Goal: Information Seeking & Learning: Learn about a topic

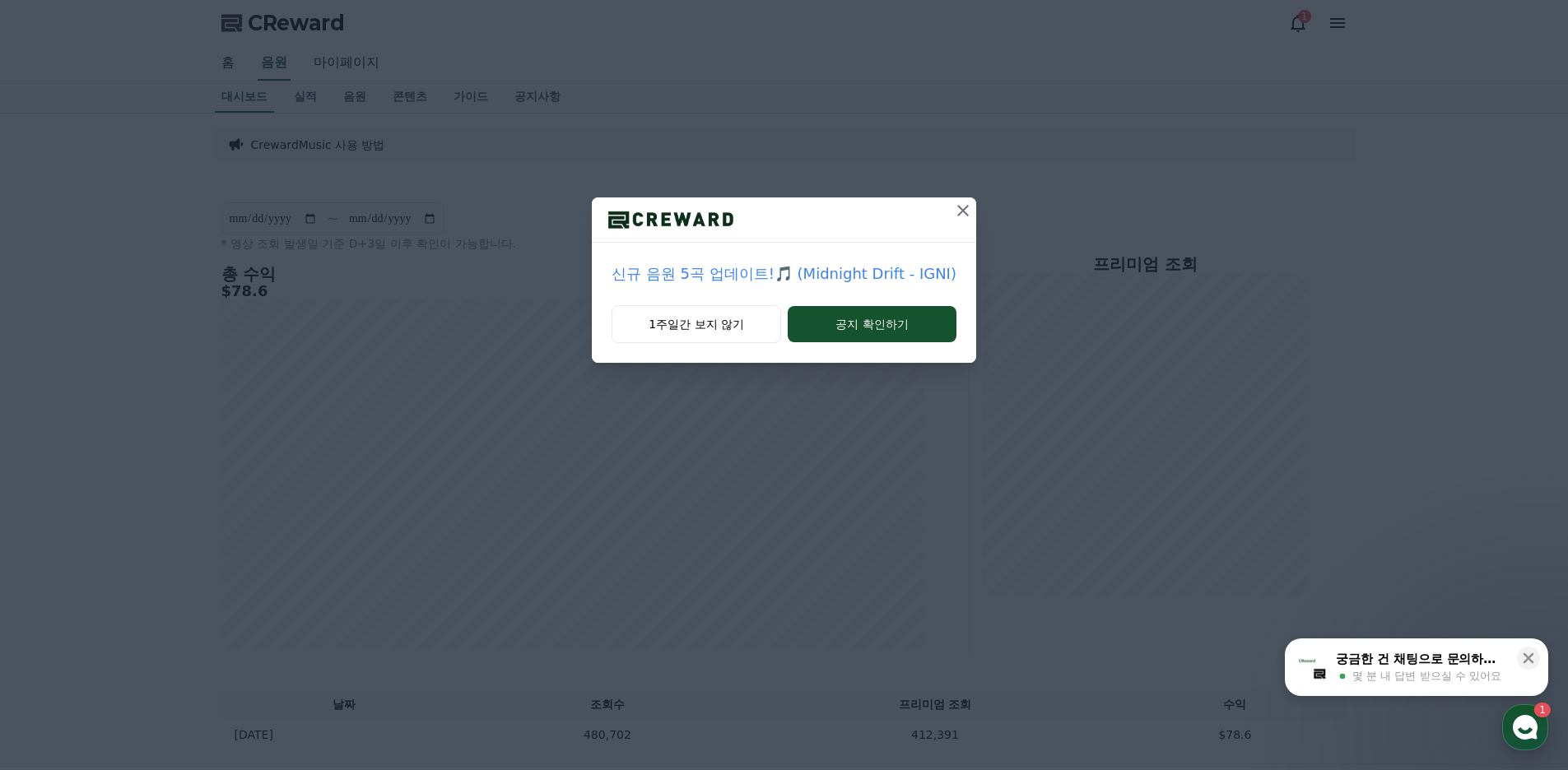
click at [954, 218] on icon at bounding box center [962, 210] width 20 height 20
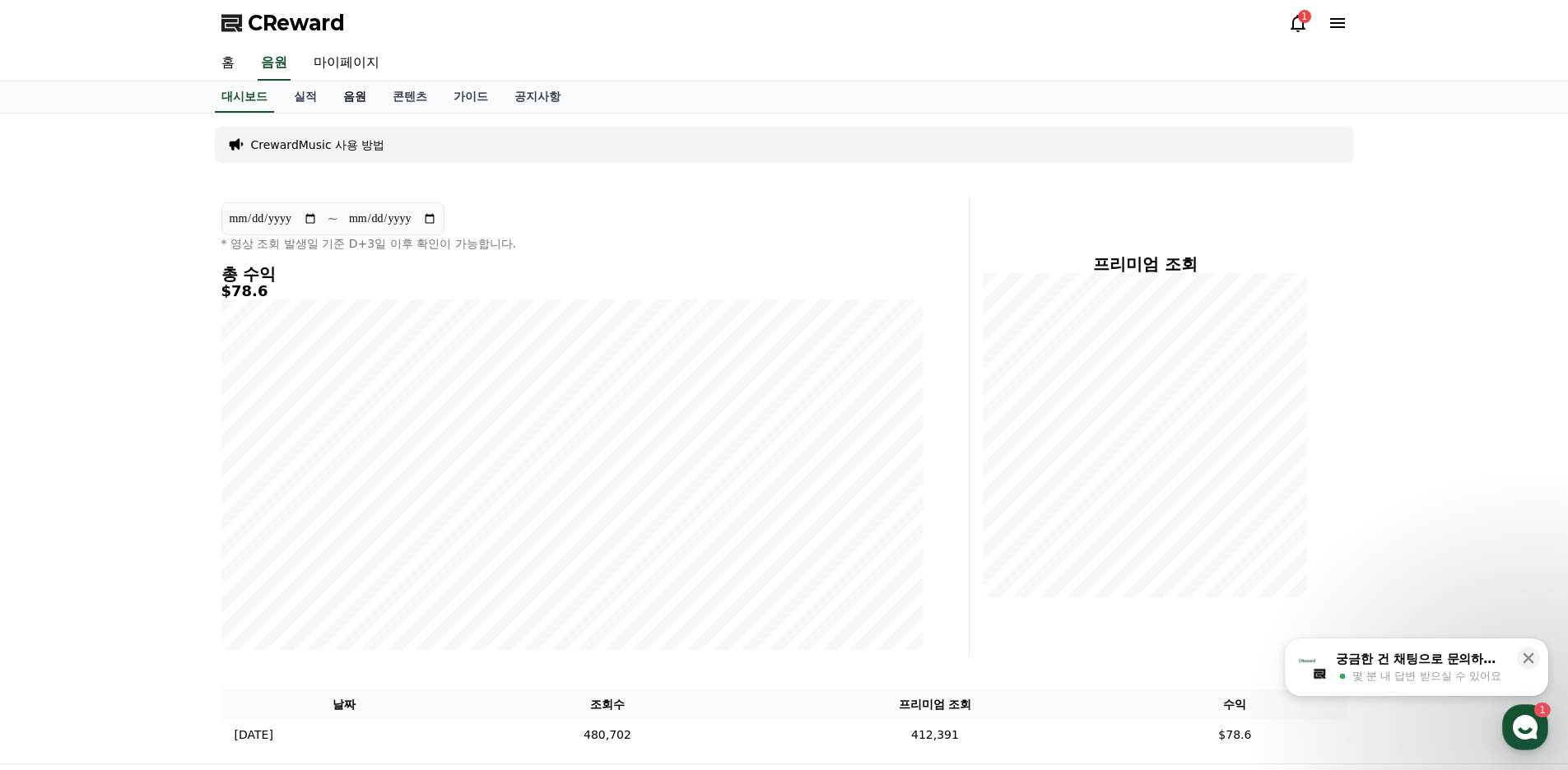
click at [342, 97] on link "음원" at bounding box center [355, 97] width 49 height 31
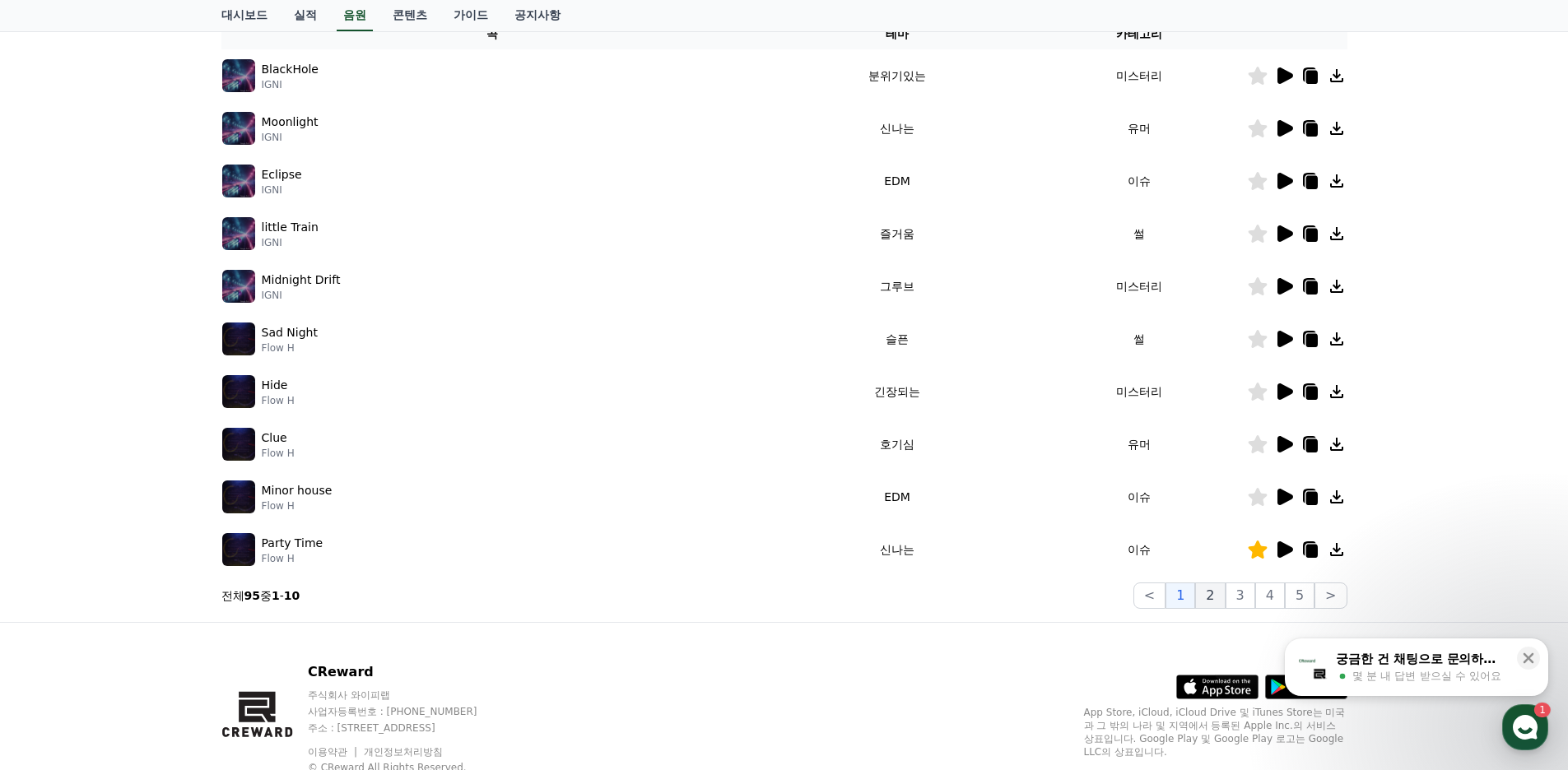
scroll to position [261, 0]
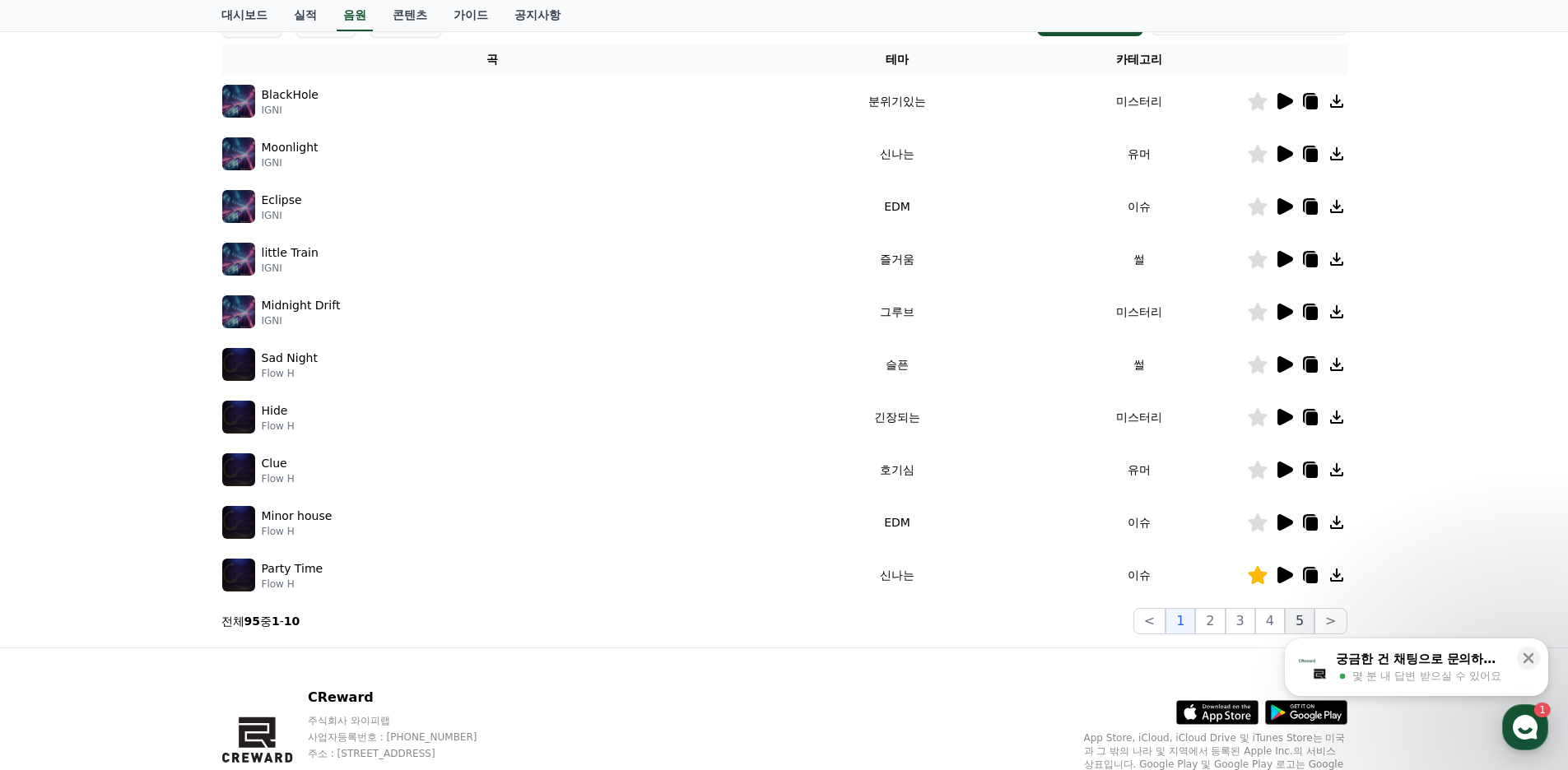
click at [1298, 626] on button "5" at bounding box center [1299, 622] width 29 height 27
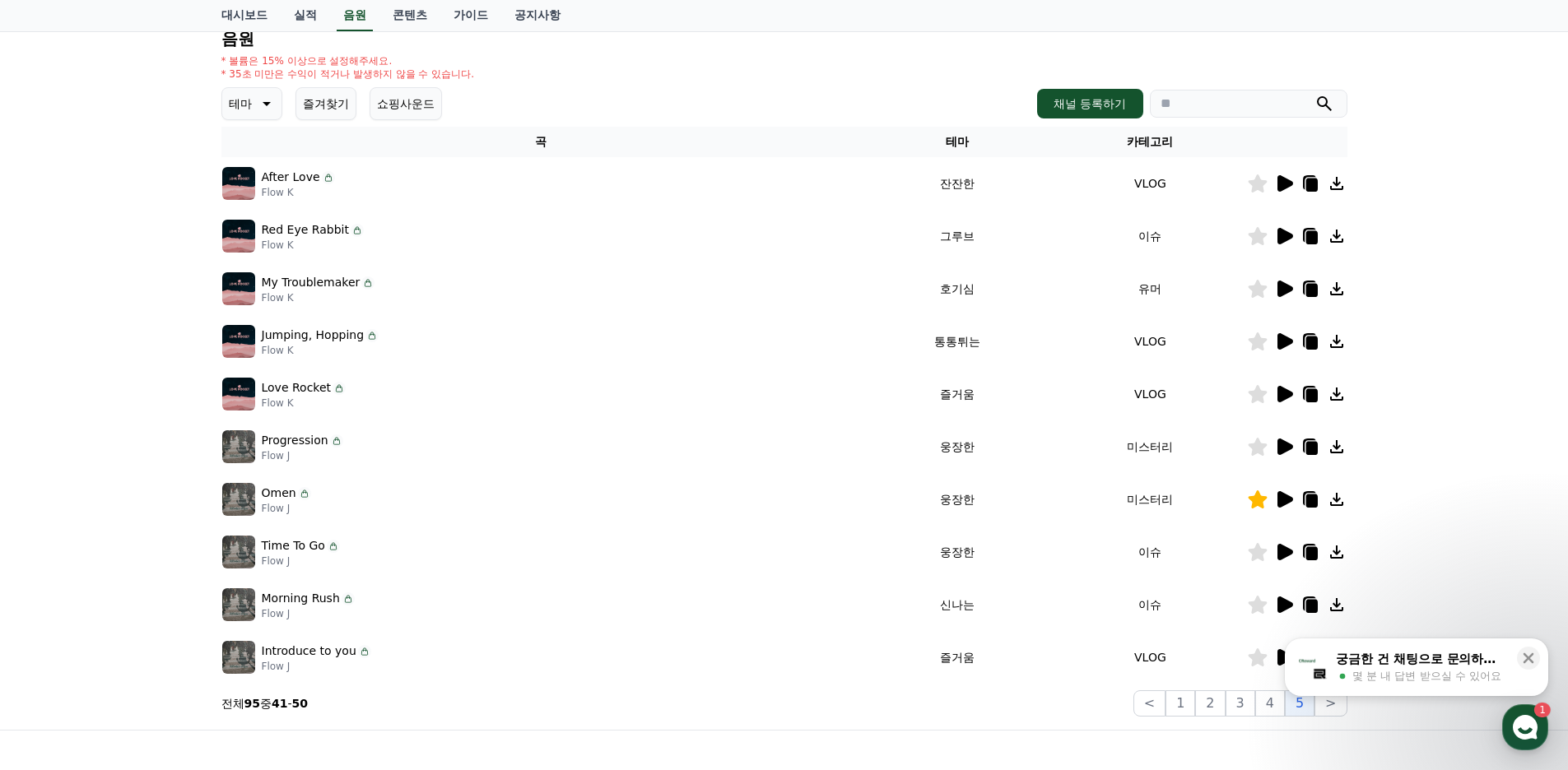
scroll to position [261, 0]
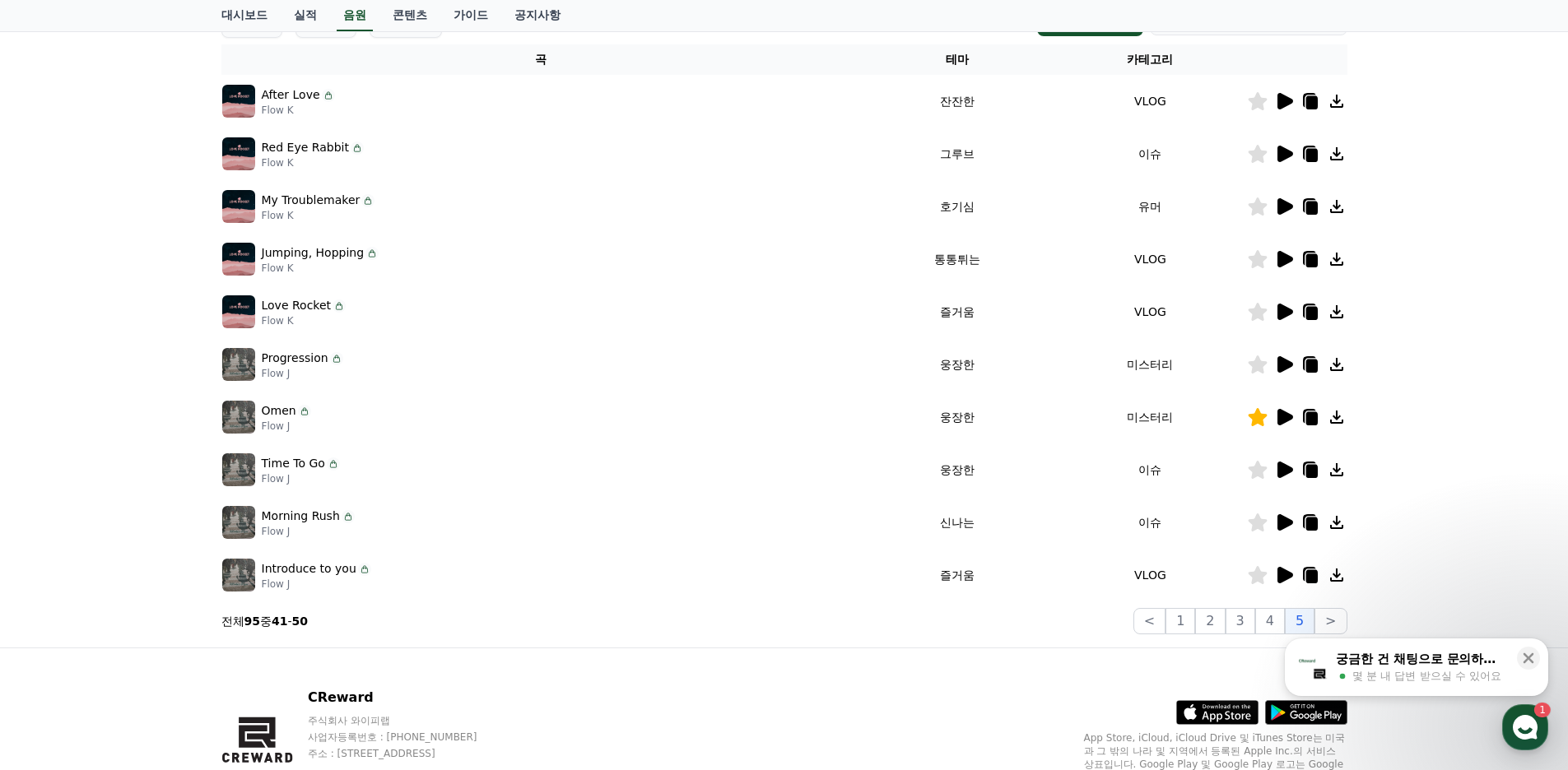
click at [1286, 477] on icon at bounding box center [1284, 470] width 20 height 20
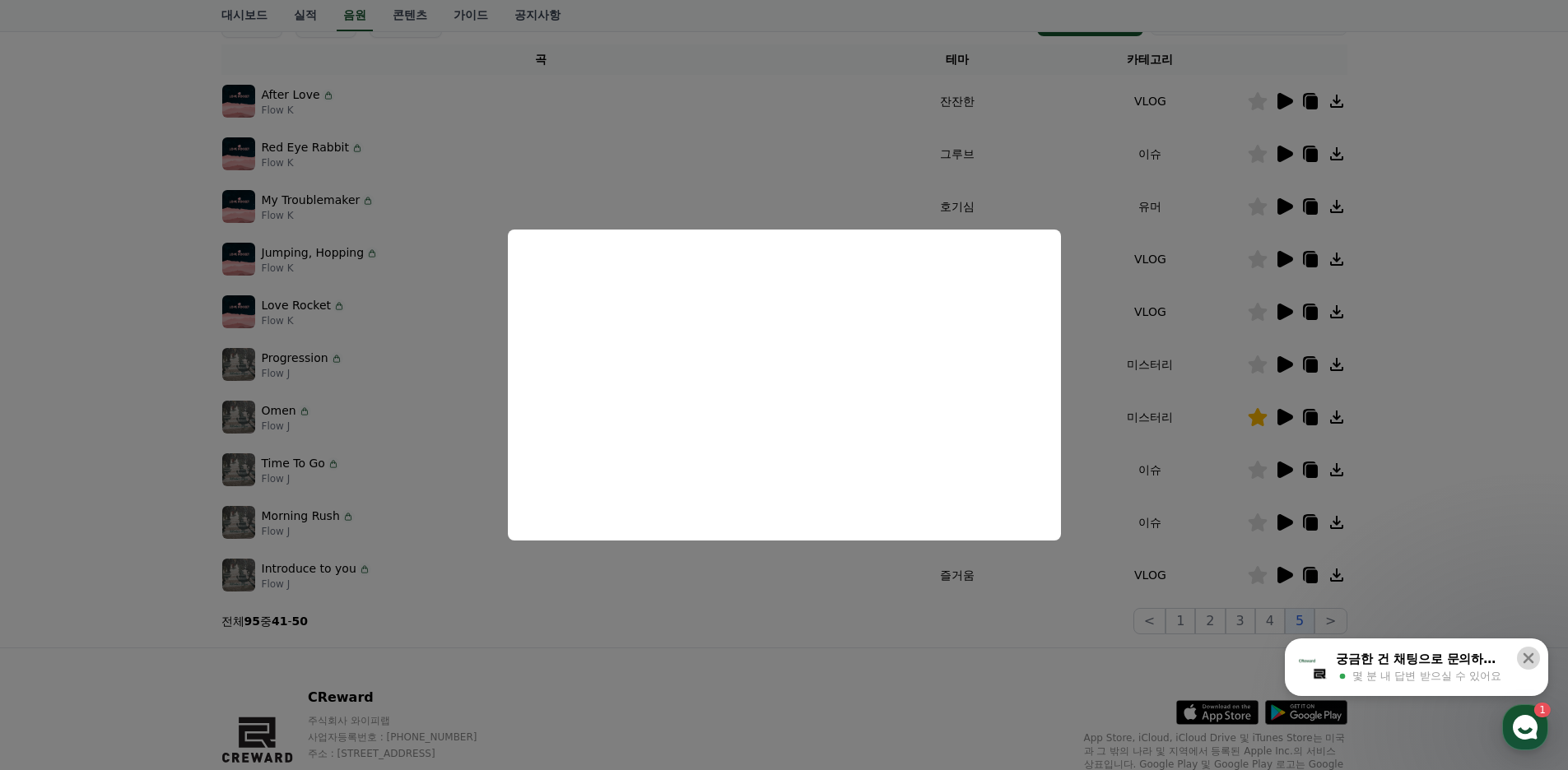
click at [1537, 653] on button at bounding box center [1528, 658] width 23 height 23
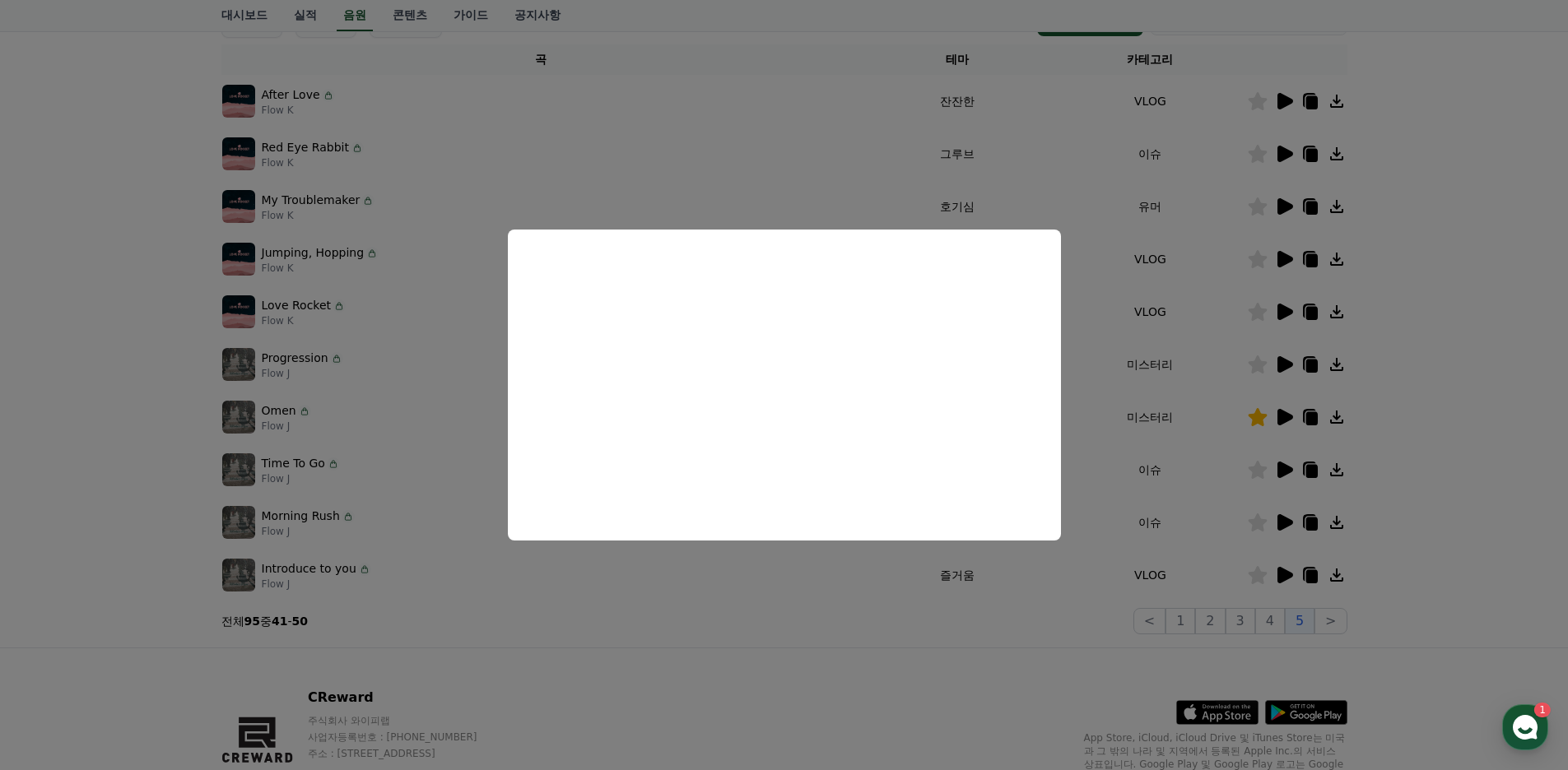
click at [754, 593] on button "close modal" at bounding box center [784, 385] width 1568 height 770
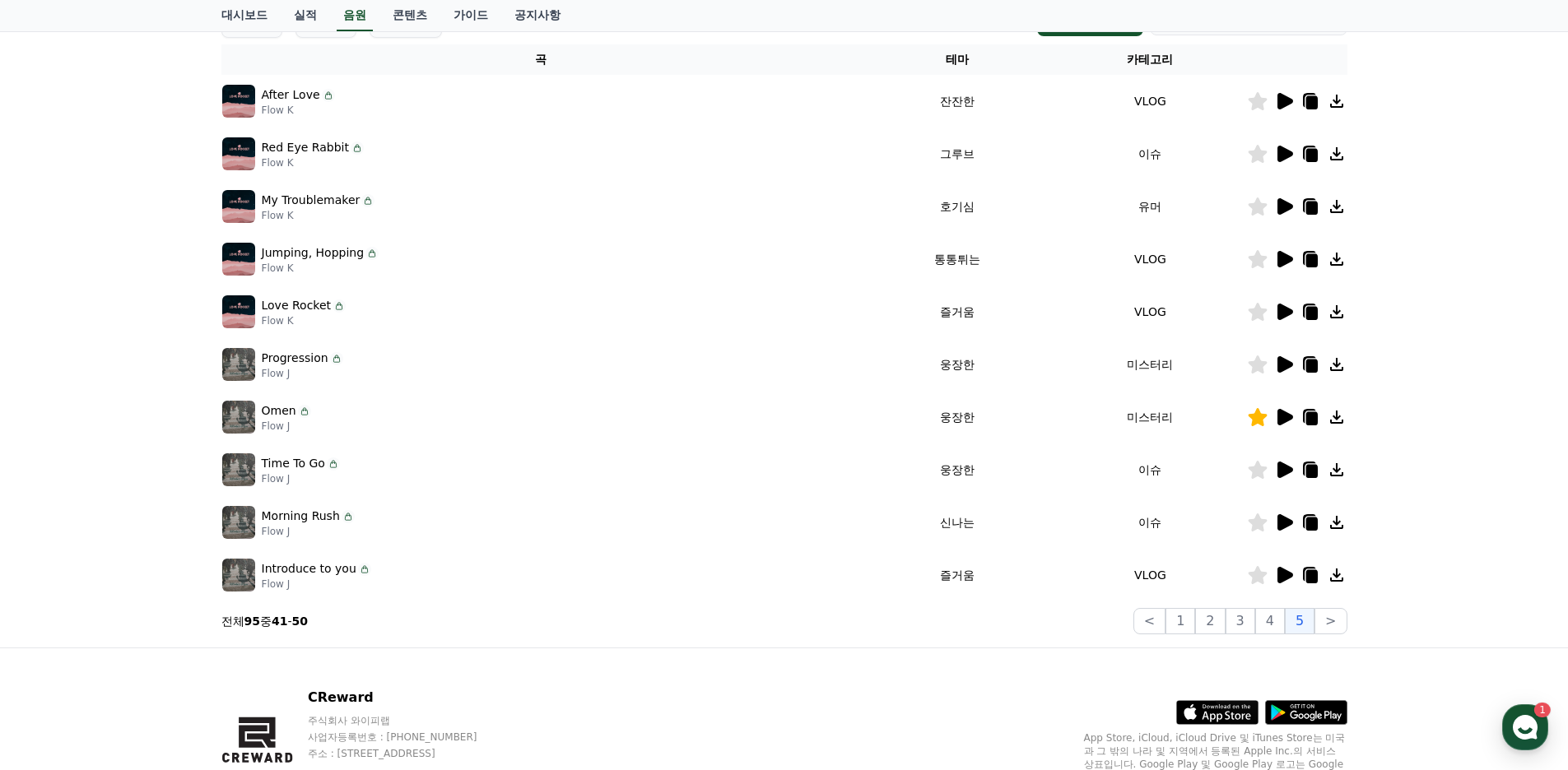
click at [1274, 524] on icon at bounding box center [1284, 522] width 20 height 20
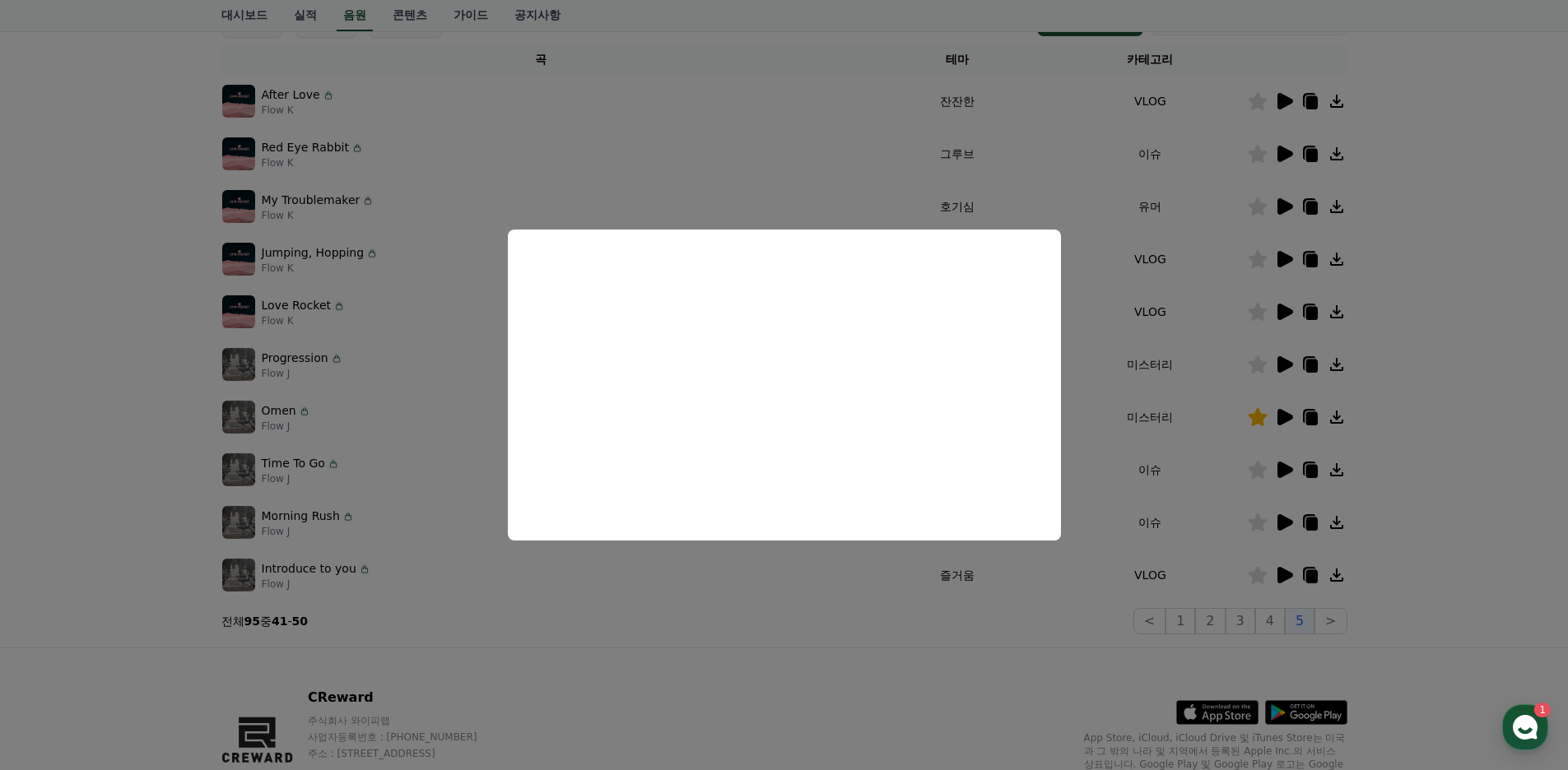
click at [820, 618] on button "close modal" at bounding box center [784, 385] width 1568 height 770
click at [915, 635] on div "크리워드 음원 서비스 이용 시 유의사항 음원 * 볼륨은 15% 이상으로 설정해주세요. * 35초 미만은 수익이 적거나 발생하지 않을 수 있습니…" at bounding box center [784, 249] width 1139 height 782
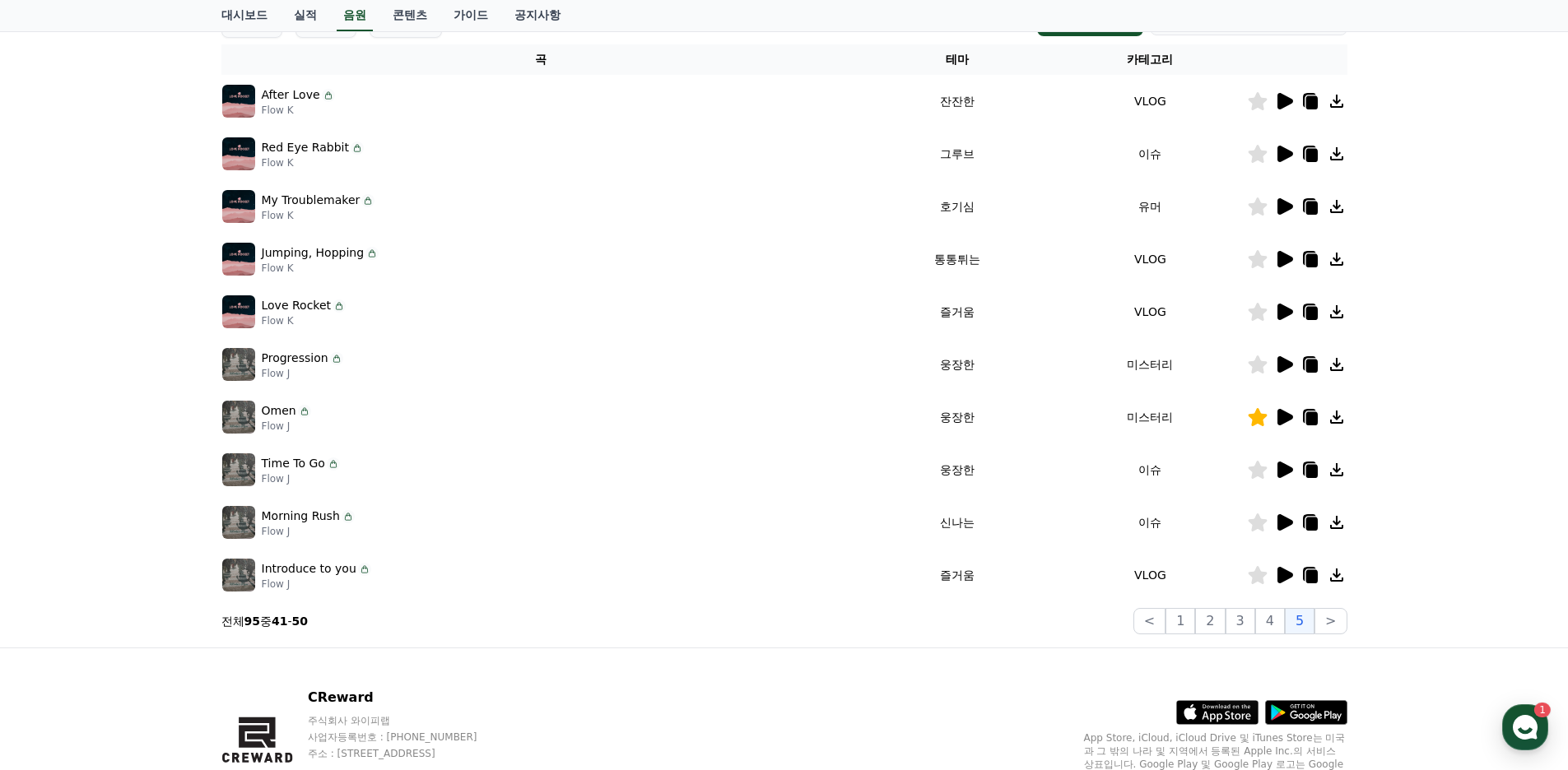
click at [1290, 469] on icon at bounding box center [1286, 470] width 15 height 16
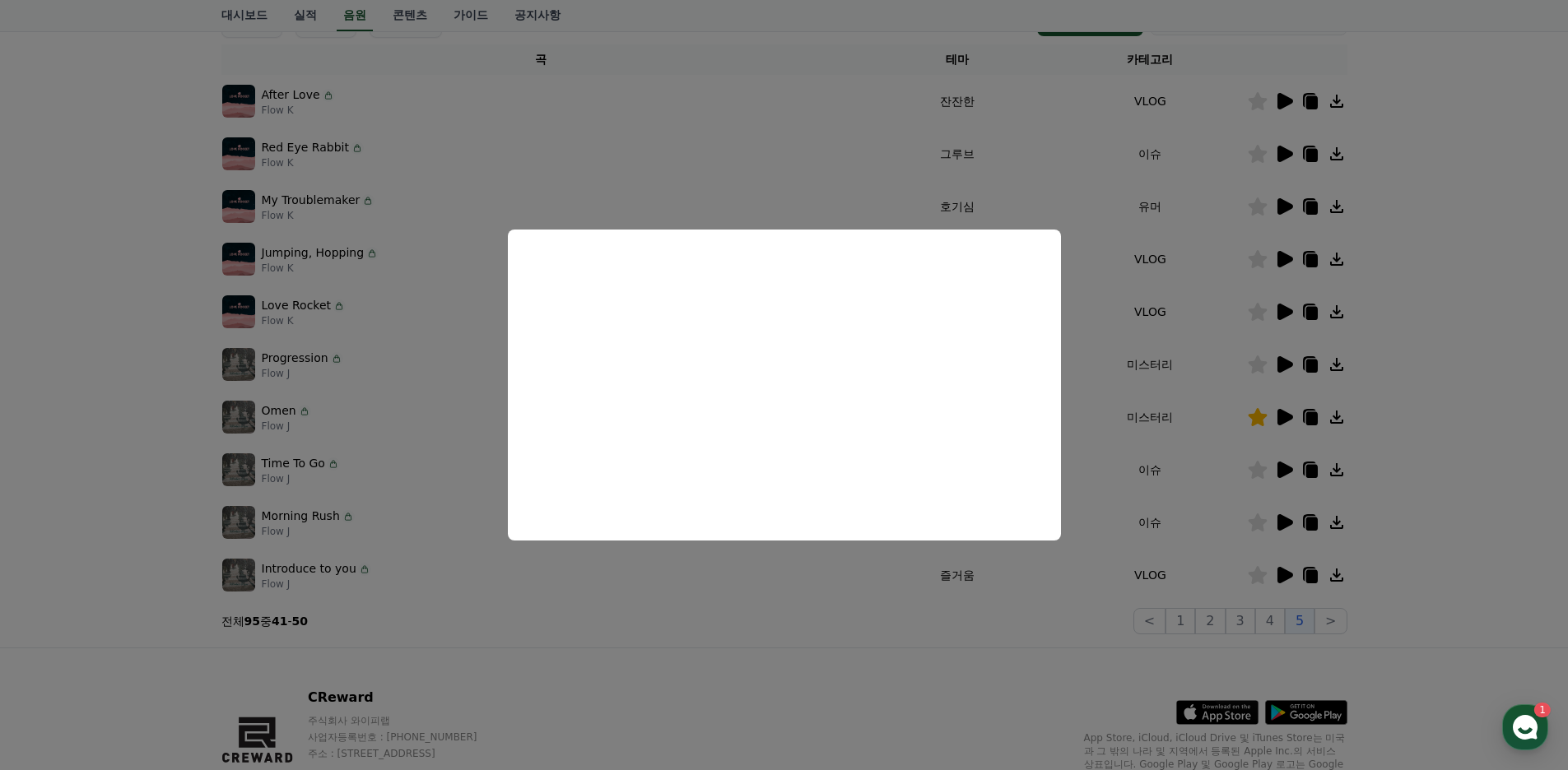
click at [747, 621] on button "close modal" at bounding box center [784, 385] width 1568 height 770
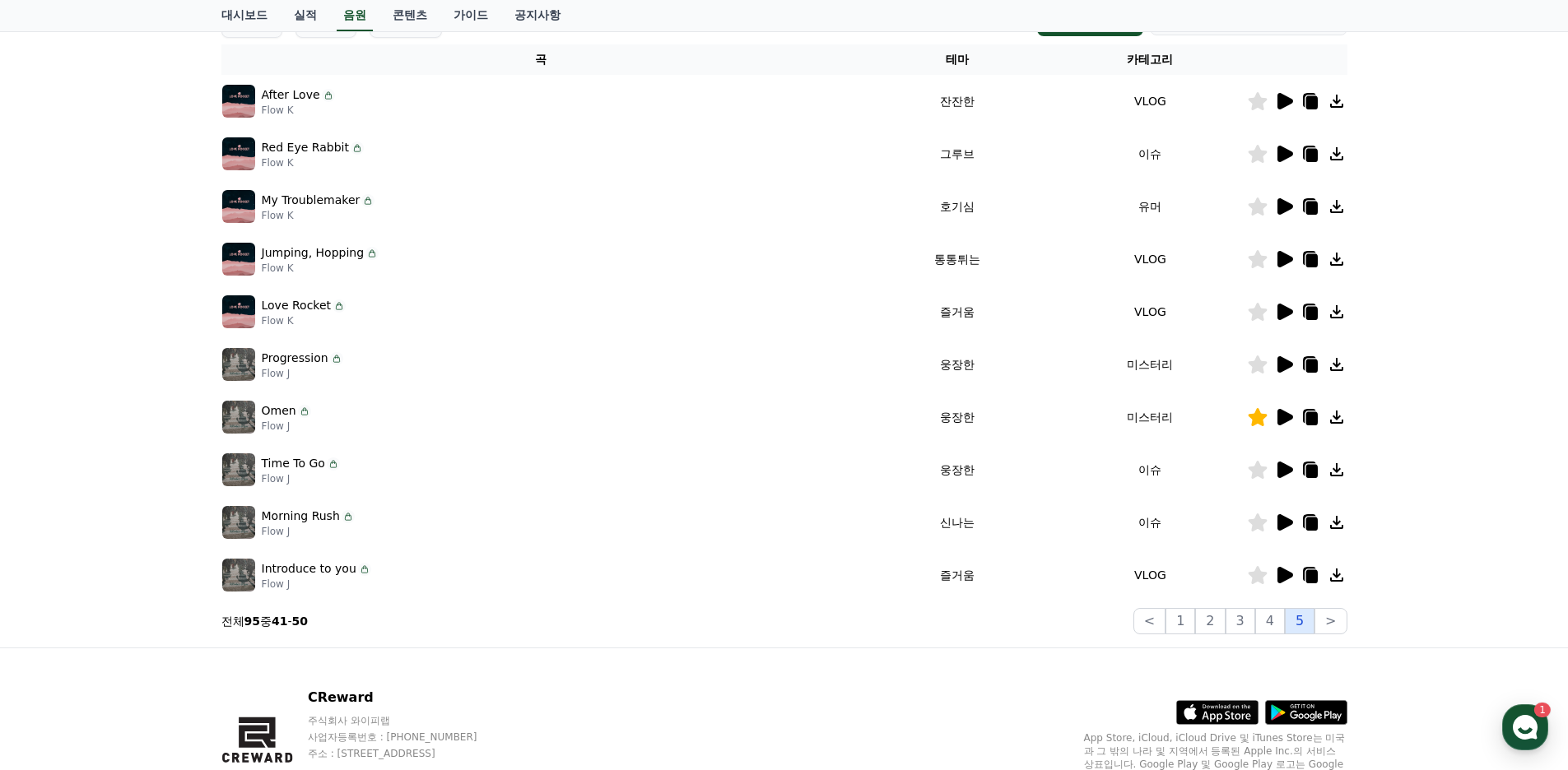
click at [1307, 629] on button "5" at bounding box center [1299, 622] width 29 height 27
click at [1324, 625] on button ">" at bounding box center [1331, 622] width 32 height 27
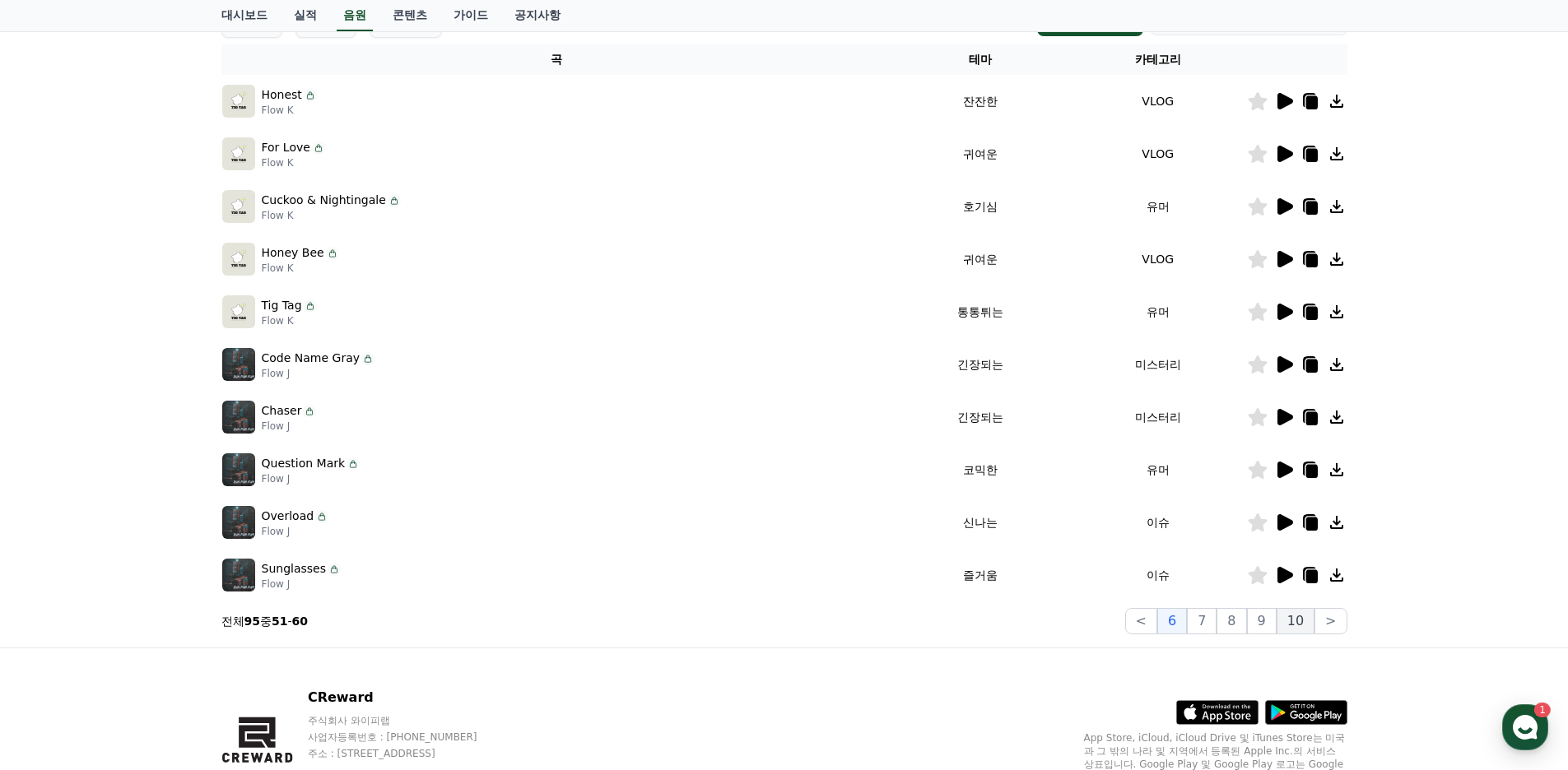
click at [1293, 625] on button "10" at bounding box center [1296, 622] width 38 height 27
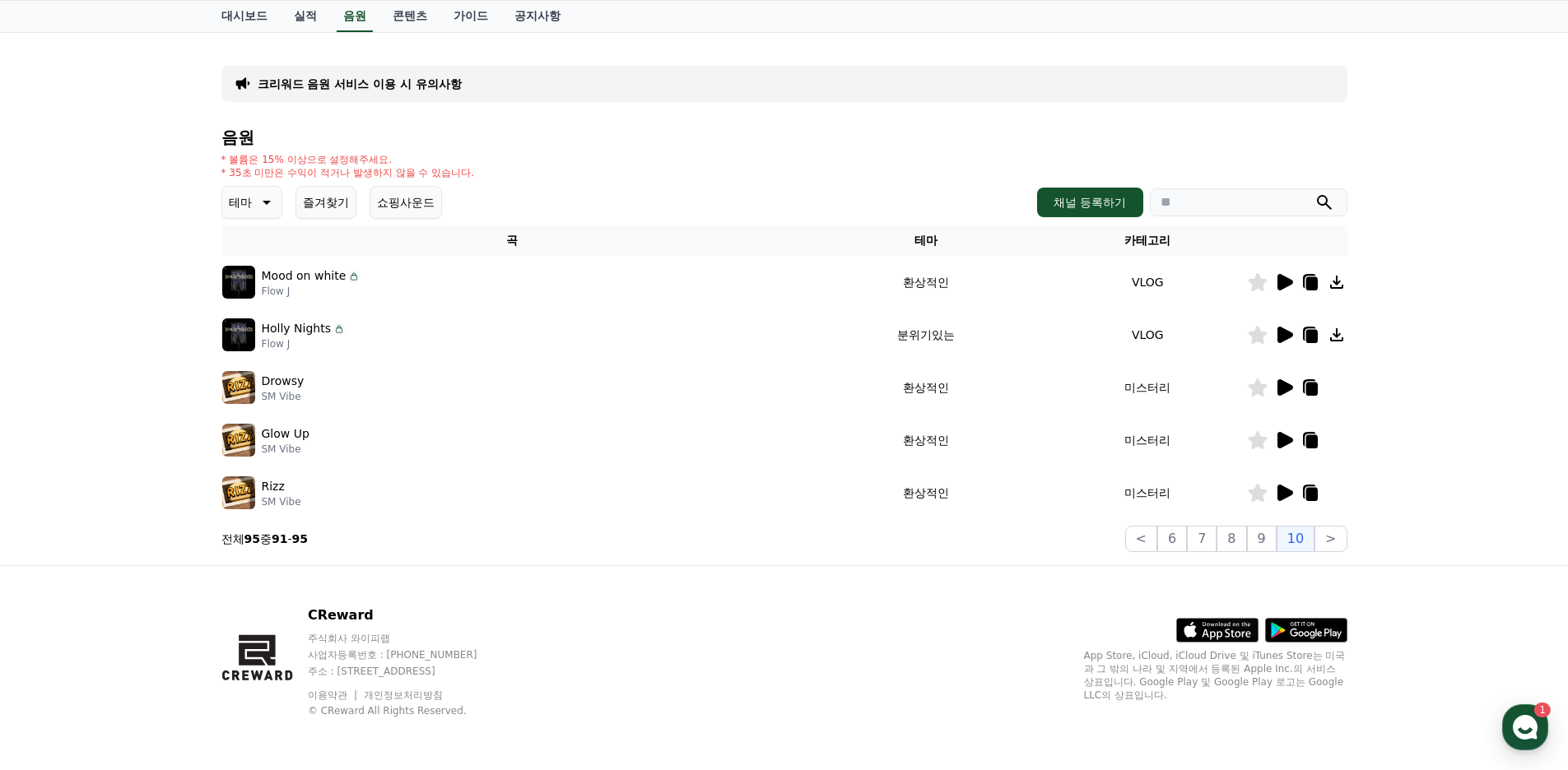
scroll to position [81, 0]
click at [1269, 547] on button "9" at bounding box center [1262, 539] width 29 height 27
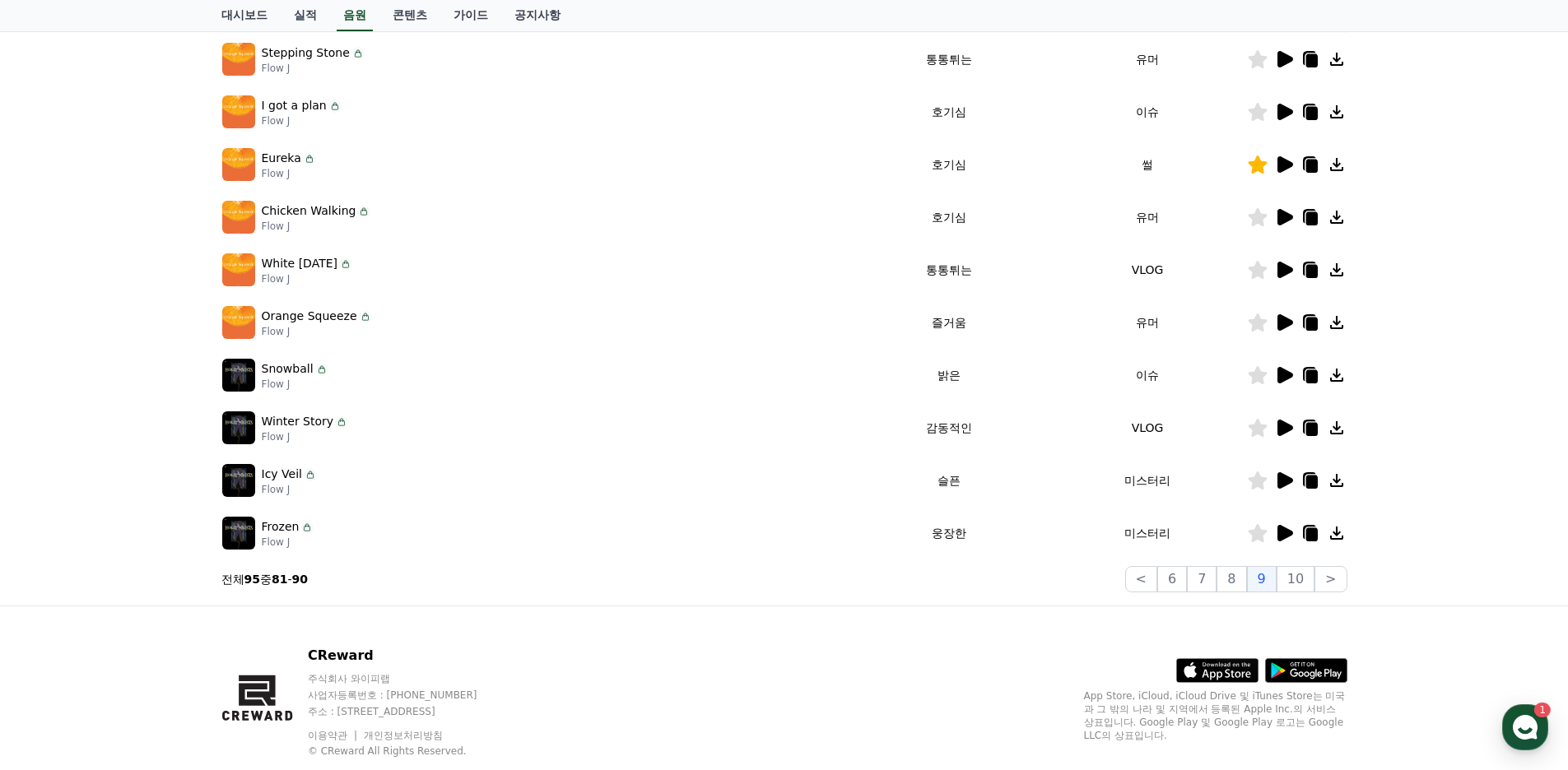
scroll to position [328, 0]
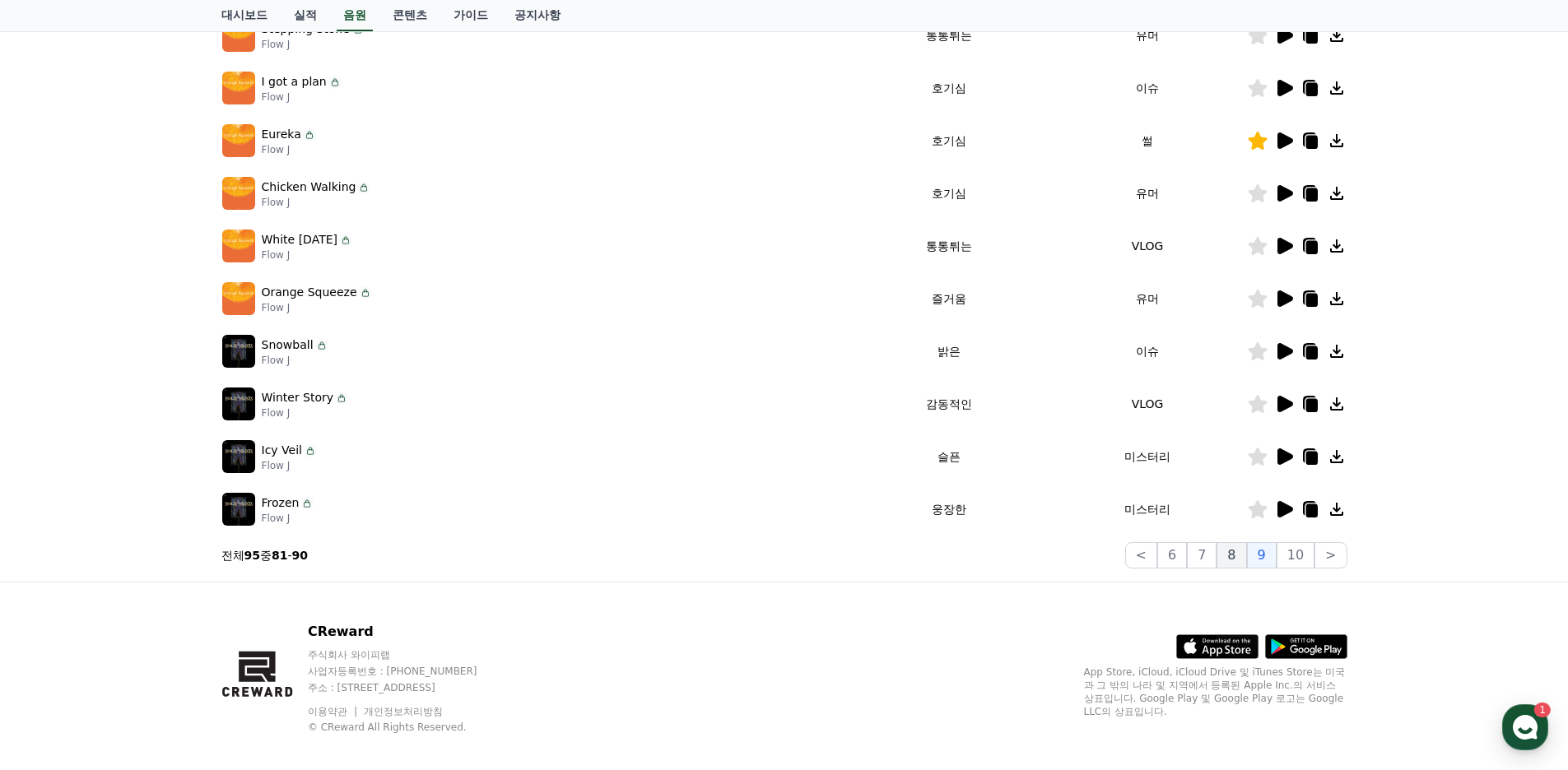
click at [1240, 547] on button "8" at bounding box center [1231, 555] width 29 height 27
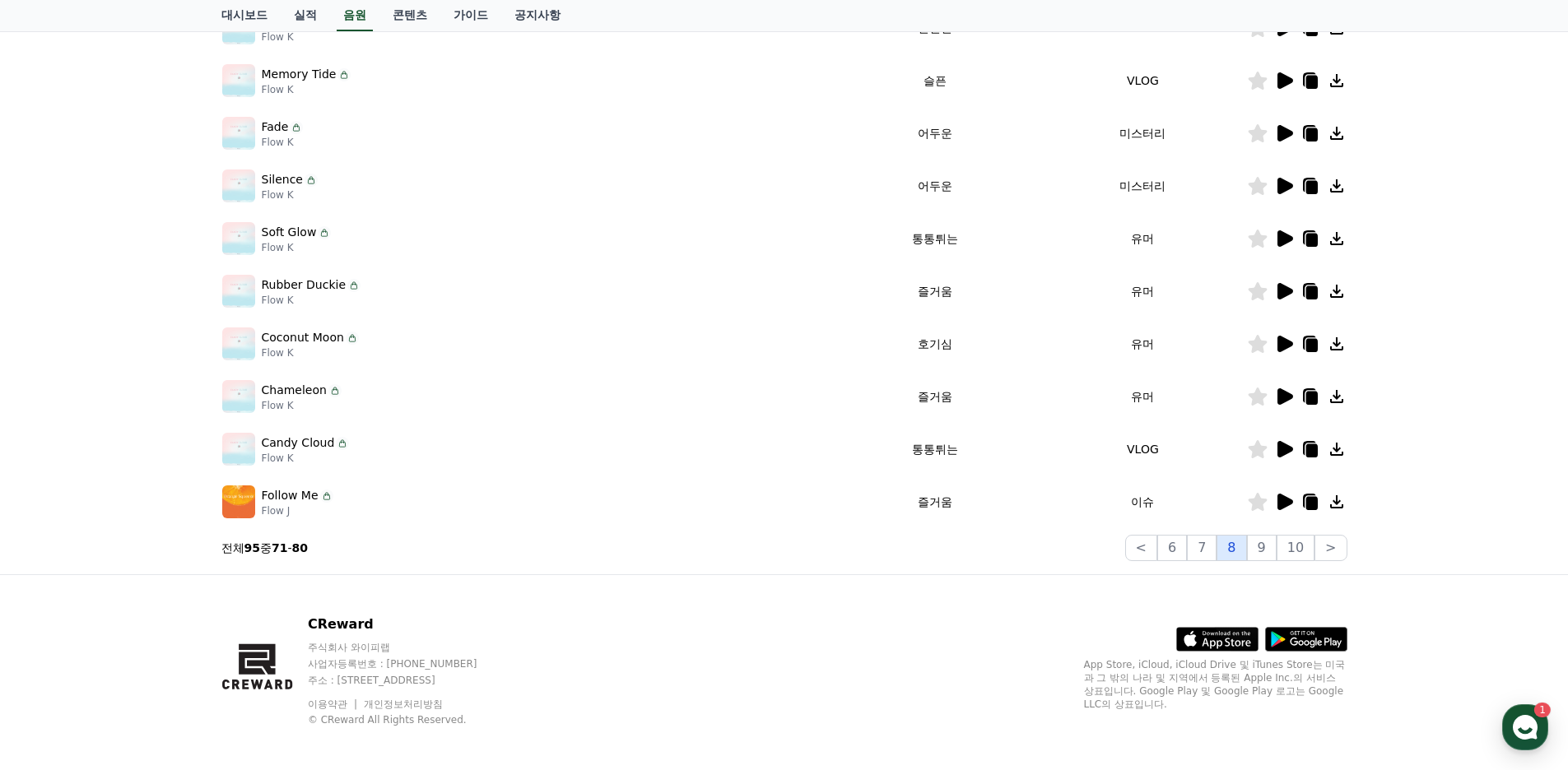
scroll to position [344, 0]
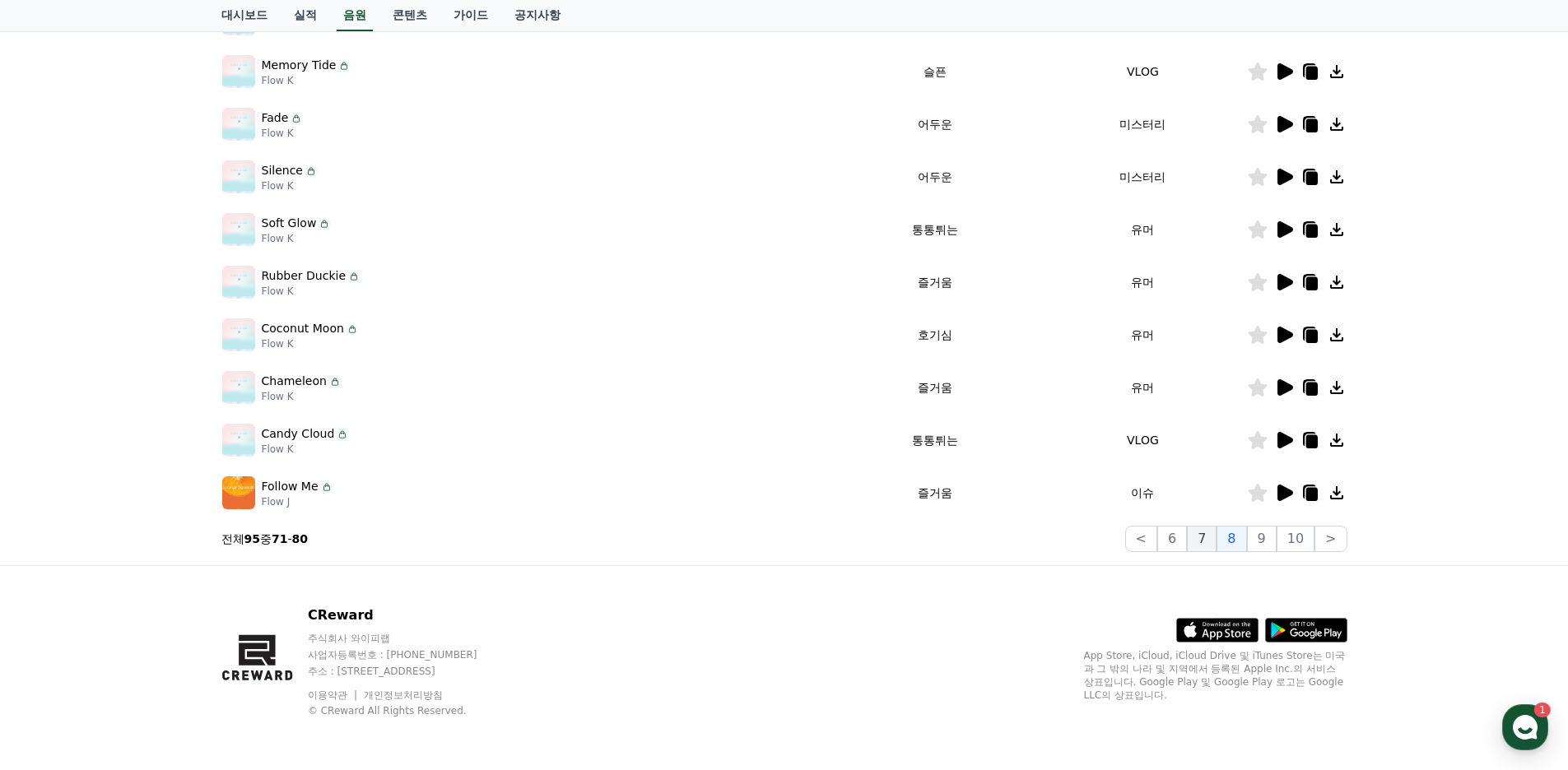
click at [1217, 539] on button "7" at bounding box center [1201, 539] width 29 height 27
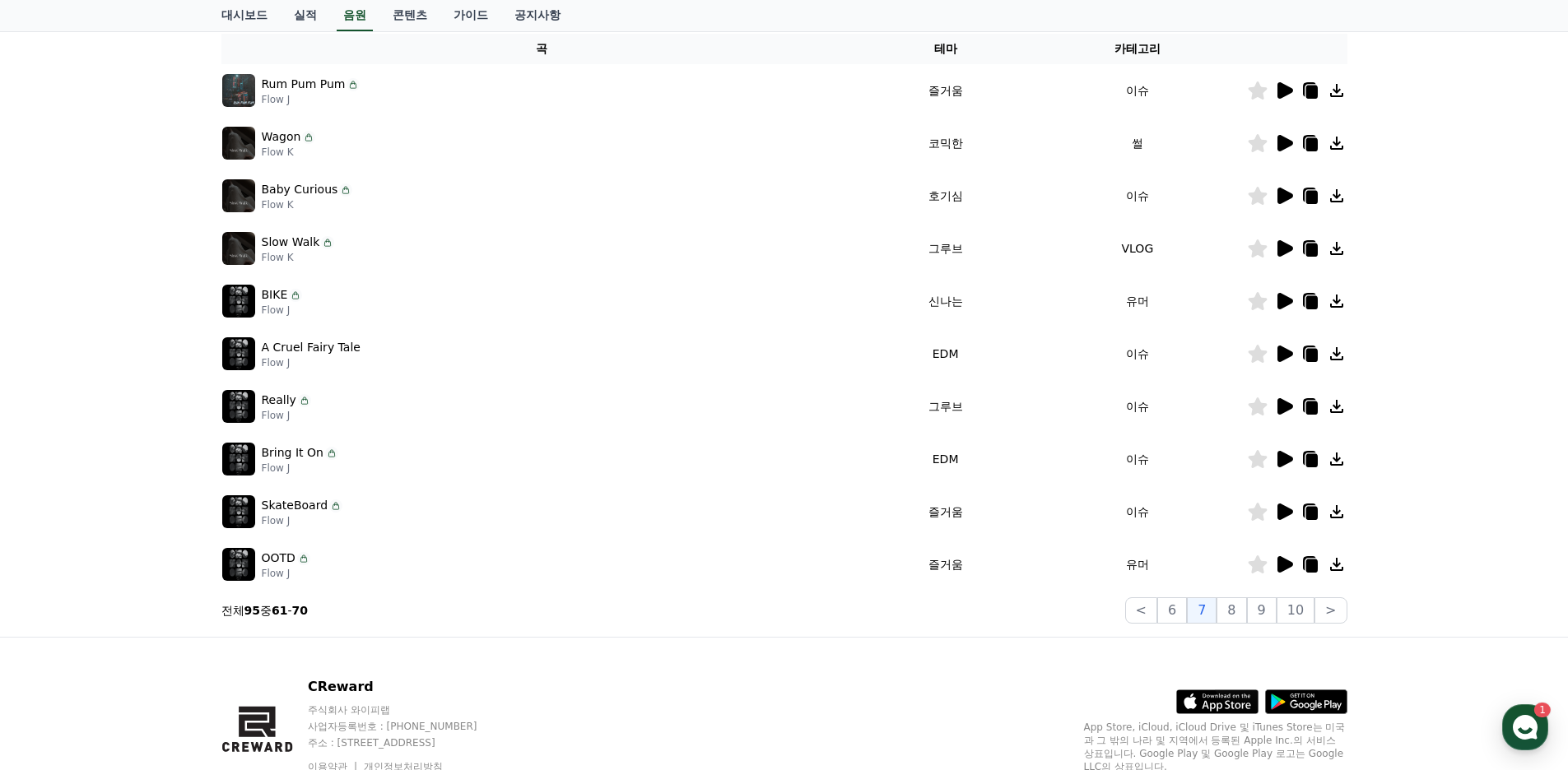
scroll to position [180, 0]
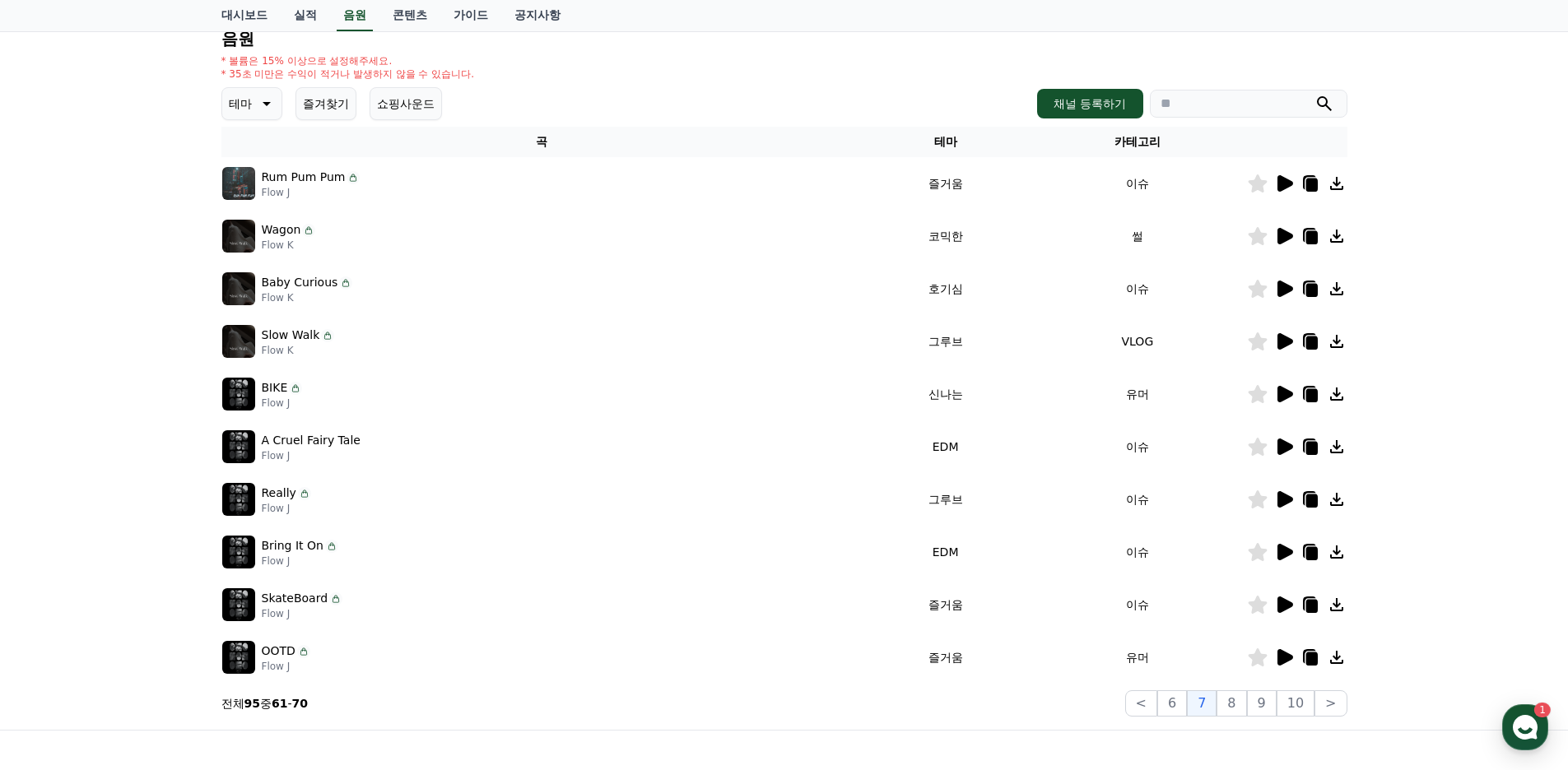
click at [1275, 238] on icon at bounding box center [1284, 236] width 20 height 20
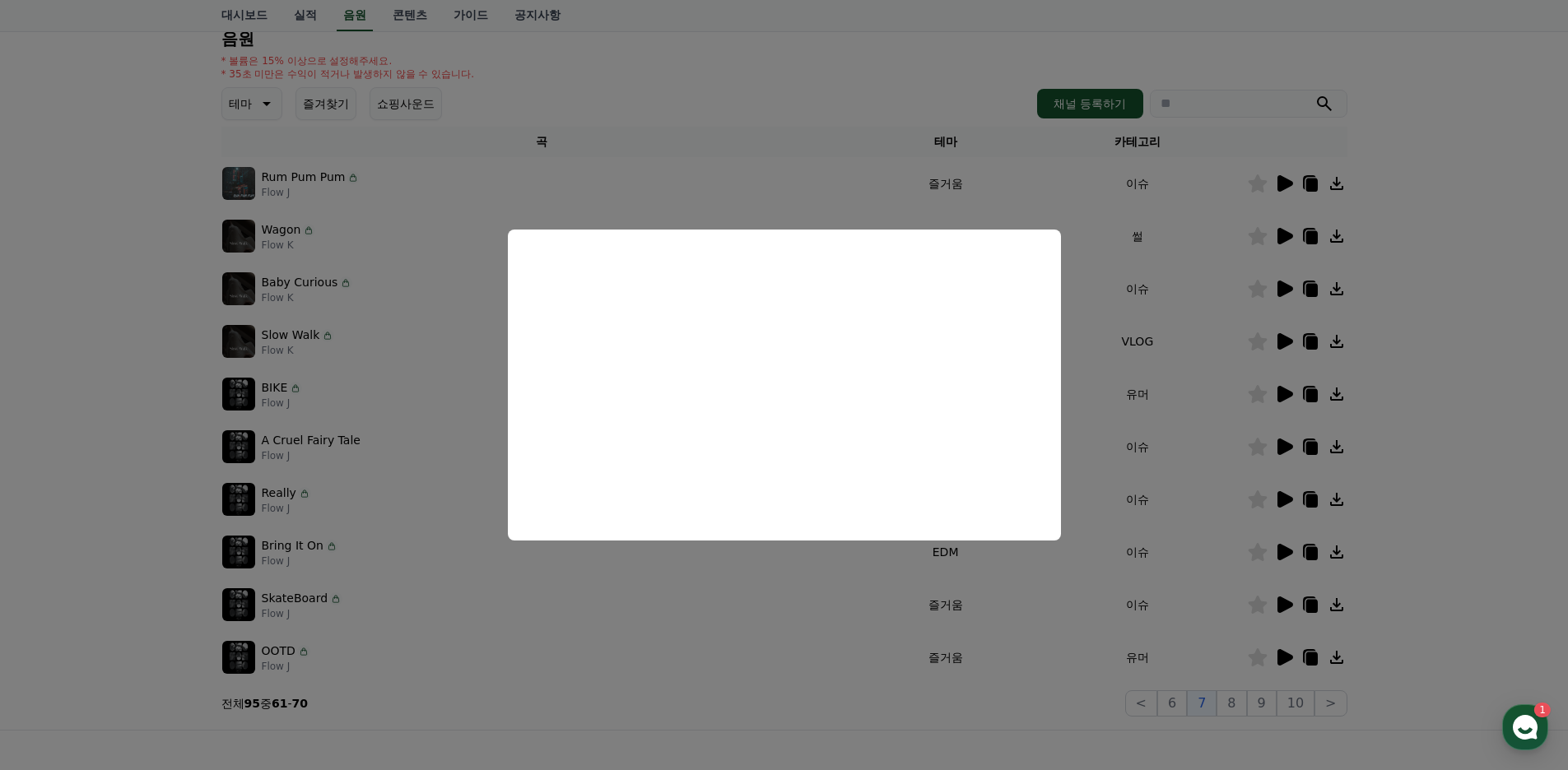
click at [813, 587] on button "close modal" at bounding box center [784, 385] width 1568 height 770
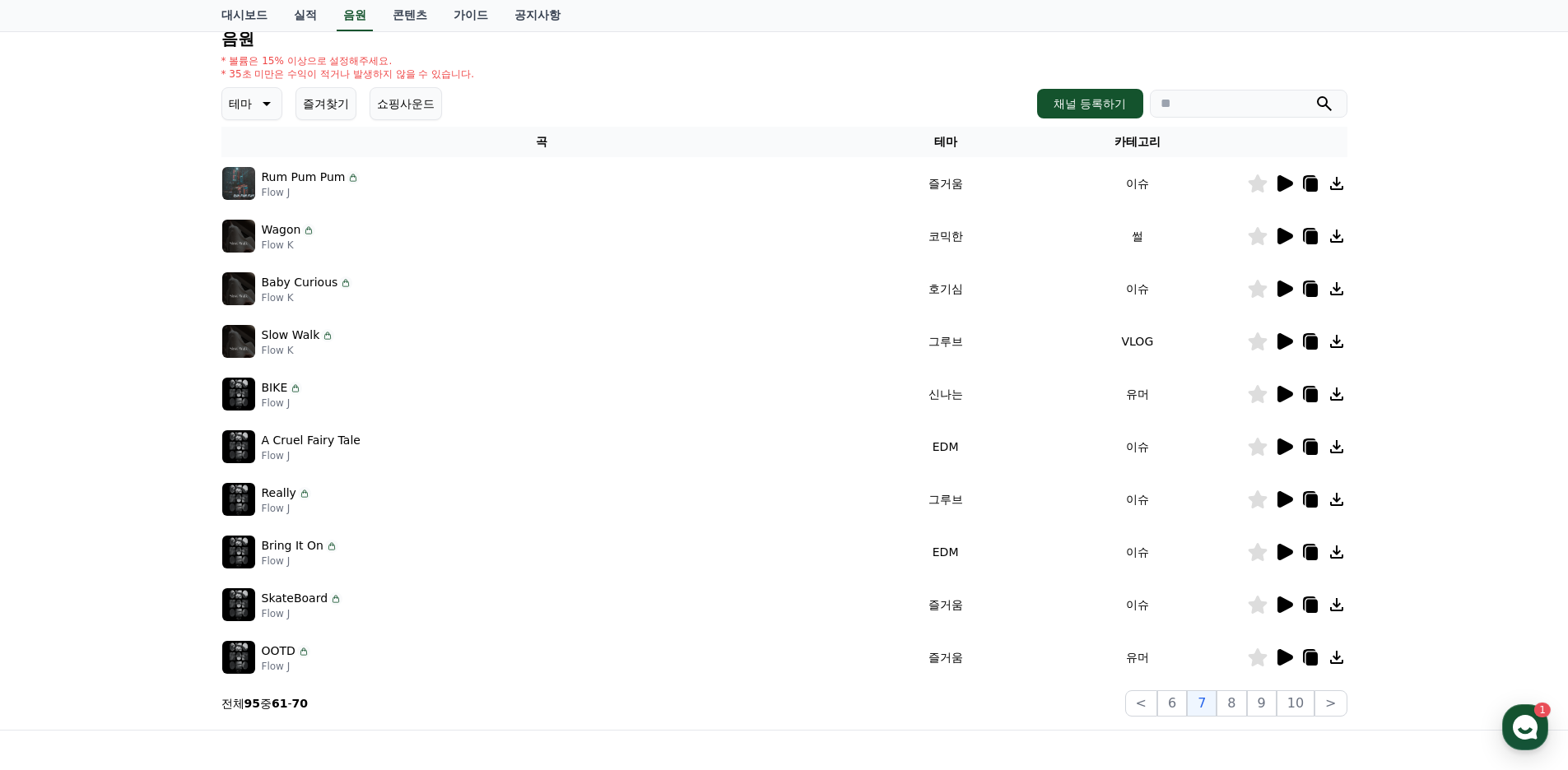
click at [1279, 292] on icon at bounding box center [1286, 288] width 15 height 16
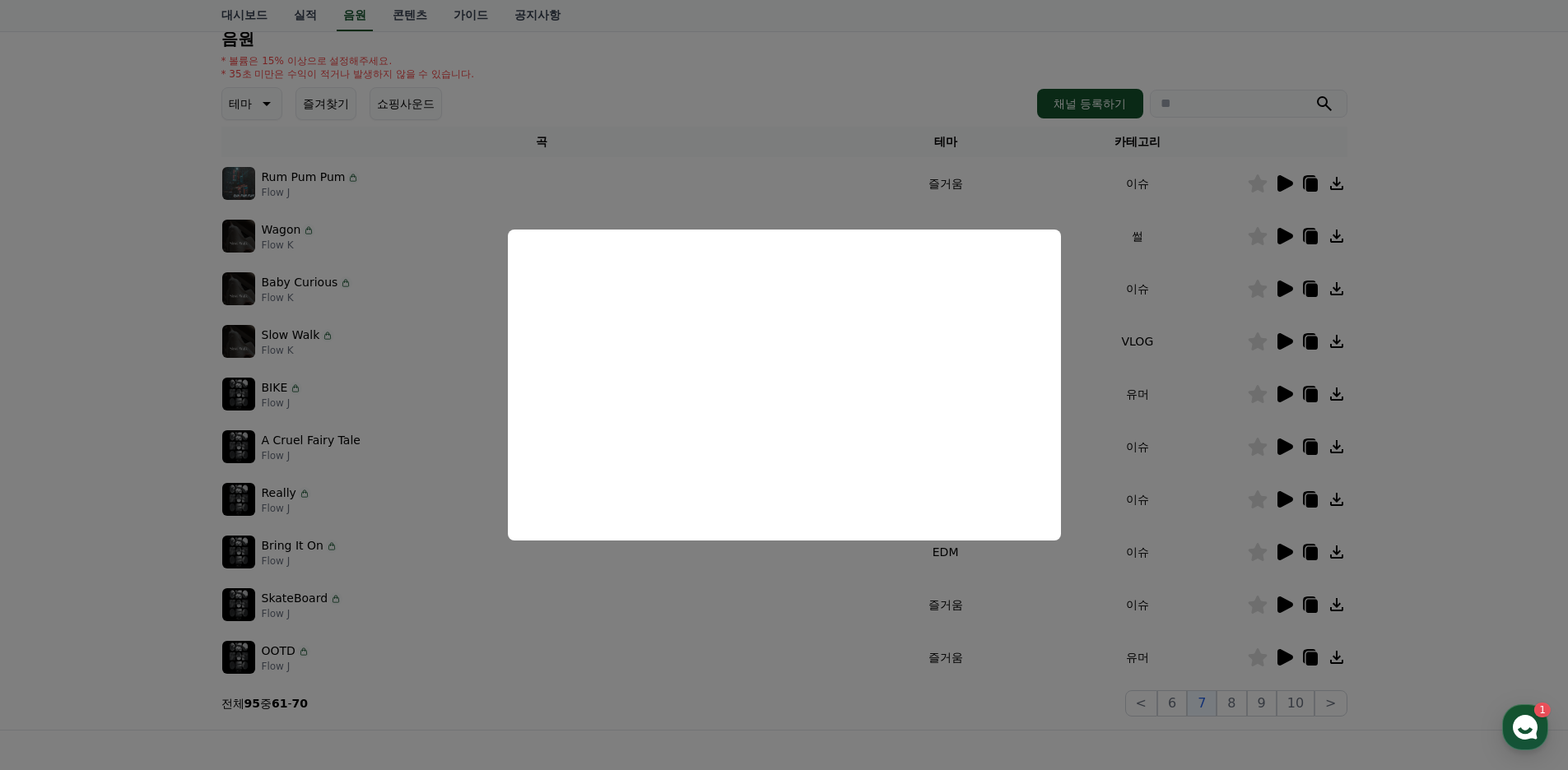
click at [745, 589] on button "close modal" at bounding box center [784, 385] width 1568 height 770
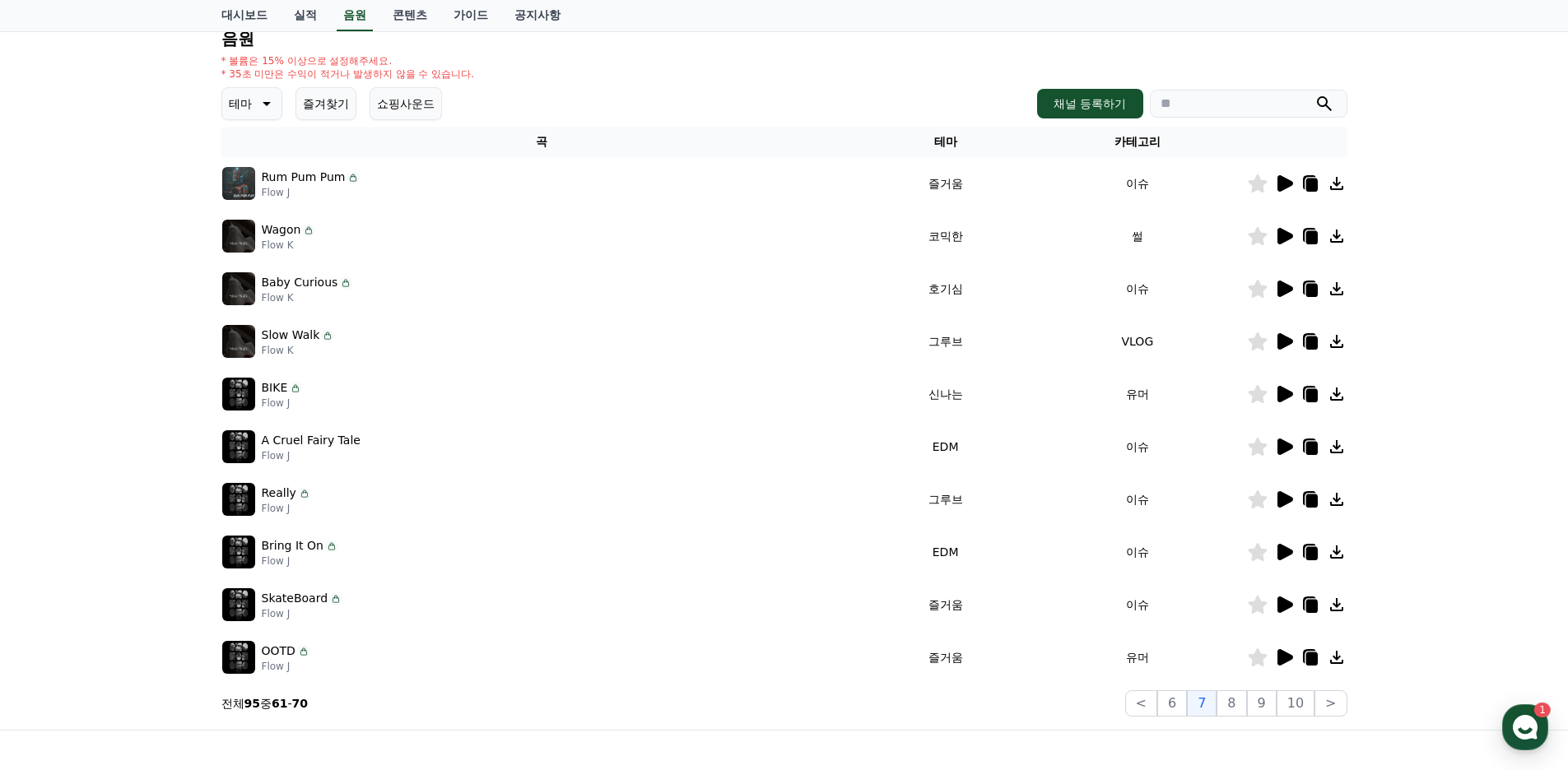
click at [1279, 350] on icon at bounding box center [1284, 341] width 20 height 20
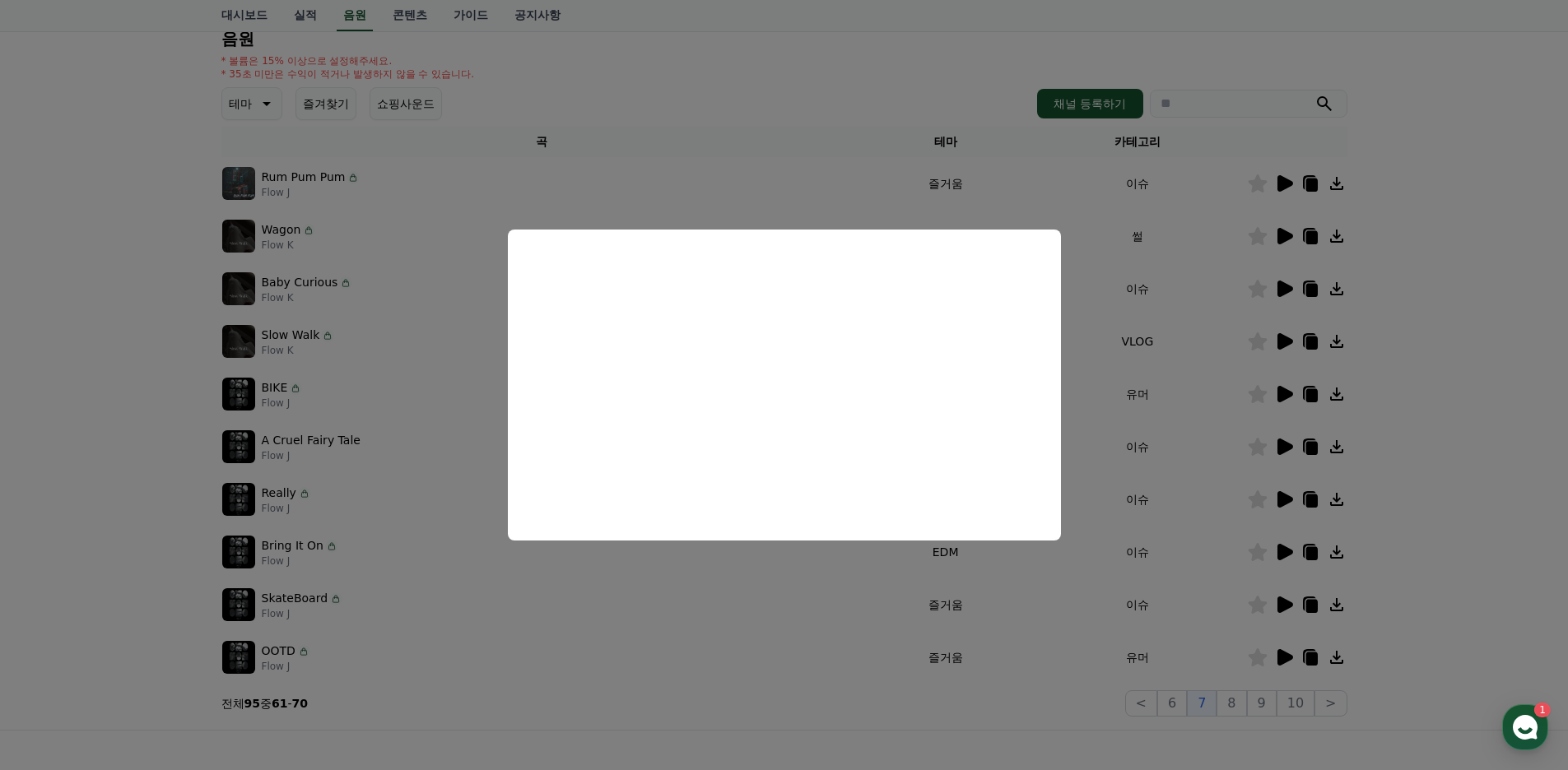
click at [812, 609] on button "close modal" at bounding box center [784, 385] width 1568 height 770
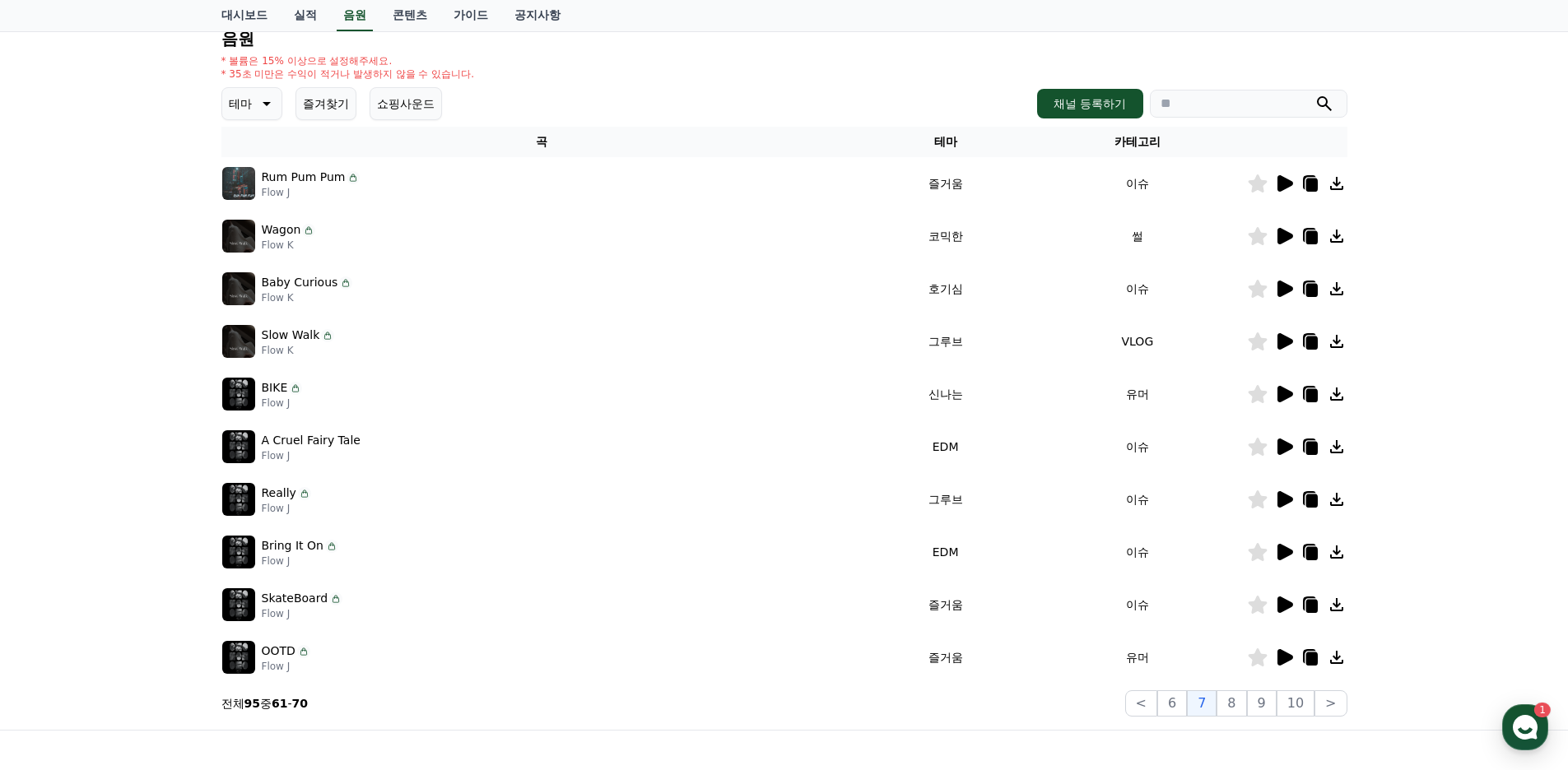
click at [1276, 395] on icon at bounding box center [1284, 394] width 20 height 20
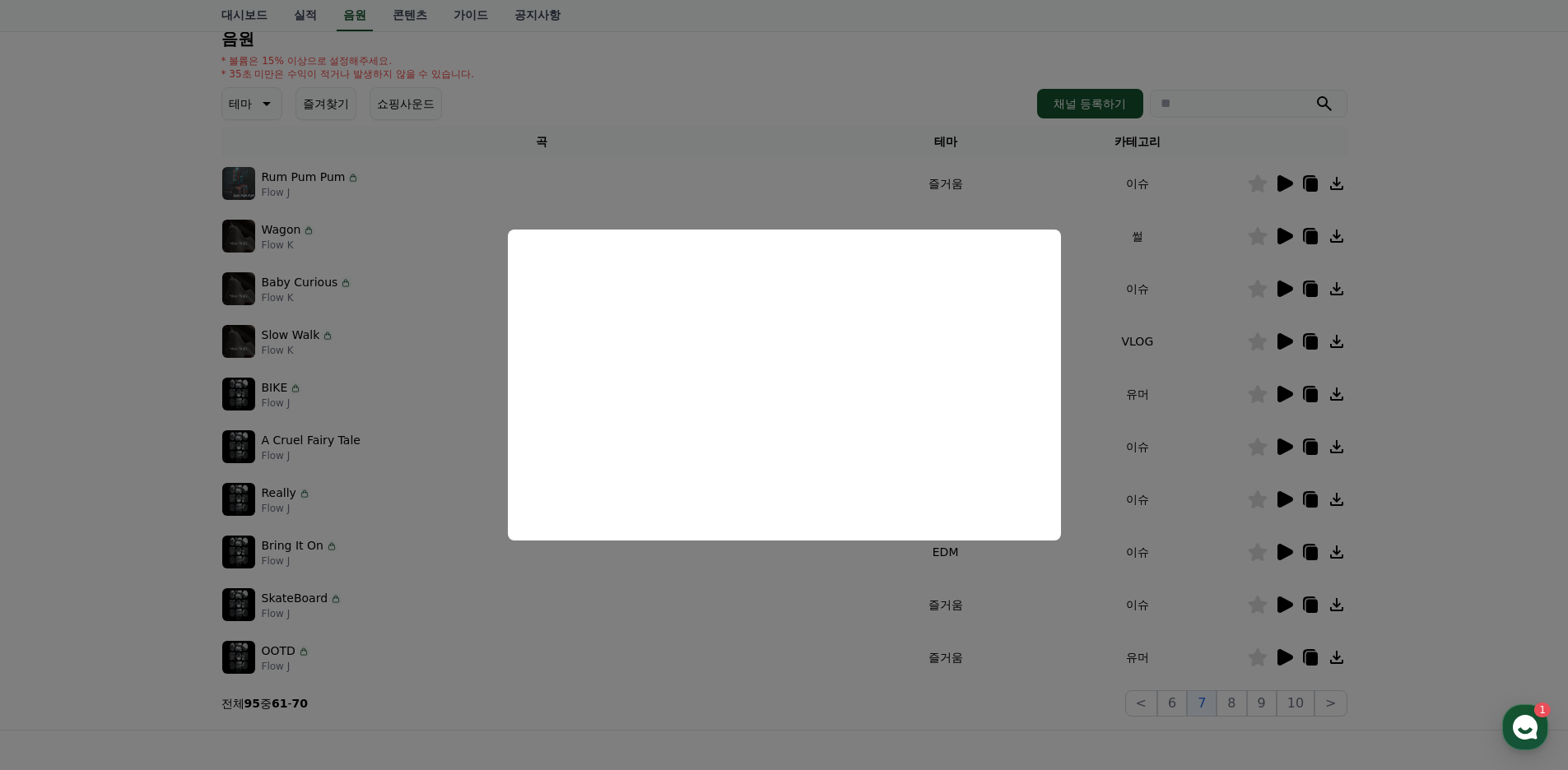
click at [802, 582] on button "close modal" at bounding box center [784, 385] width 1568 height 770
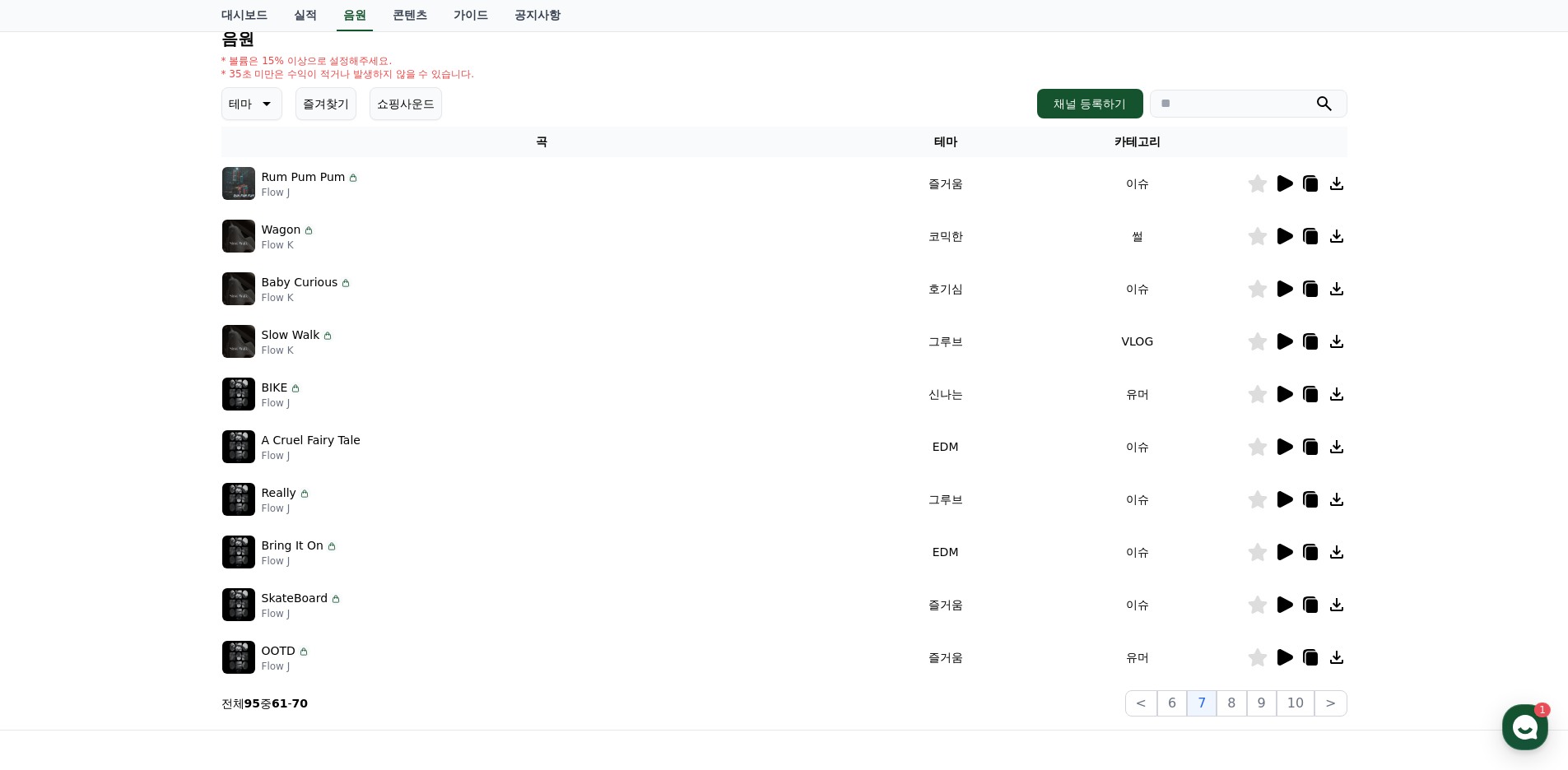
click at [1276, 454] on icon at bounding box center [1284, 447] width 20 height 20
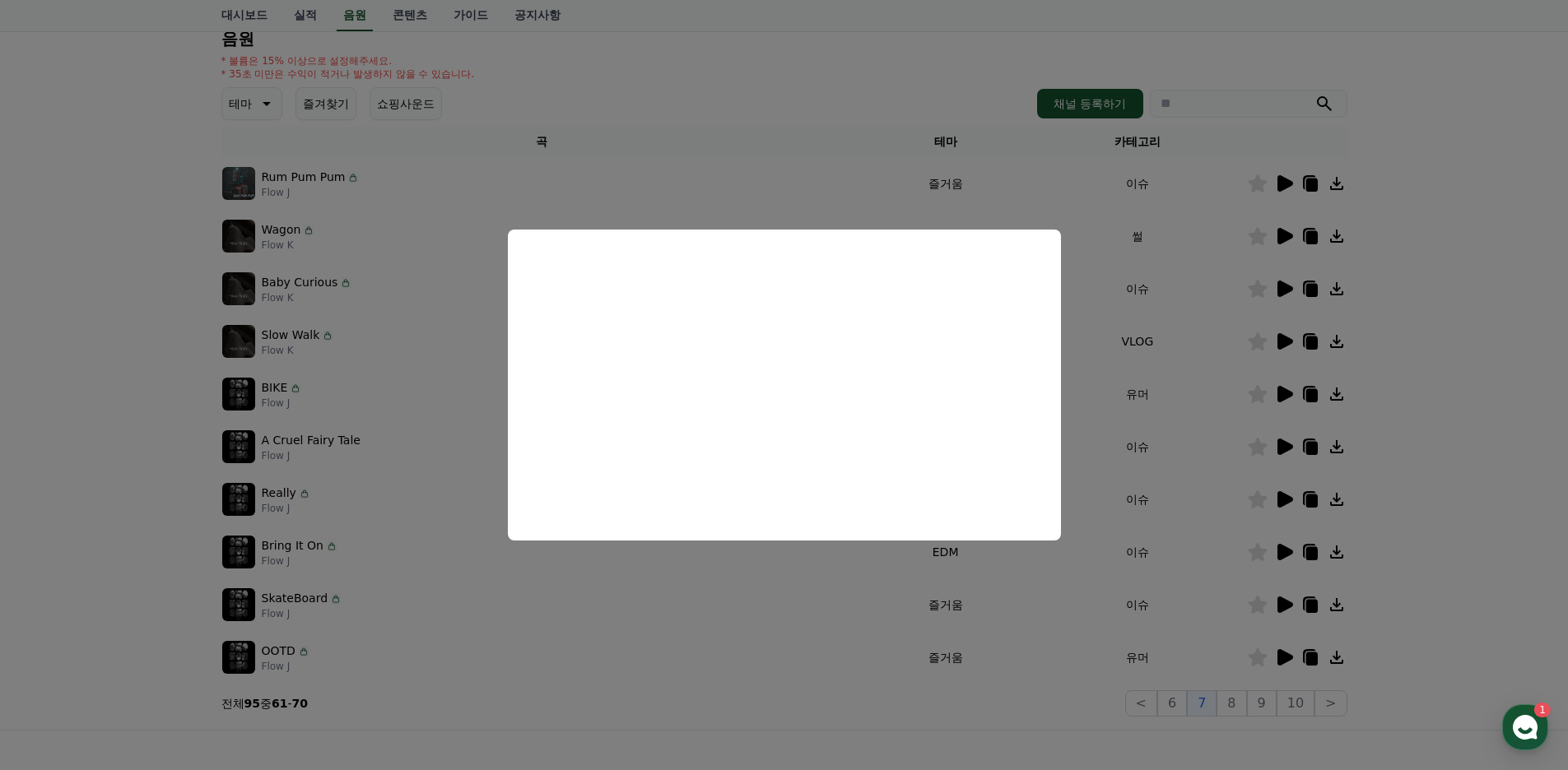
click at [762, 569] on button "close modal" at bounding box center [784, 385] width 1568 height 770
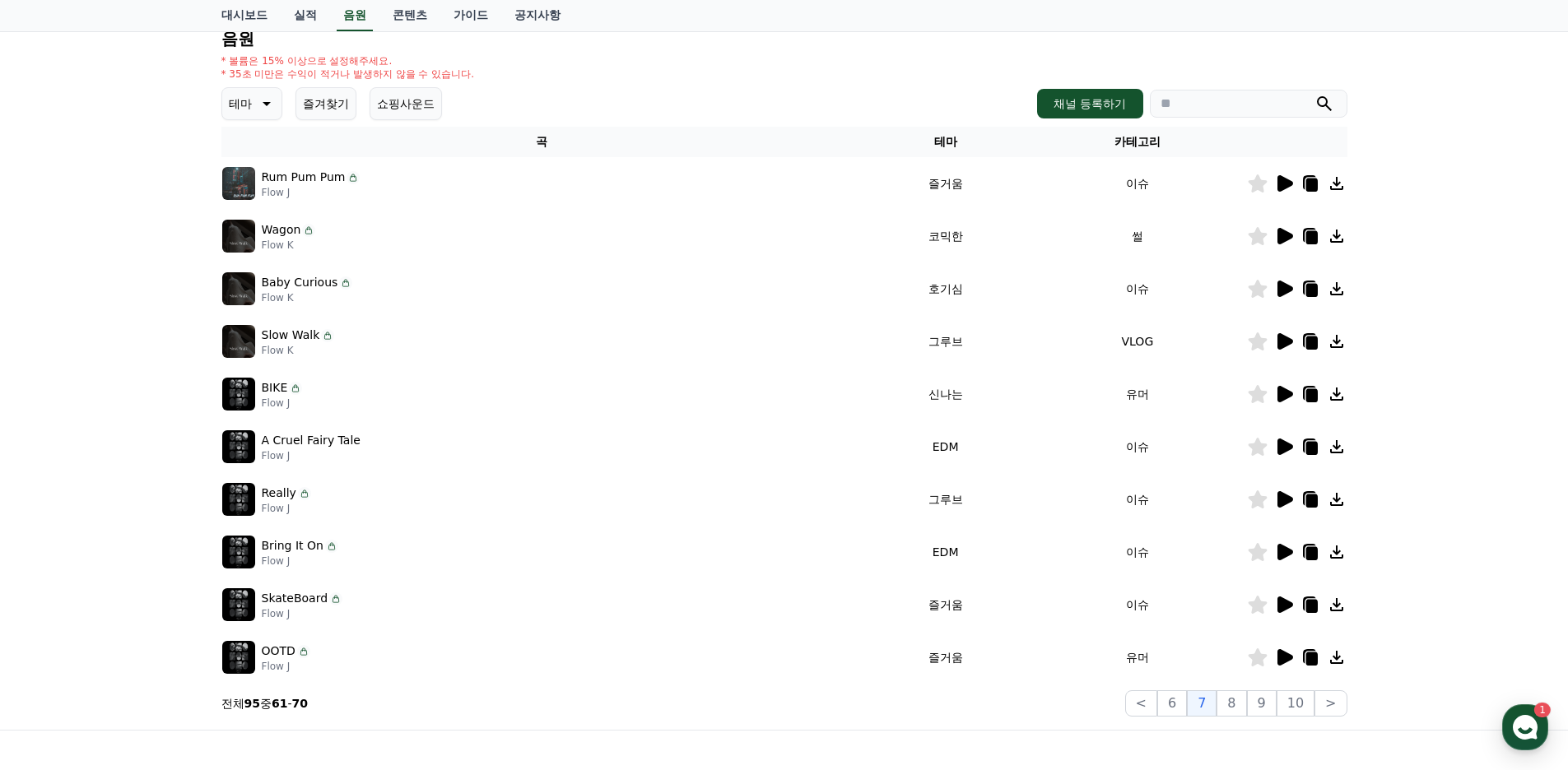
click at [1277, 499] on icon at bounding box center [1284, 499] width 20 height 20
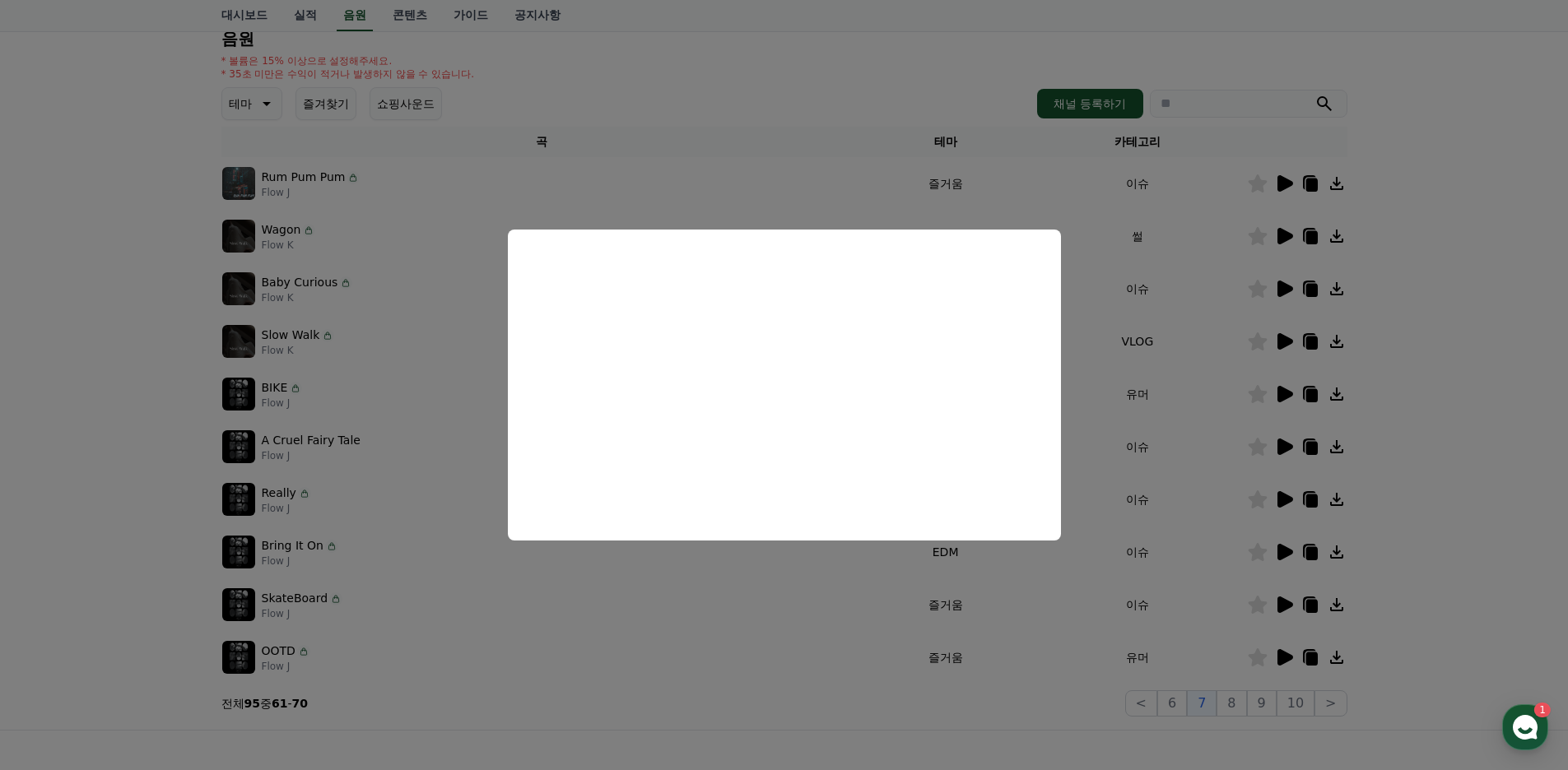
click at [804, 587] on button "close modal" at bounding box center [784, 385] width 1568 height 770
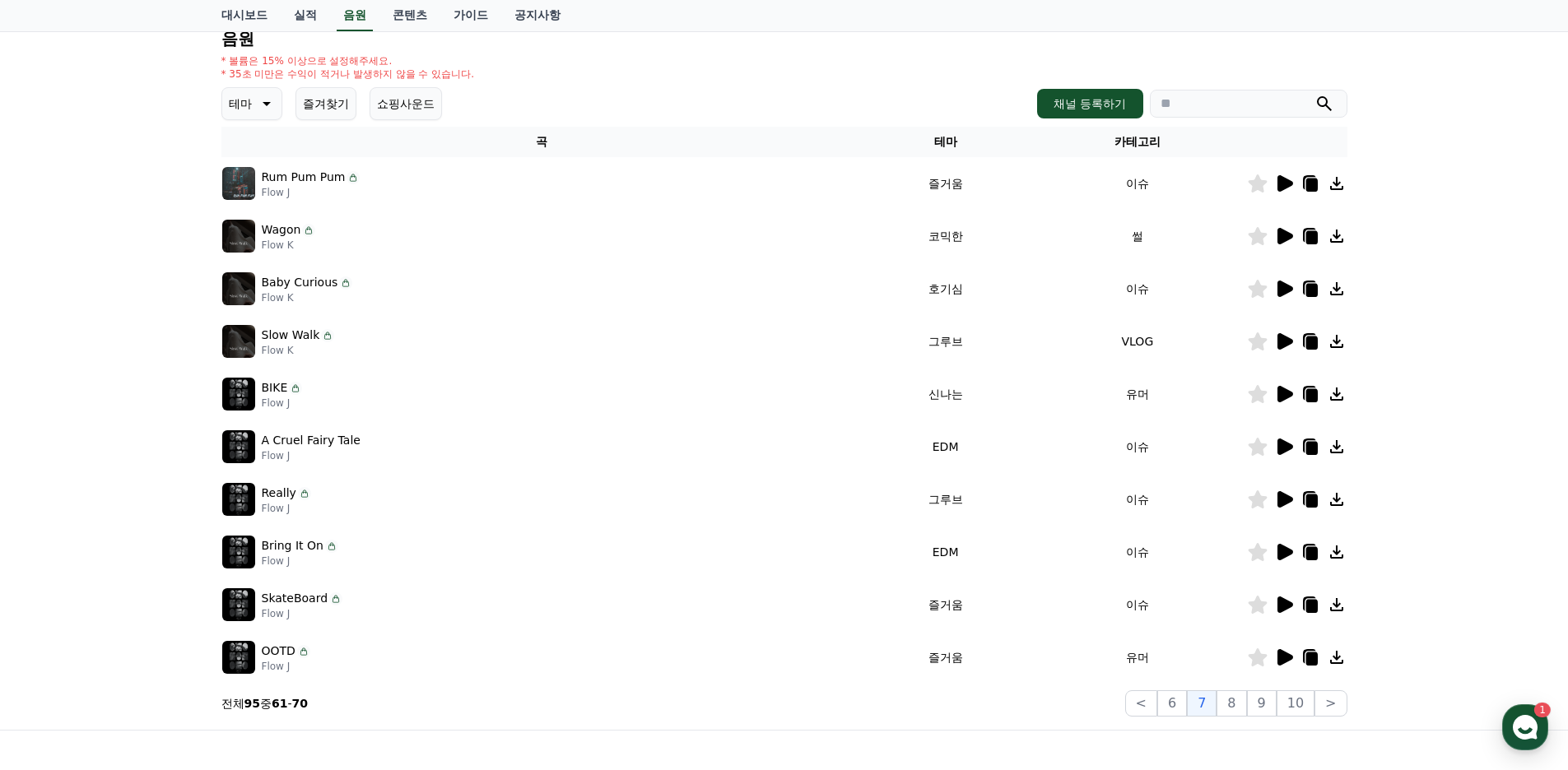
click at [1277, 609] on icon at bounding box center [1284, 605] width 20 height 20
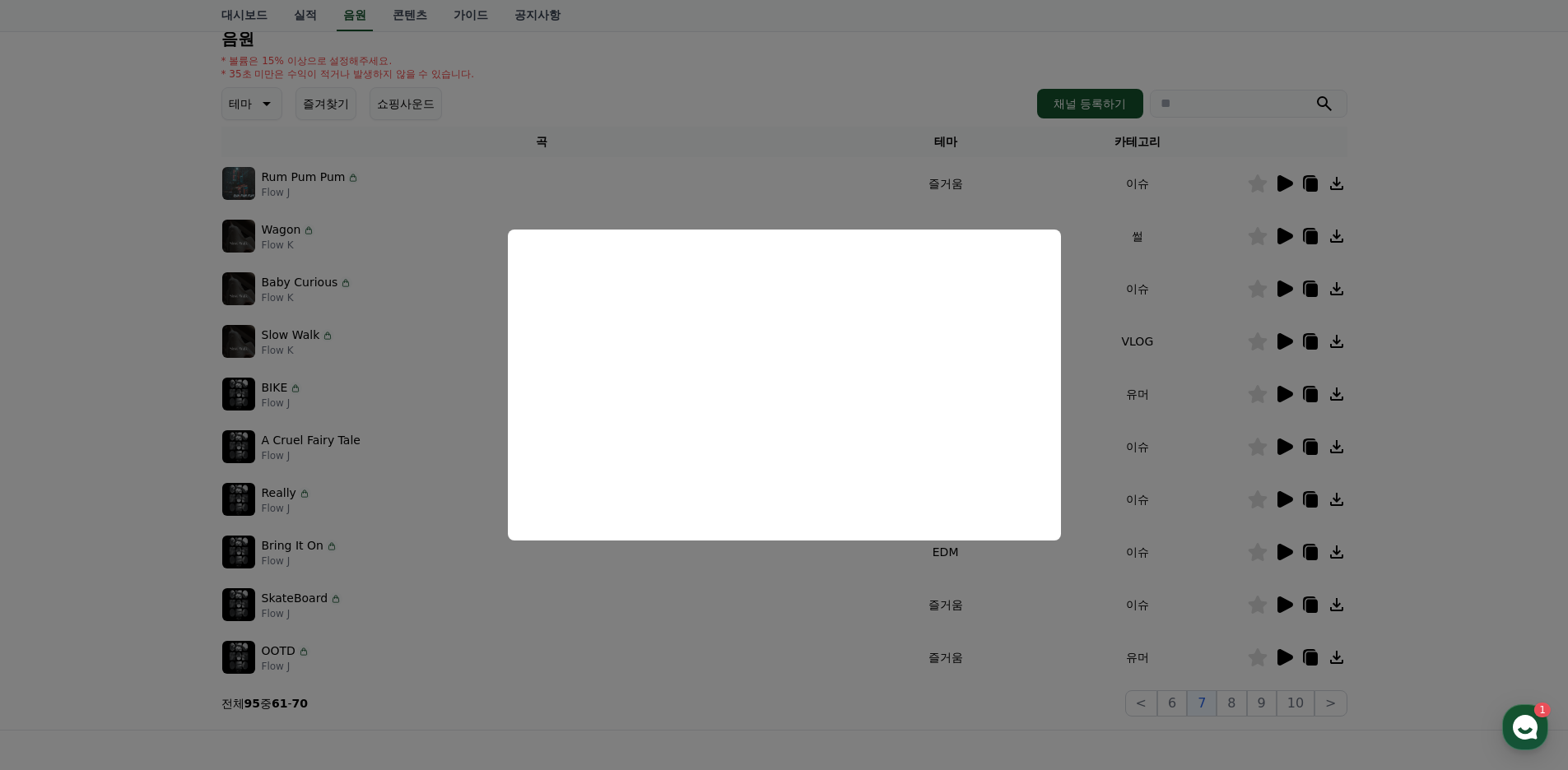
click at [809, 605] on button "close modal" at bounding box center [784, 385] width 1568 height 770
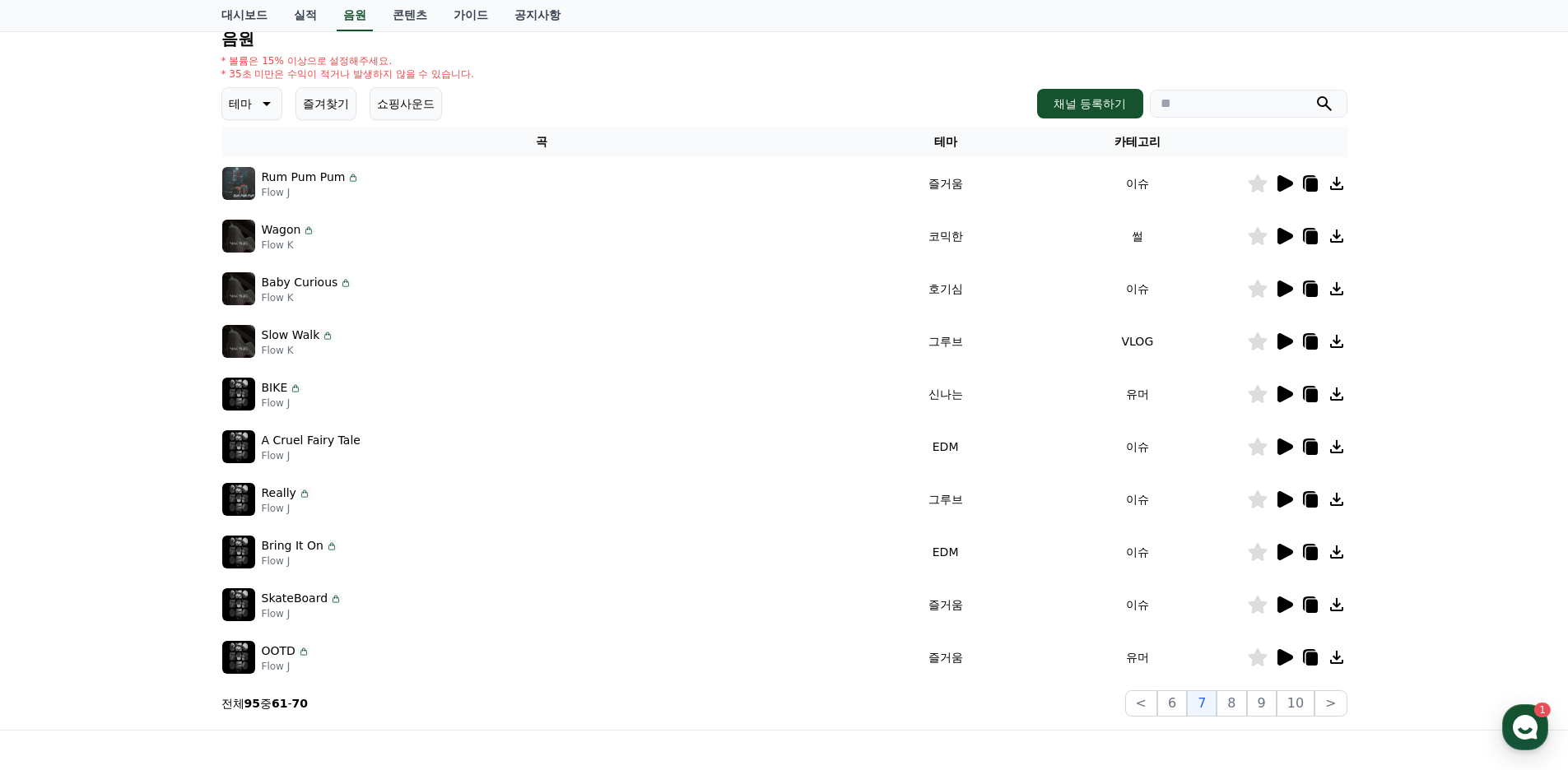
click at [1278, 663] on icon at bounding box center [1286, 657] width 15 height 16
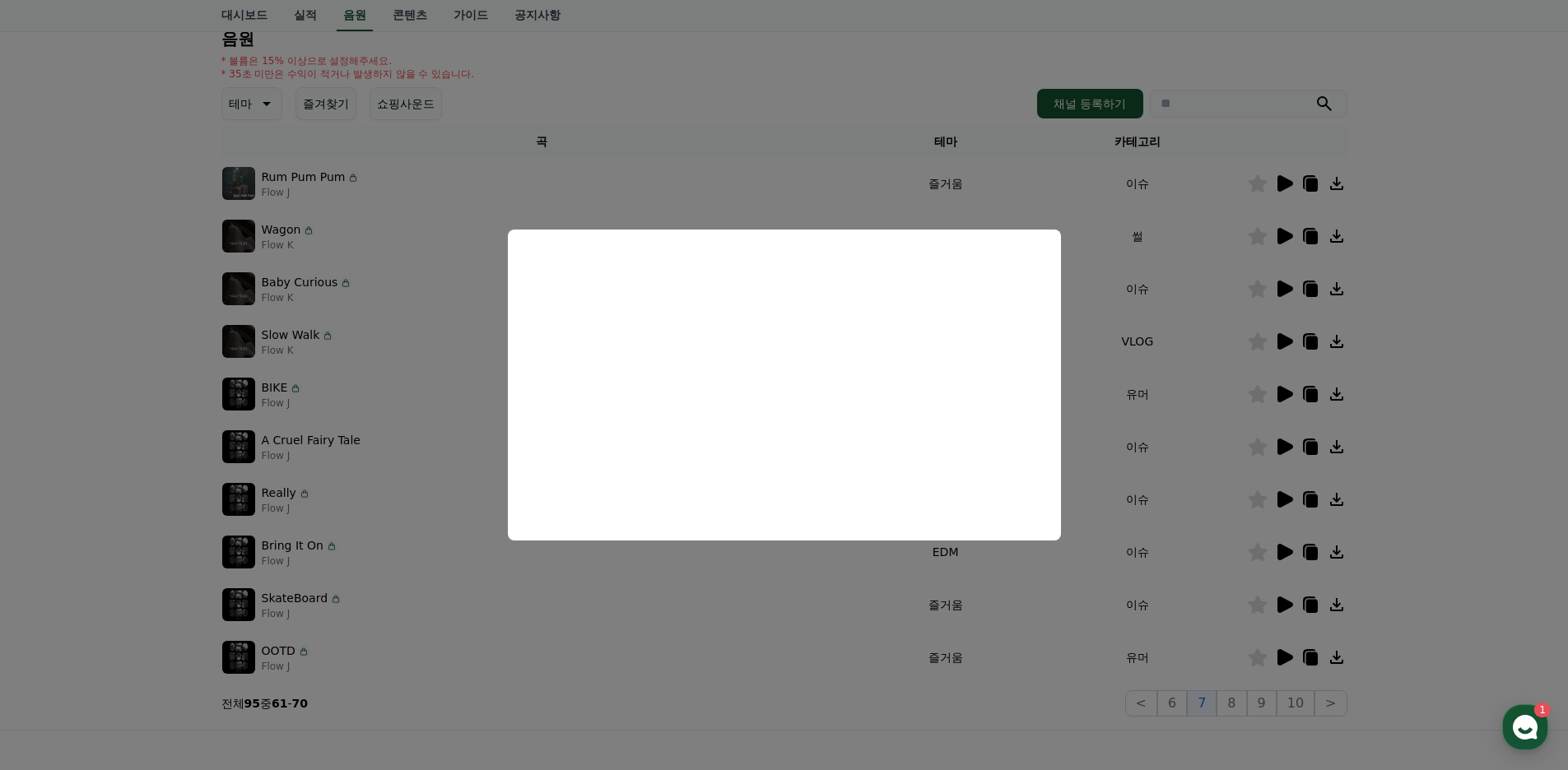
click at [837, 604] on button "close modal" at bounding box center [784, 385] width 1568 height 770
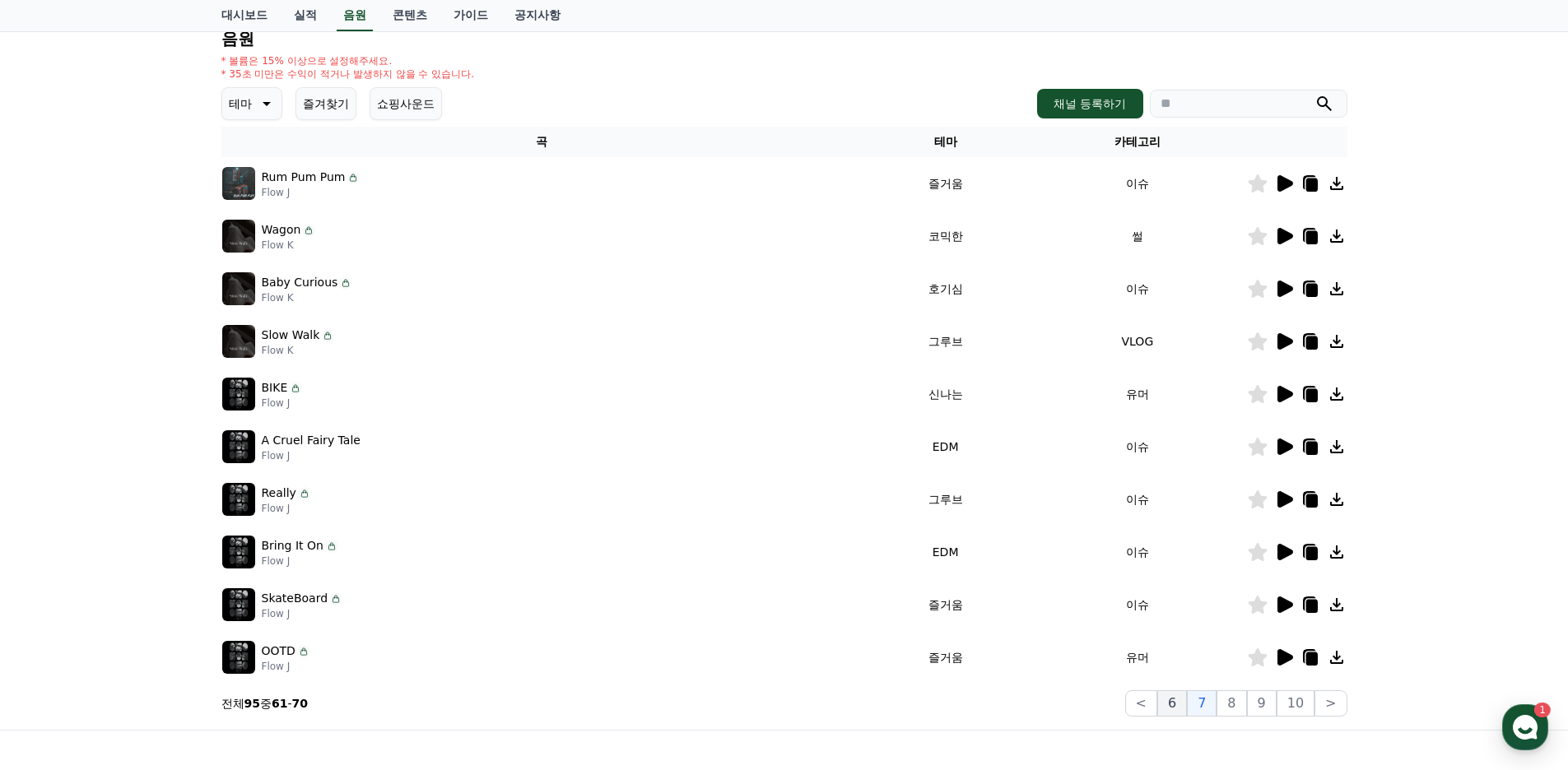
click at [1186, 710] on button "6" at bounding box center [1171, 703] width 29 height 27
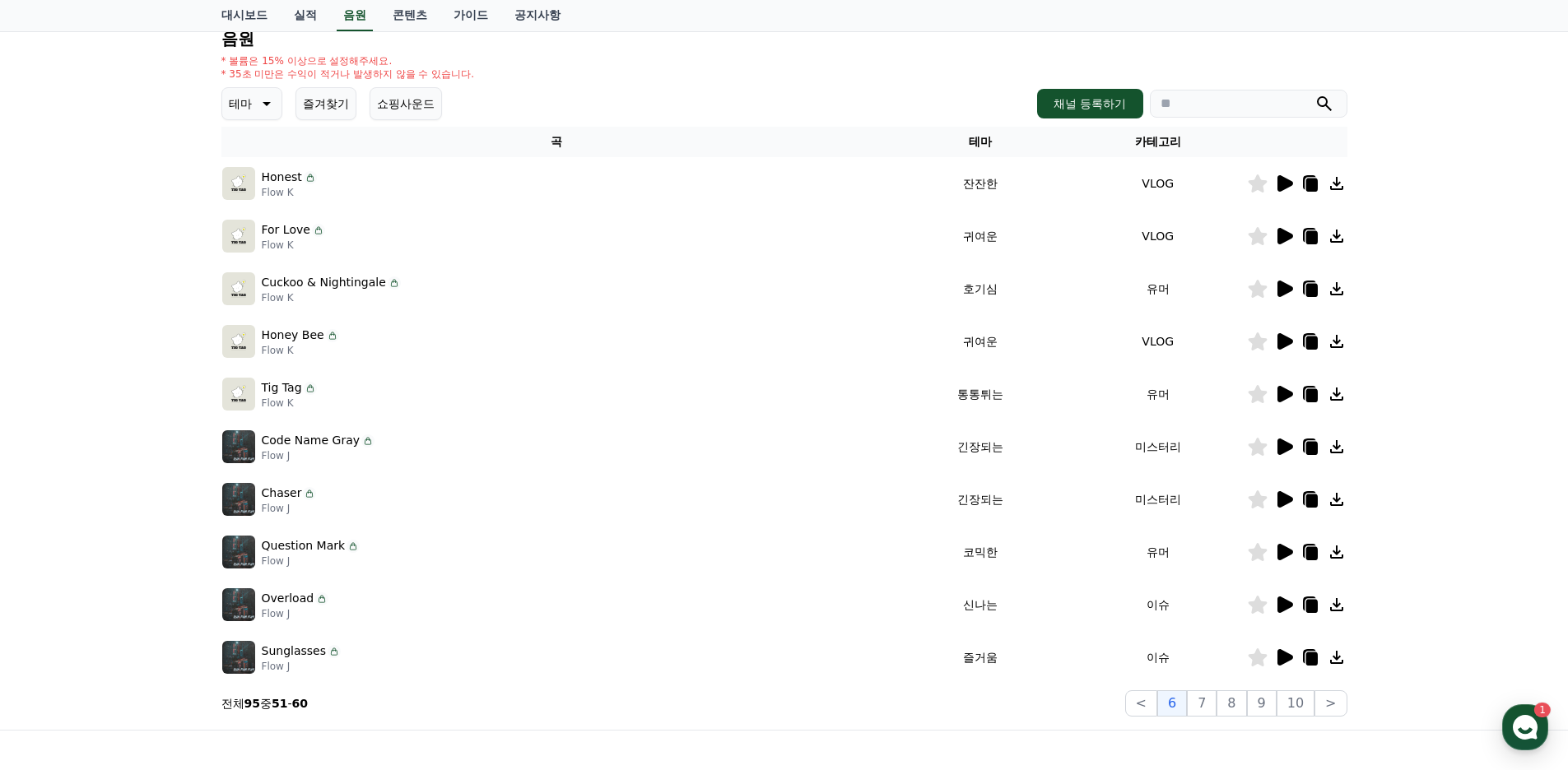
click at [1284, 656] on icon at bounding box center [1286, 657] width 15 height 16
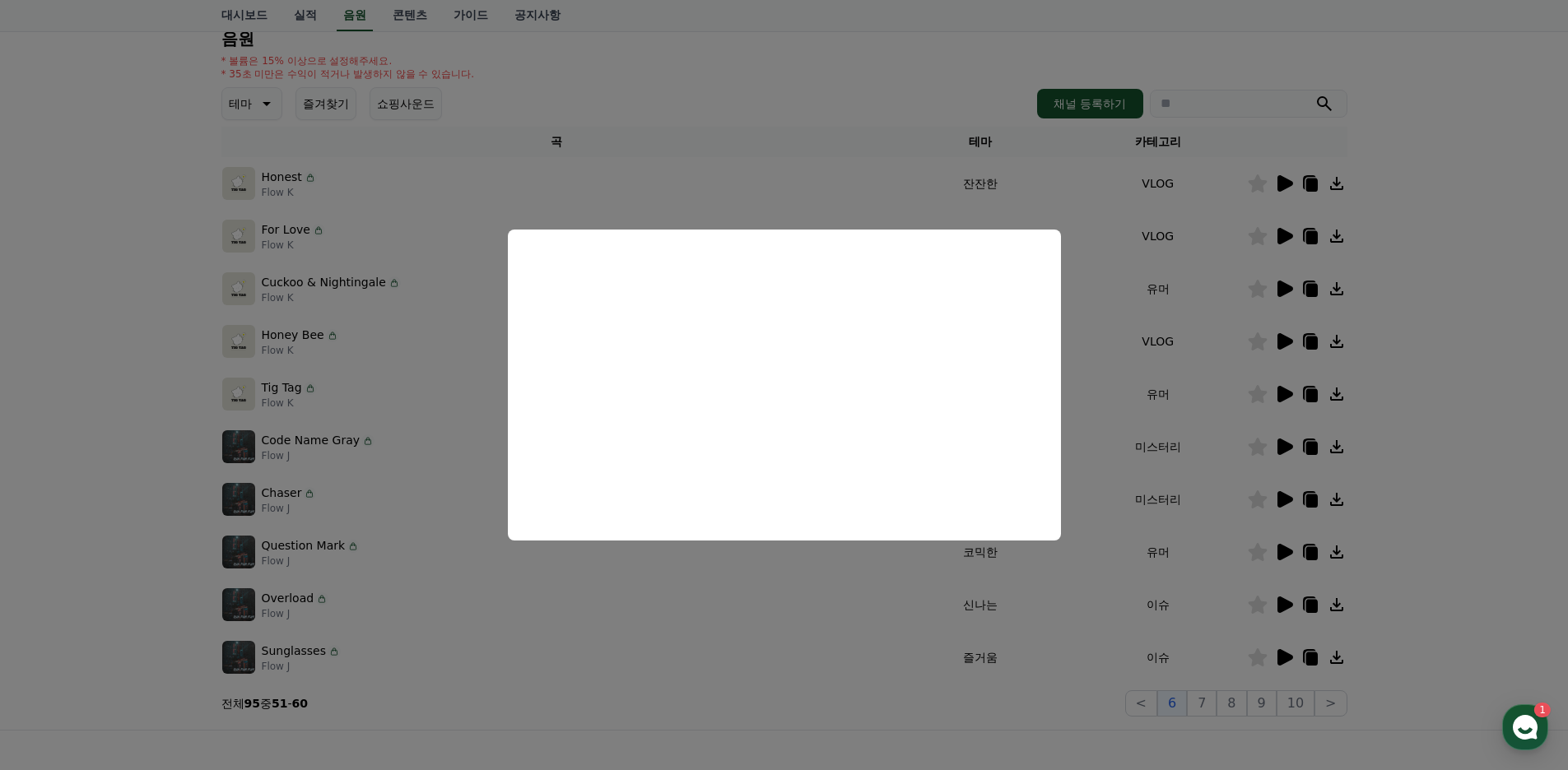
click at [782, 613] on button "close modal" at bounding box center [784, 385] width 1568 height 770
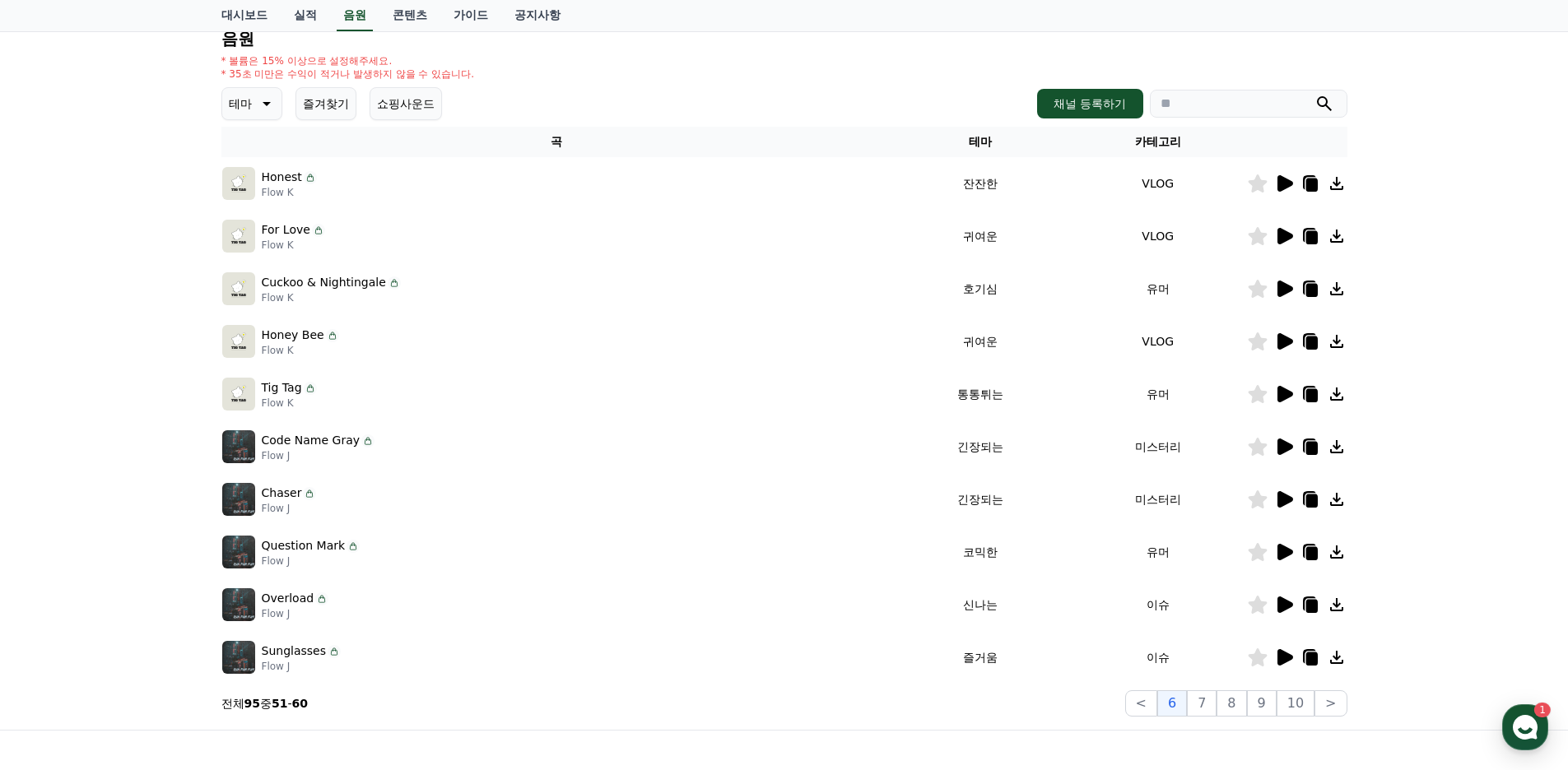
click at [1284, 602] on icon at bounding box center [1286, 605] width 15 height 16
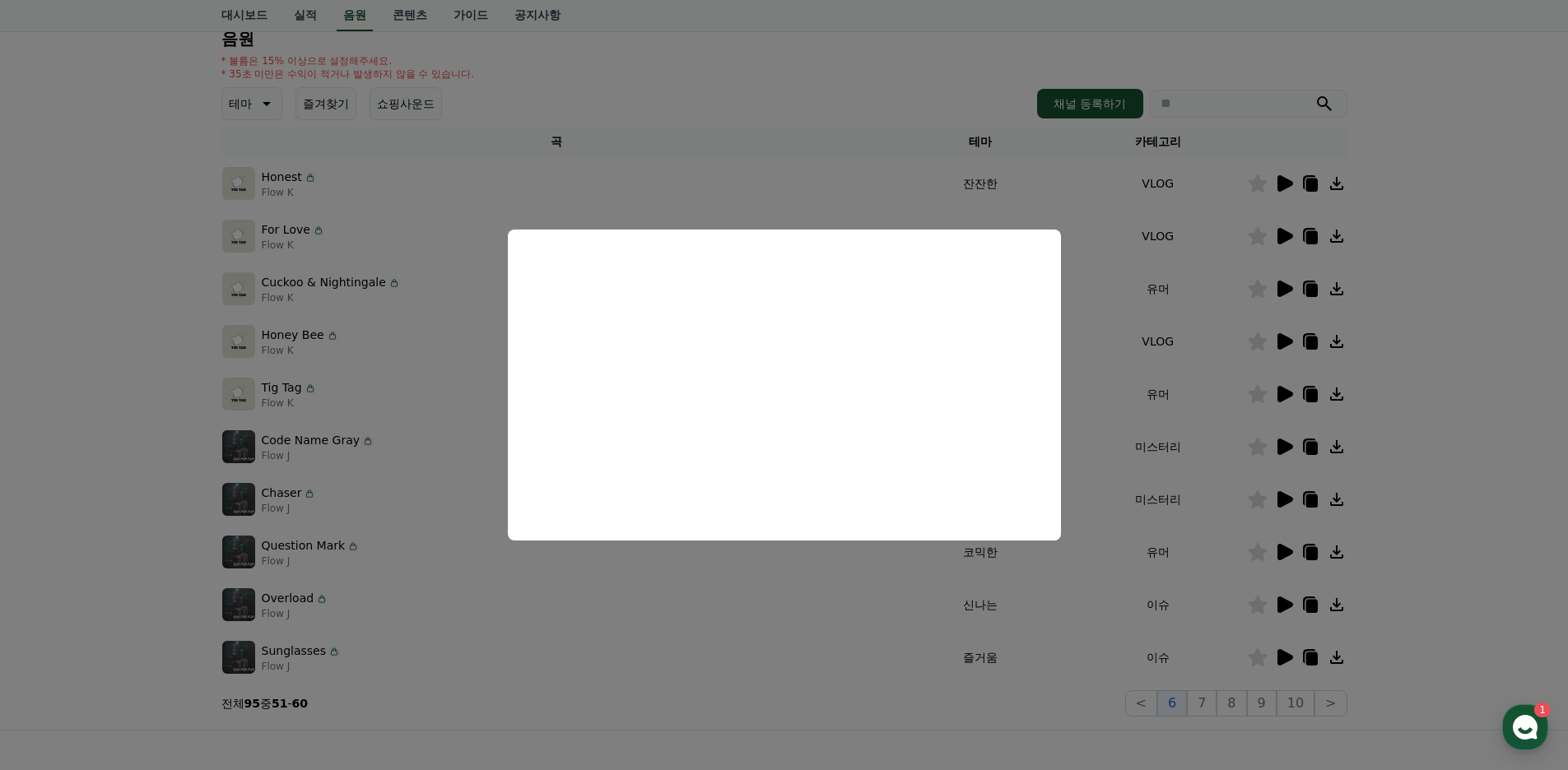
click at [795, 573] on button "close modal" at bounding box center [784, 385] width 1568 height 770
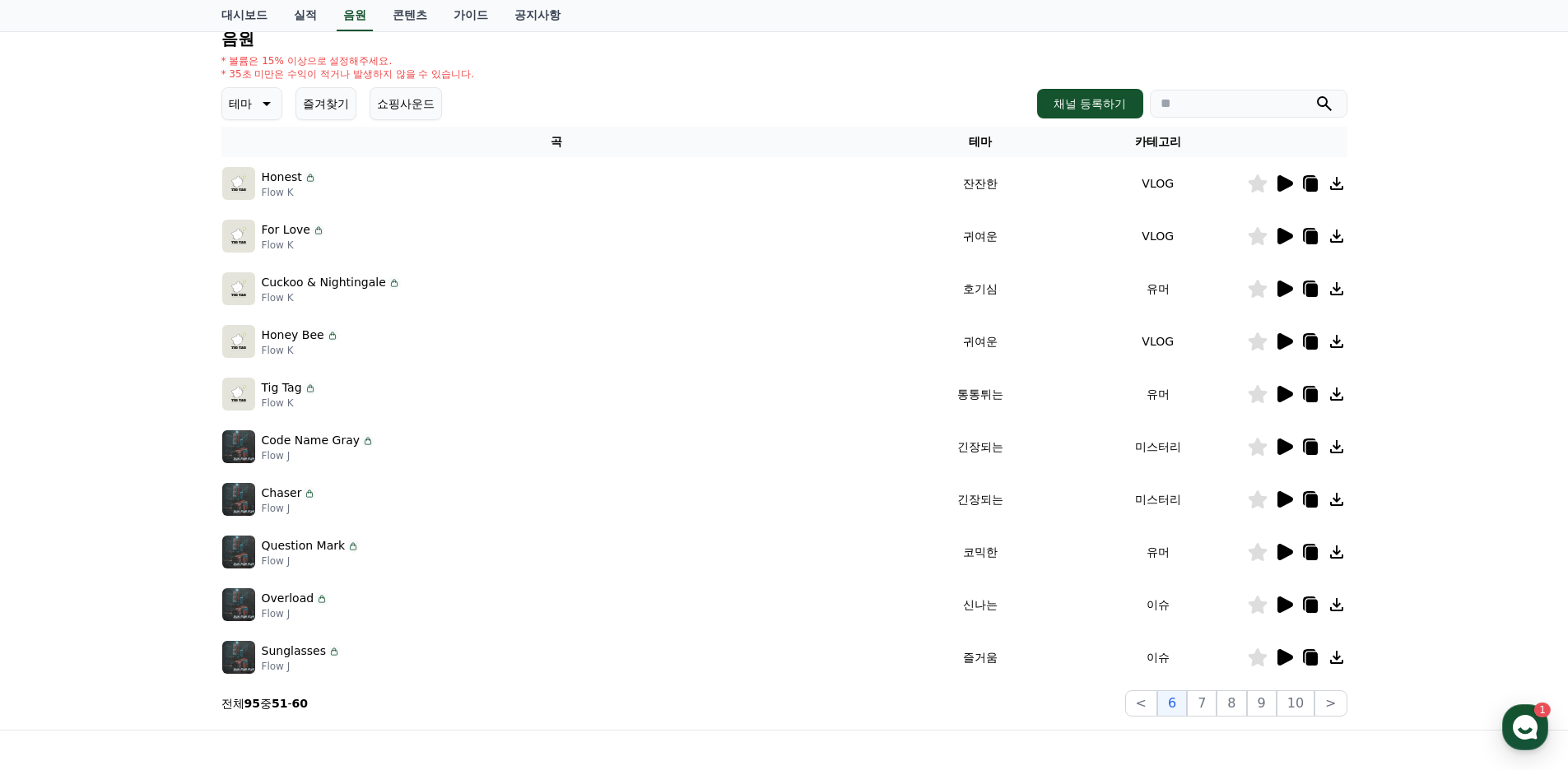
click at [1289, 555] on icon at bounding box center [1286, 551] width 15 height 16
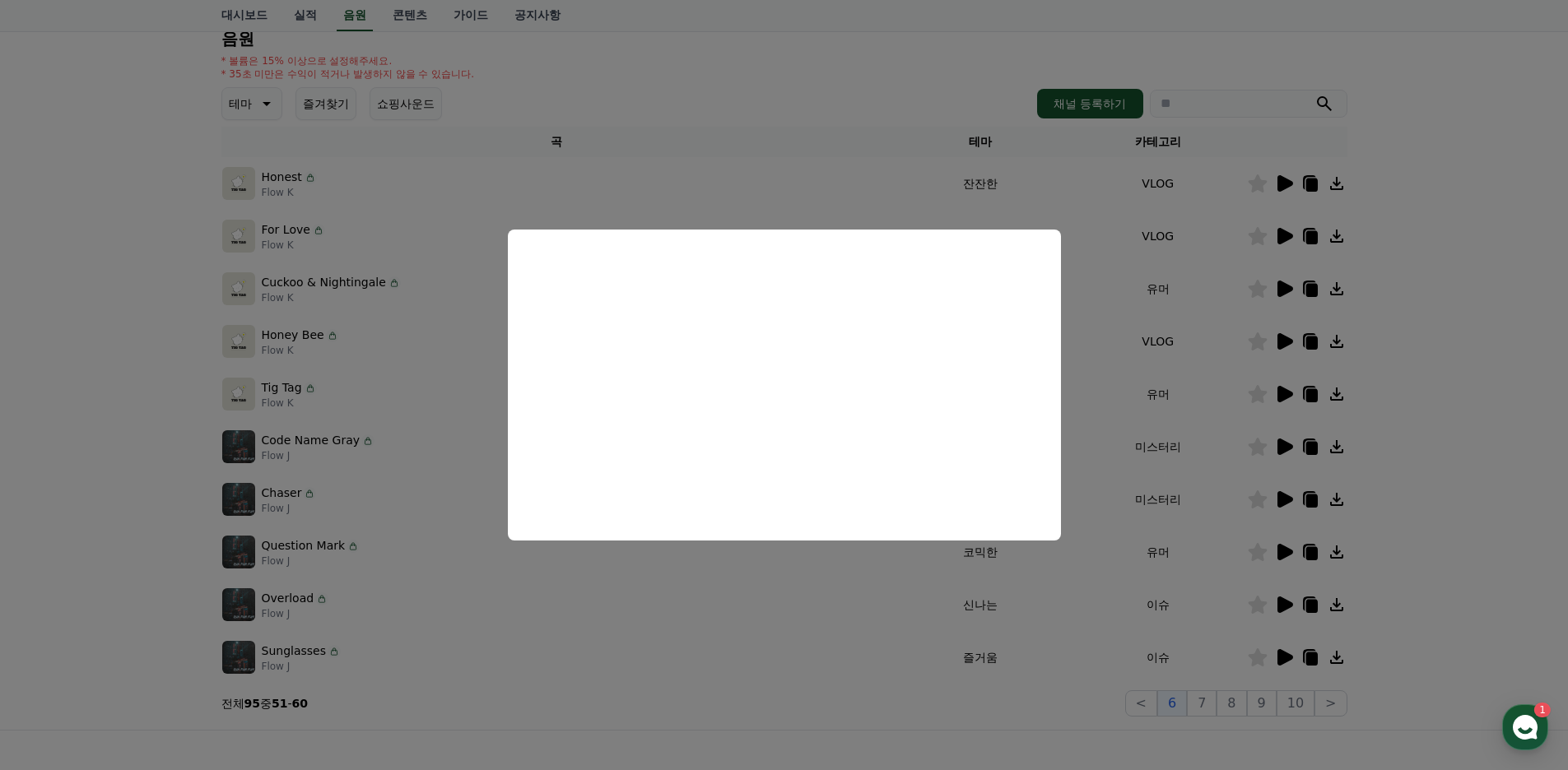
click at [834, 577] on button "close modal" at bounding box center [784, 385] width 1568 height 770
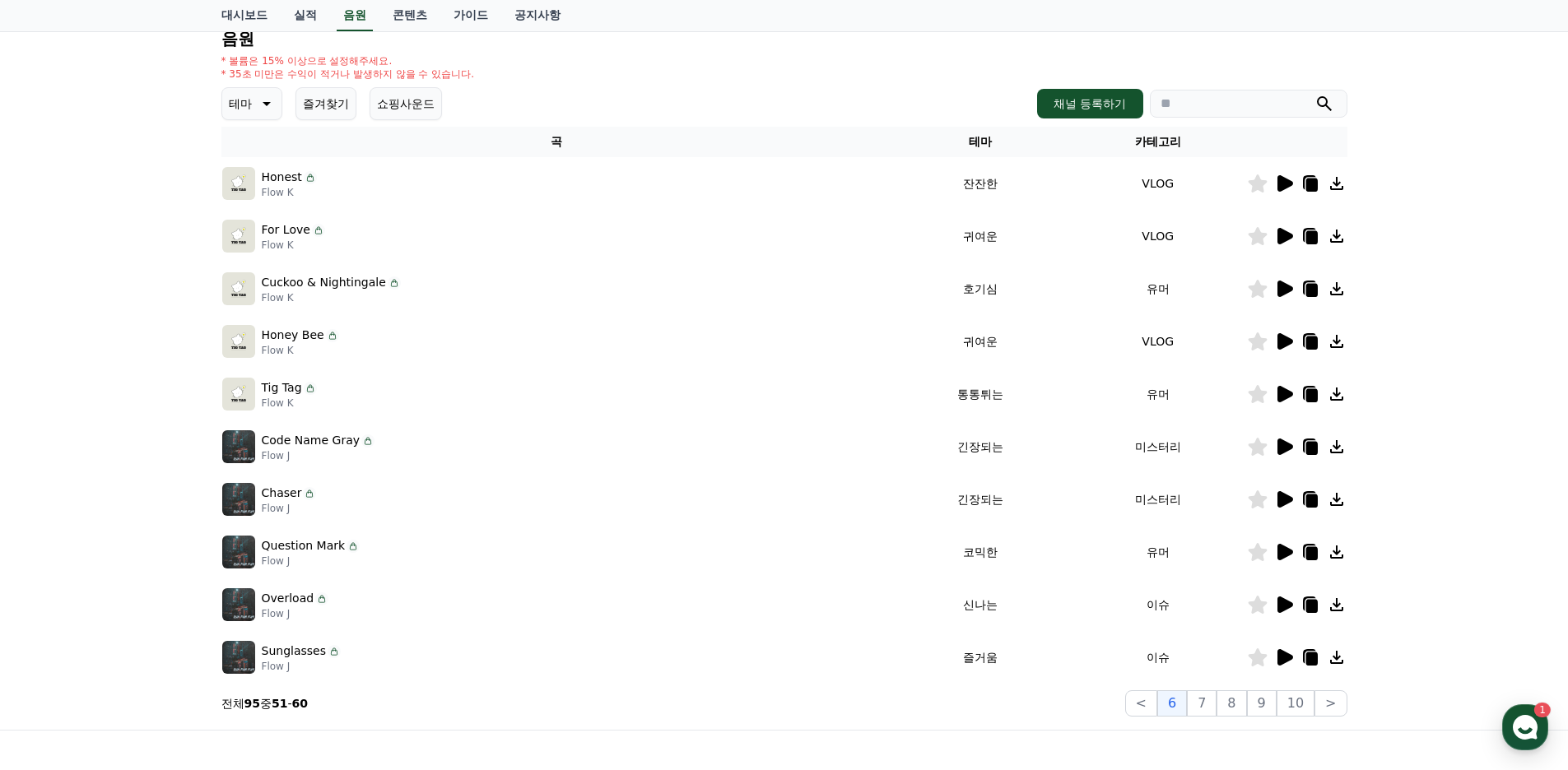
click at [1278, 502] on icon at bounding box center [1286, 499] width 15 height 16
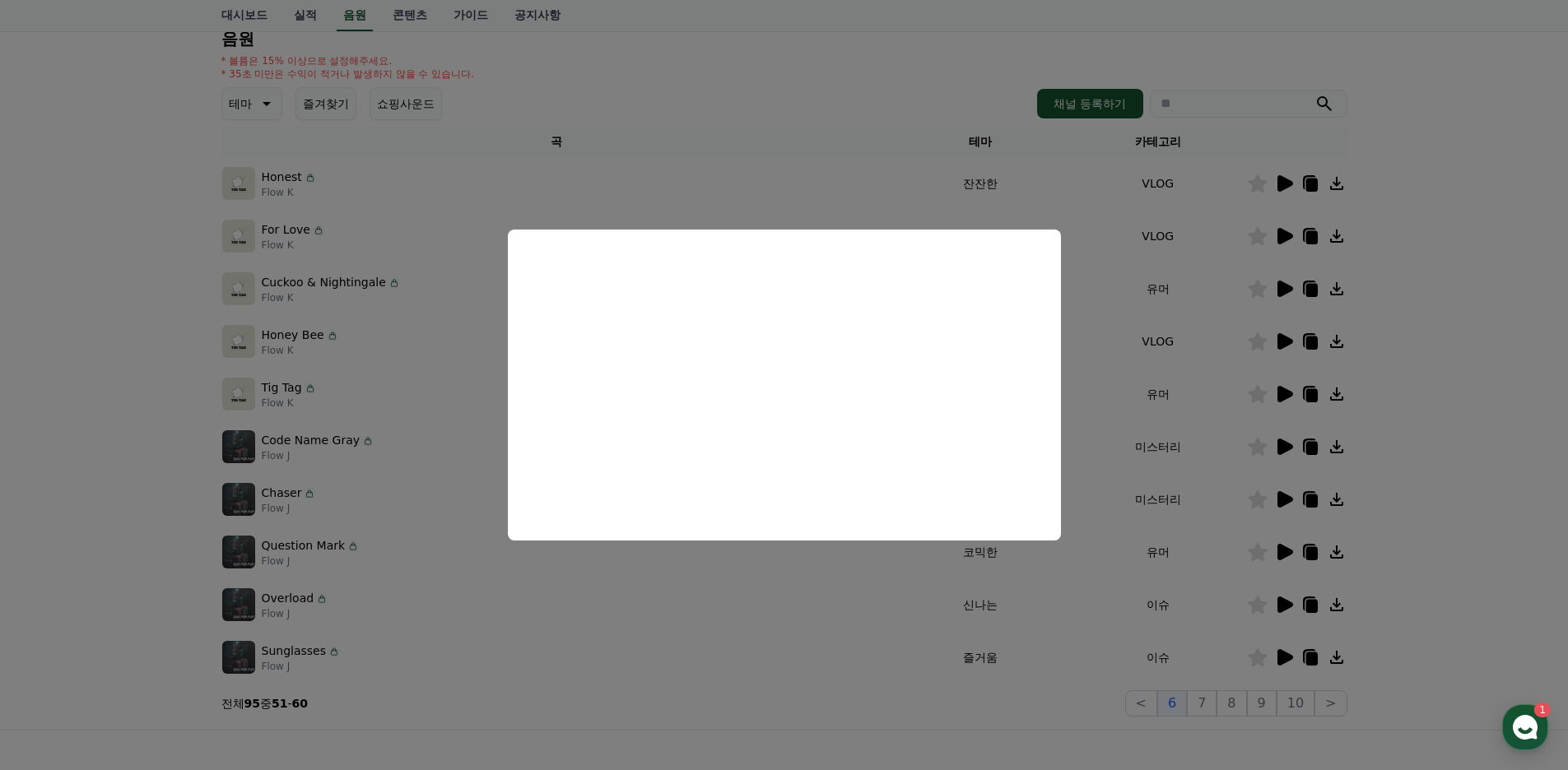
click at [732, 584] on button "close modal" at bounding box center [784, 385] width 1568 height 770
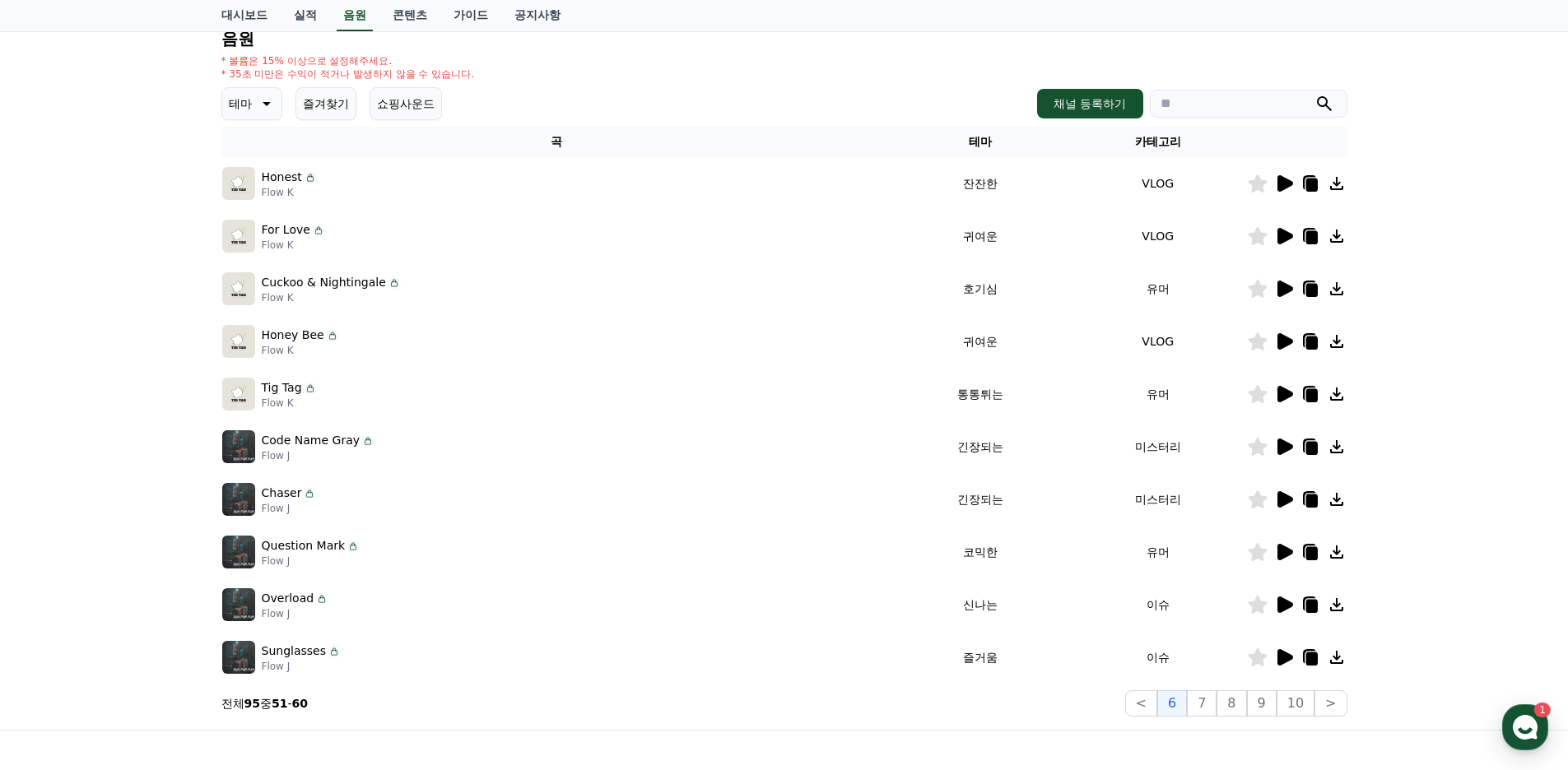
click at [1281, 452] on icon at bounding box center [1286, 446] width 15 height 16
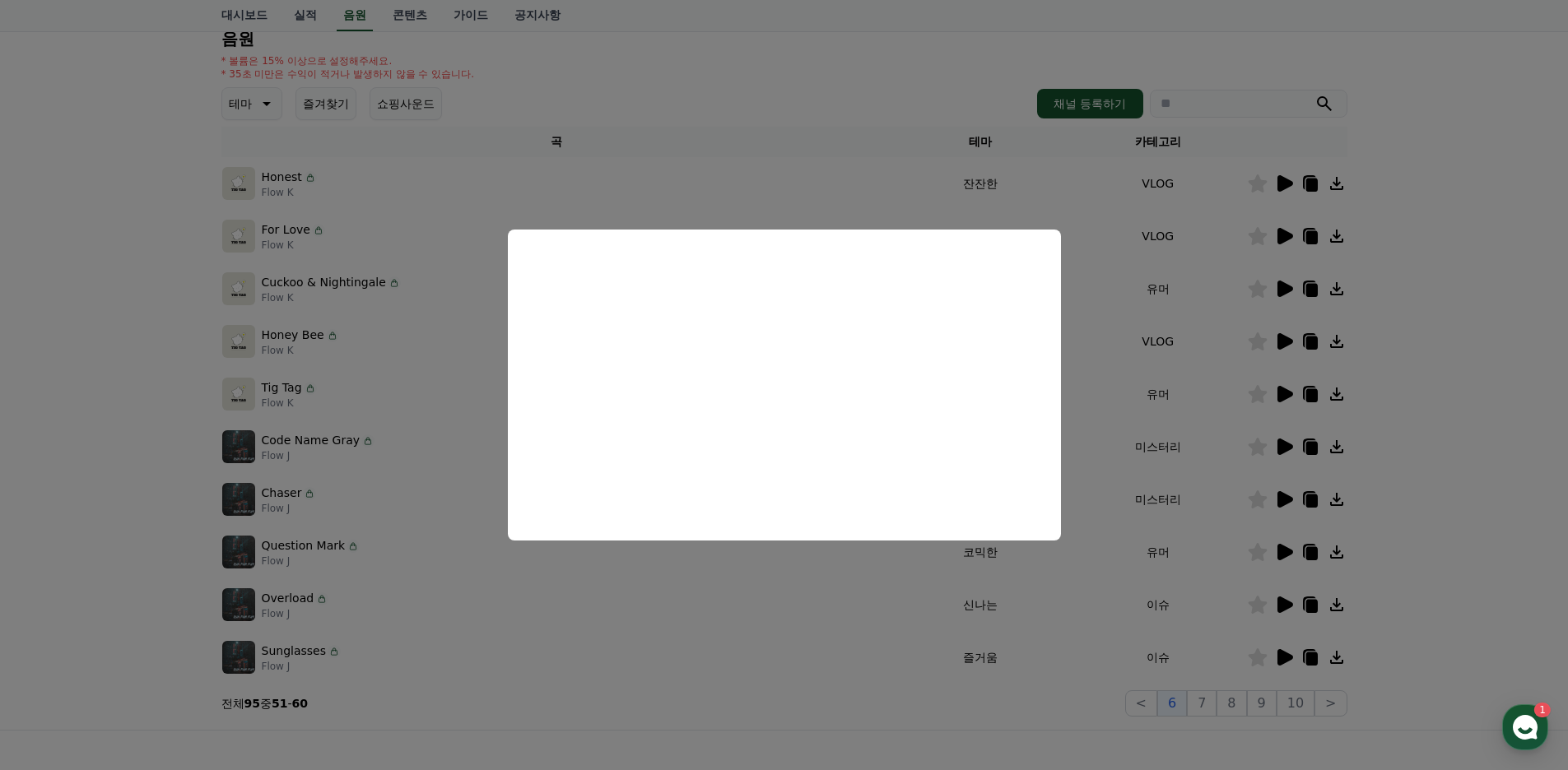
click at [757, 613] on button "close modal" at bounding box center [784, 385] width 1568 height 770
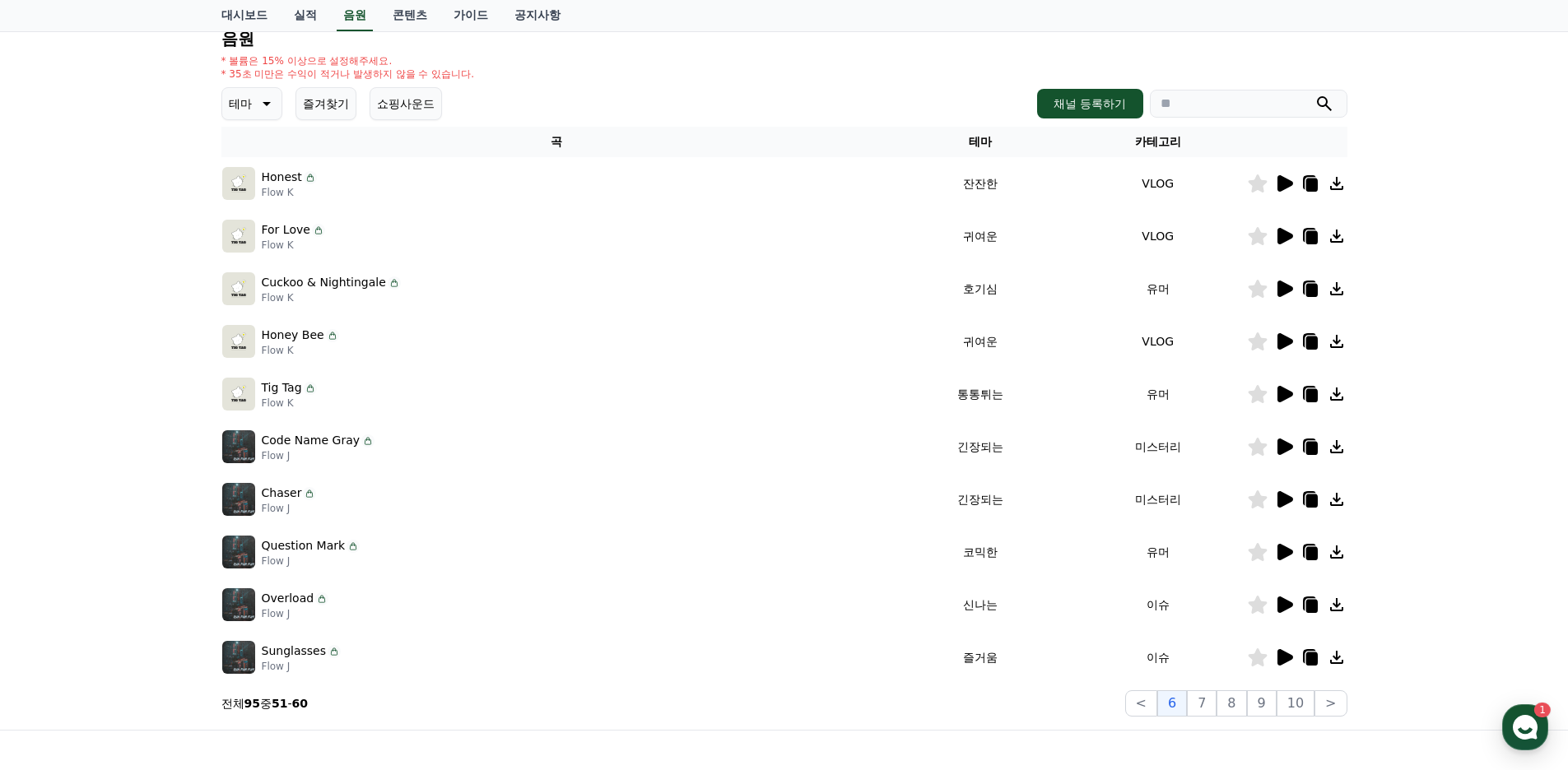
click at [1285, 387] on icon at bounding box center [1284, 394] width 20 height 20
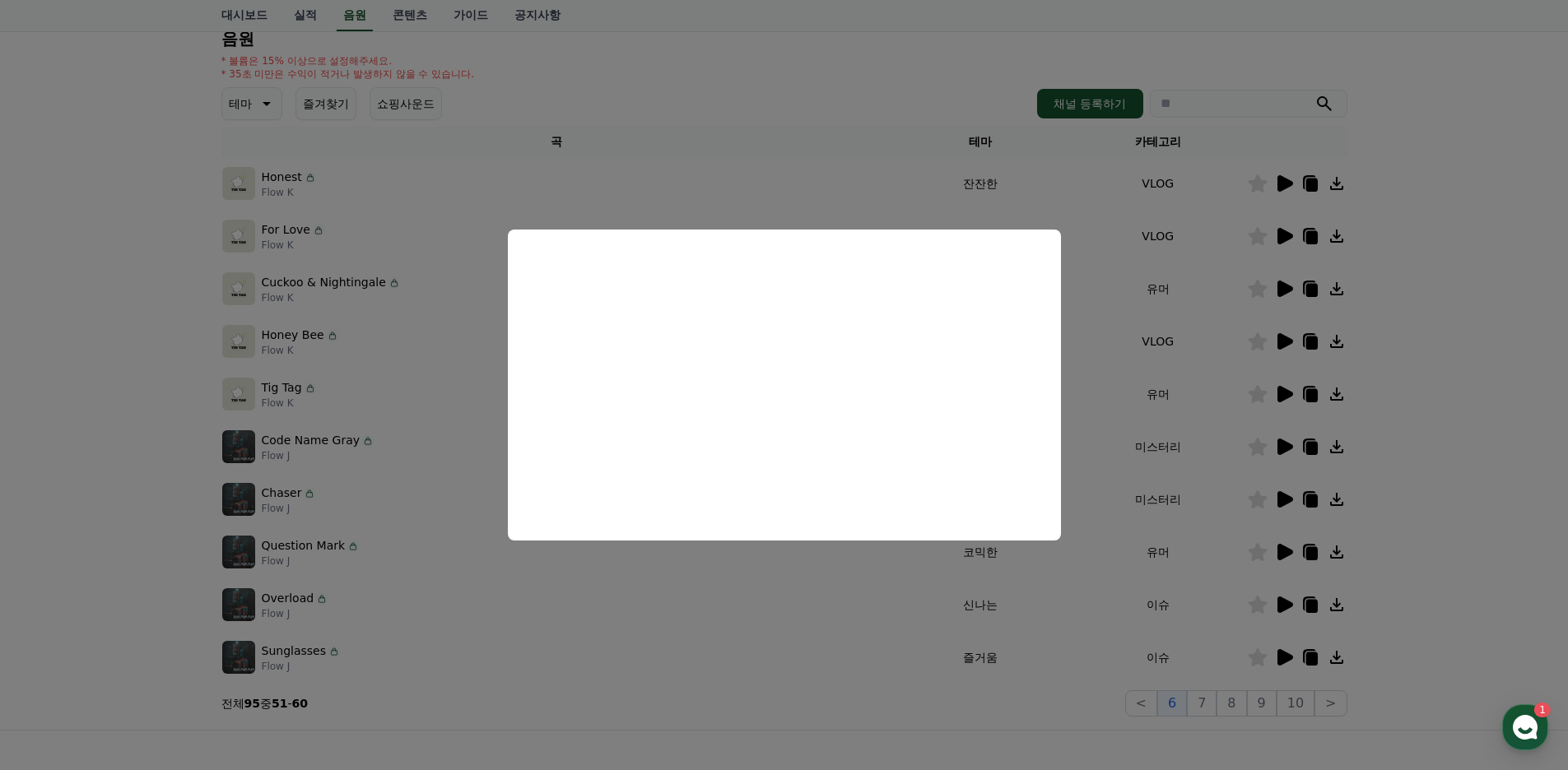
click at [747, 587] on button "close modal" at bounding box center [784, 385] width 1568 height 770
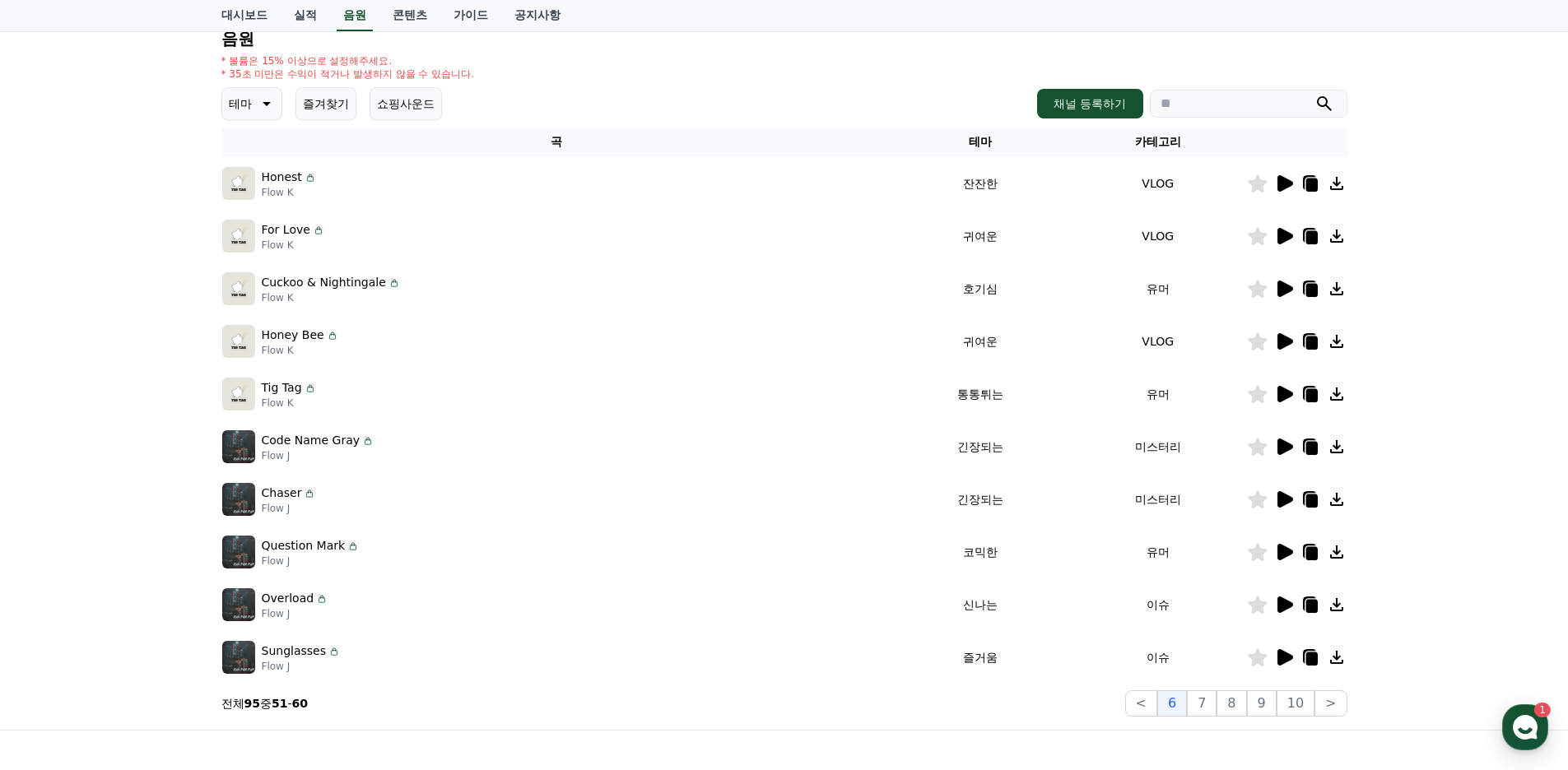
click at [1277, 345] on icon at bounding box center [1284, 341] width 20 height 20
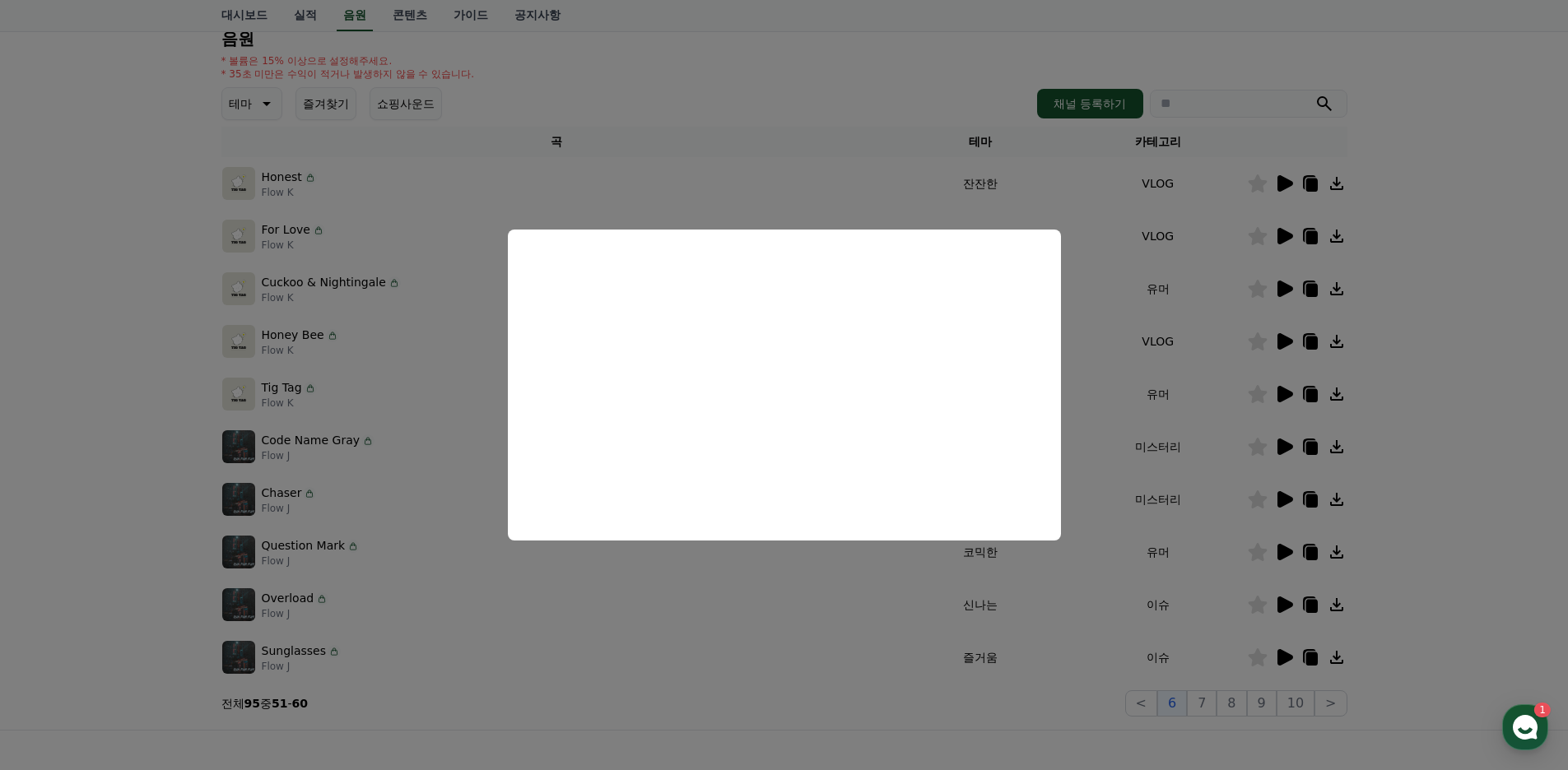
click at [764, 579] on button "close modal" at bounding box center [784, 385] width 1568 height 770
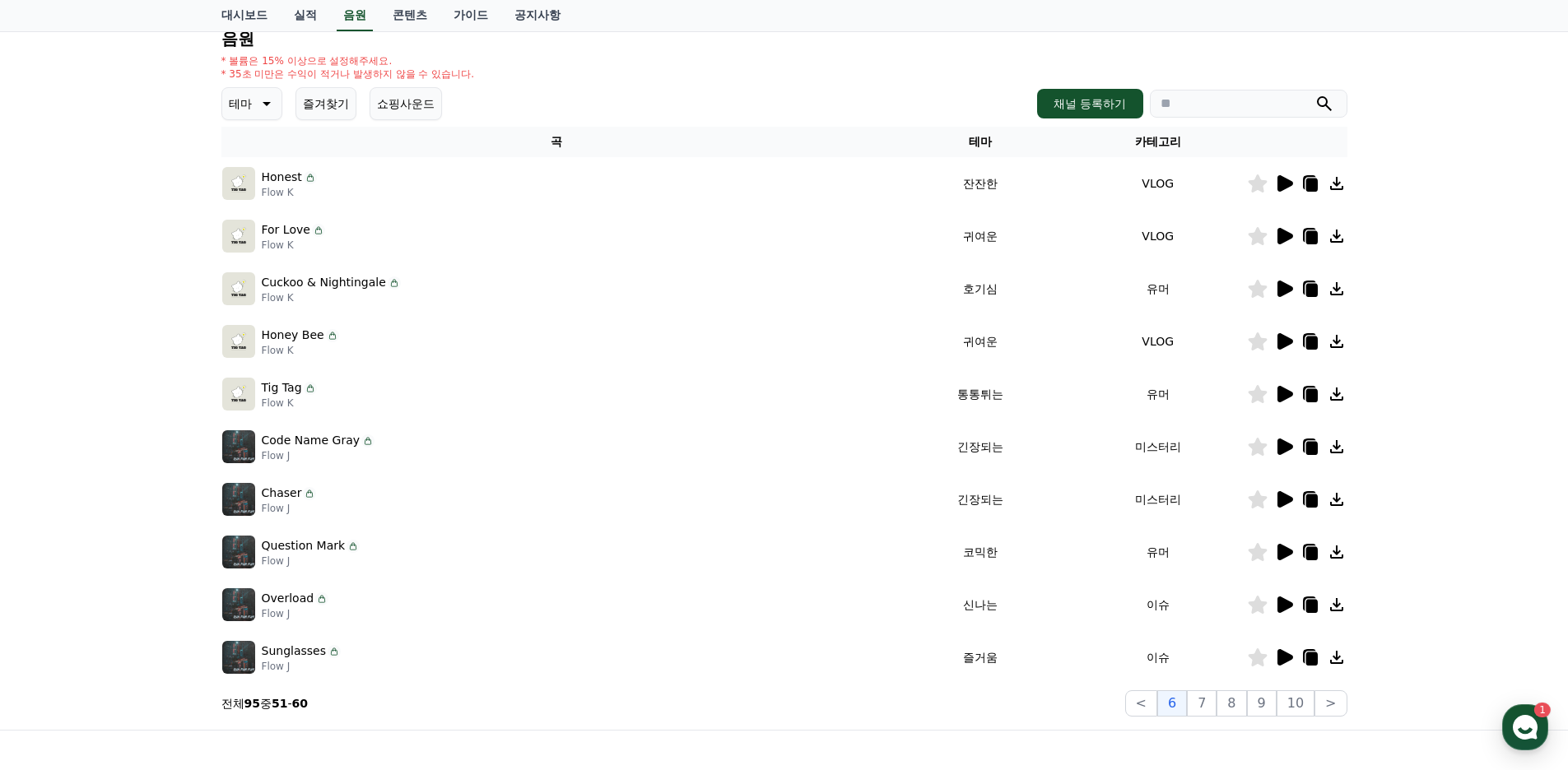
click at [1290, 287] on icon at bounding box center [1286, 288] width 15 height 16
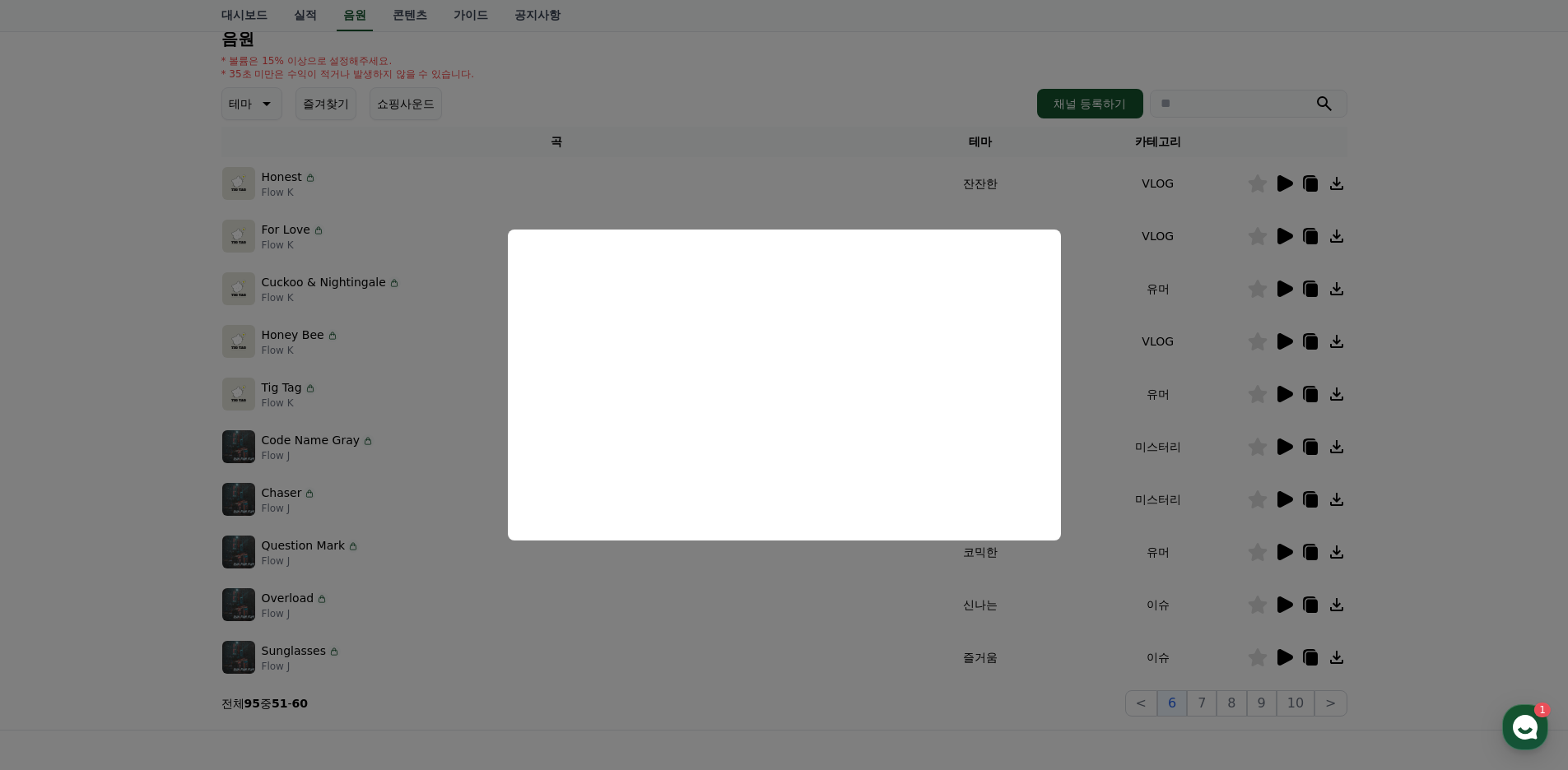
click at [710, 603] on button "close modal" at bounding box center [784, 385] width 1568 height 770
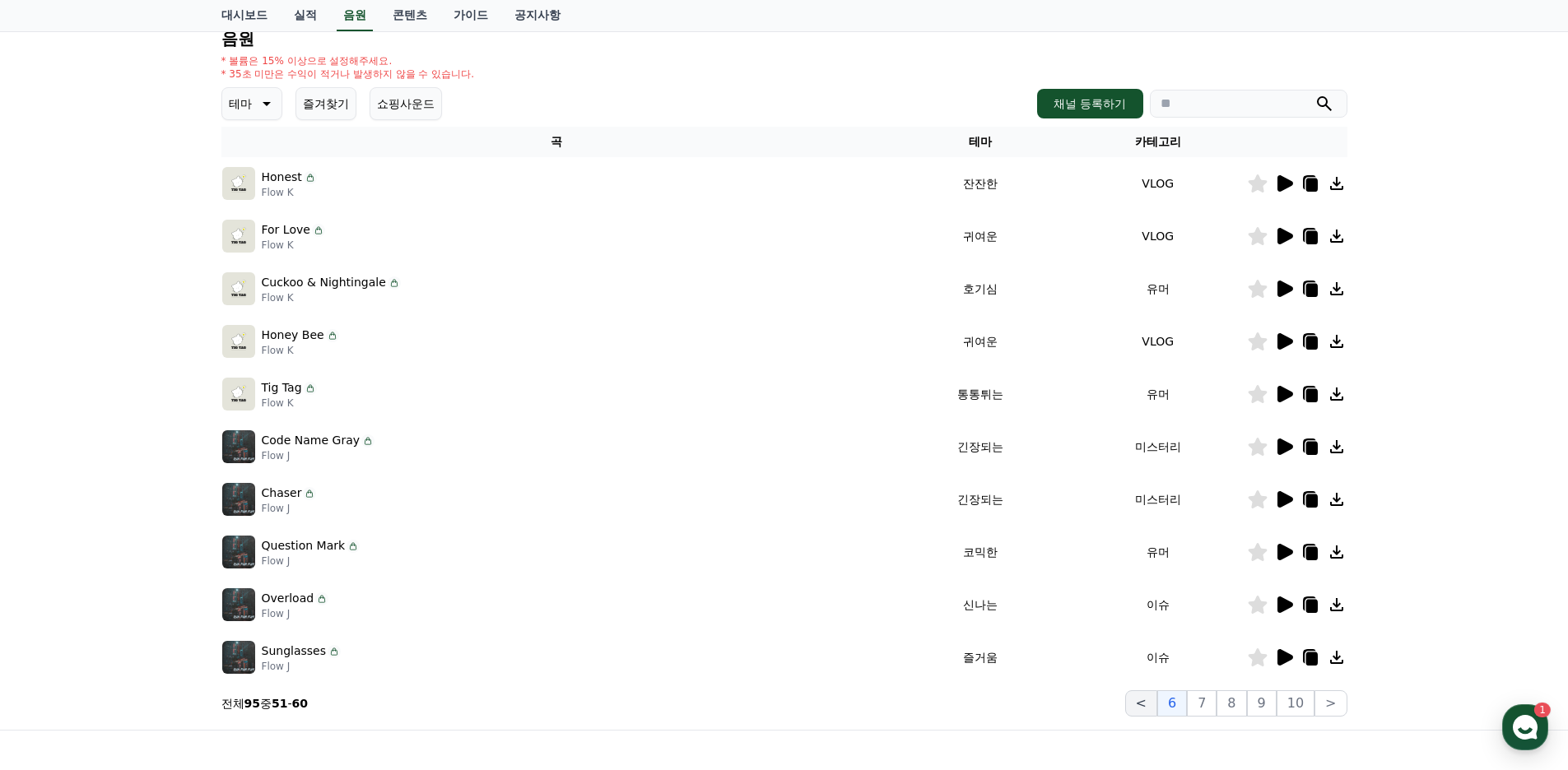
click at [1146, 707] on button "<" at bounding box center [1141, 703] width 32 height 27
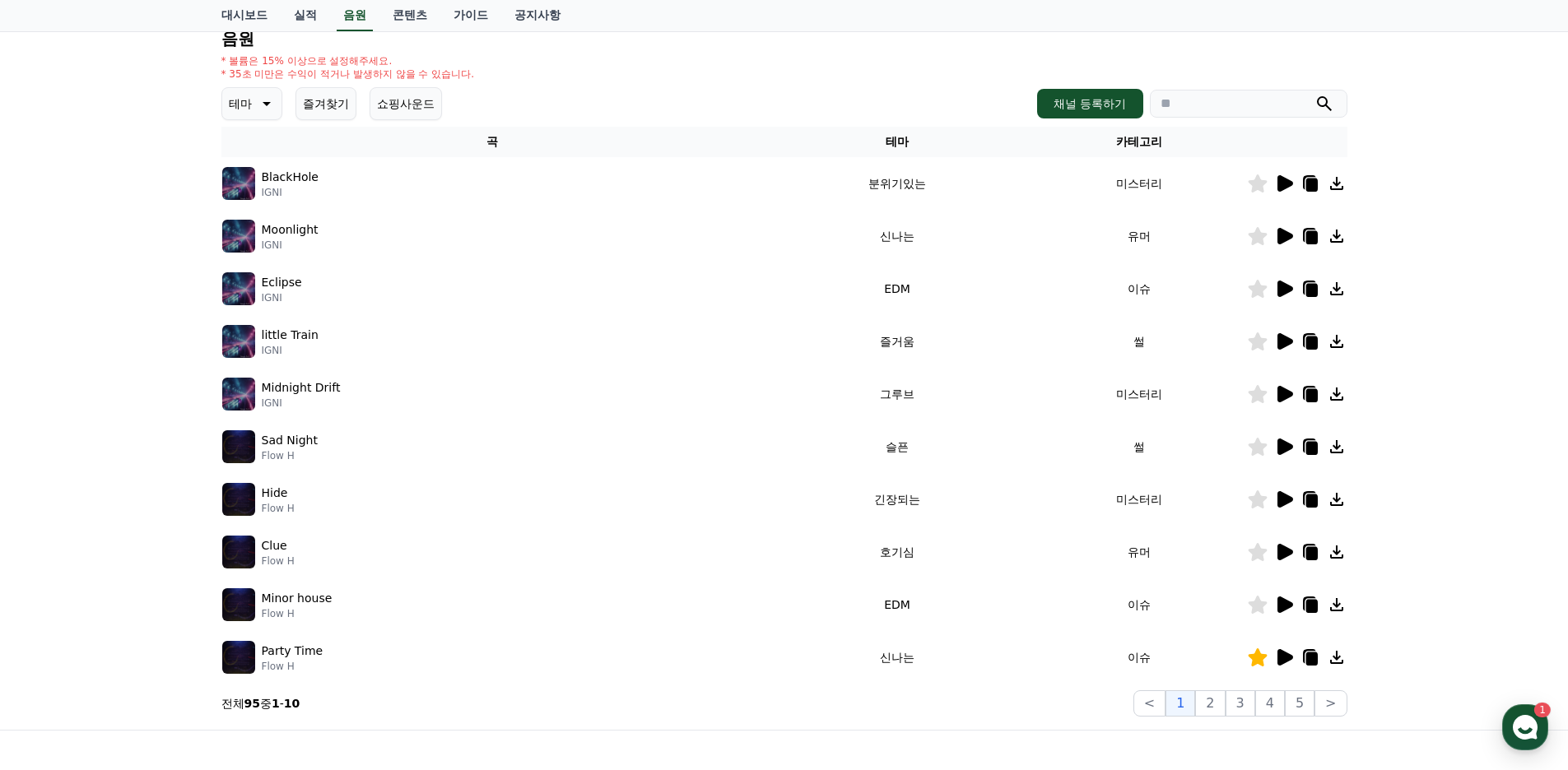
click at [1280, 660] on icon at bounding box center [1286, 657] width 15 height 16
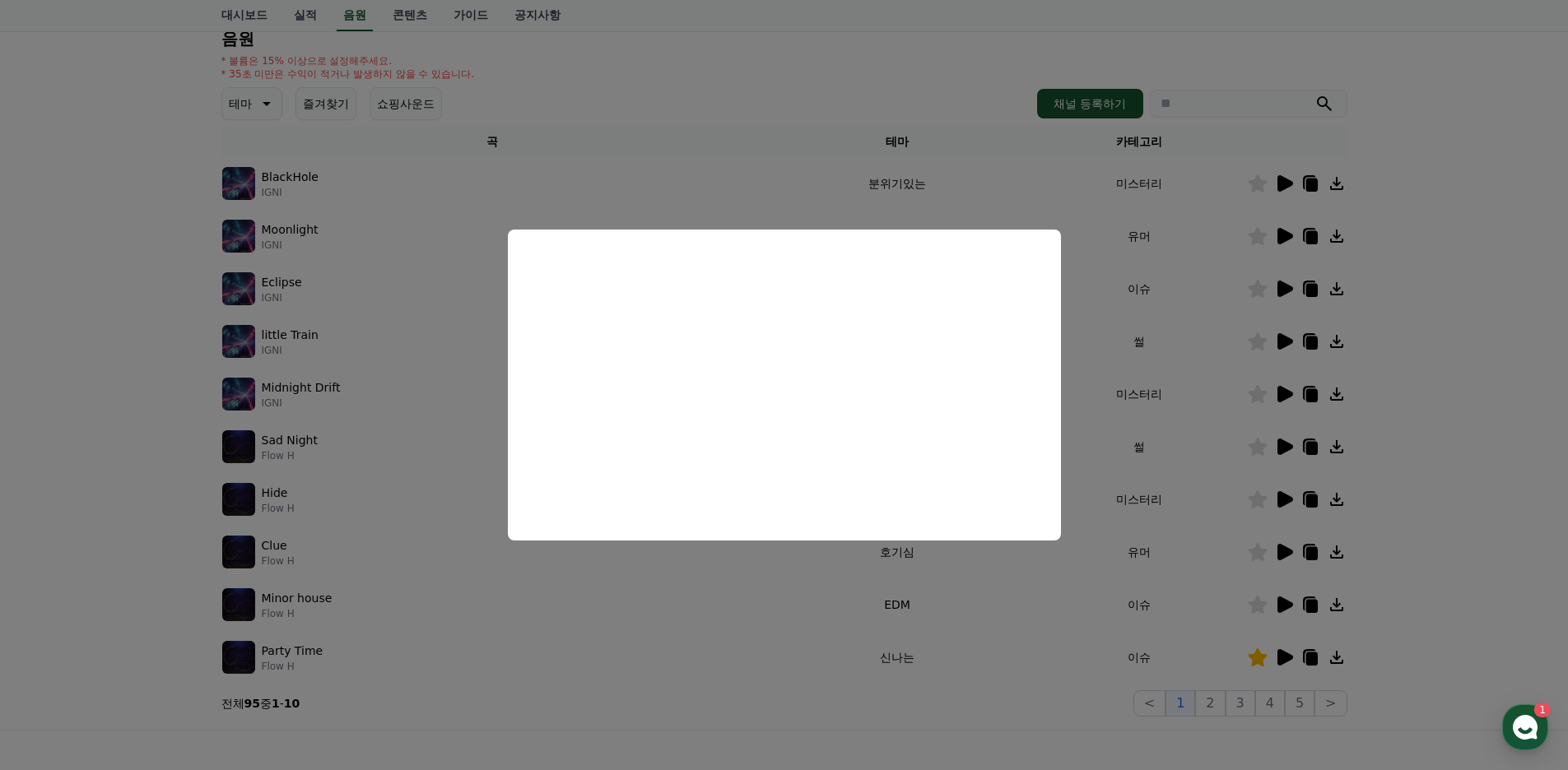
click at [778, 591] on button "close modal" at bounding box center [784, 385] width 1568 height 770
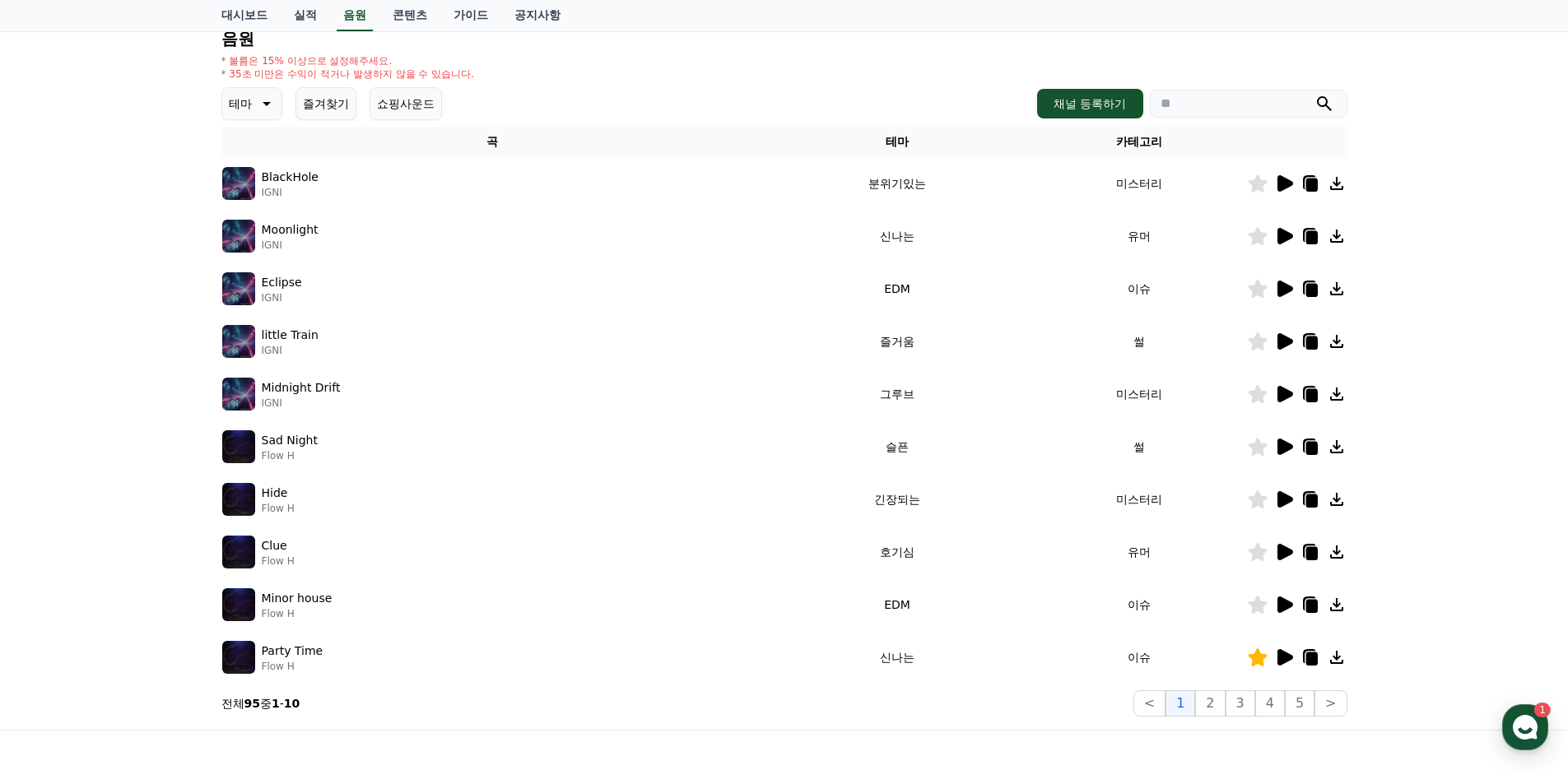
click at [1279, 610] on icon at bounding box center [1286, 605] width 15 height 16
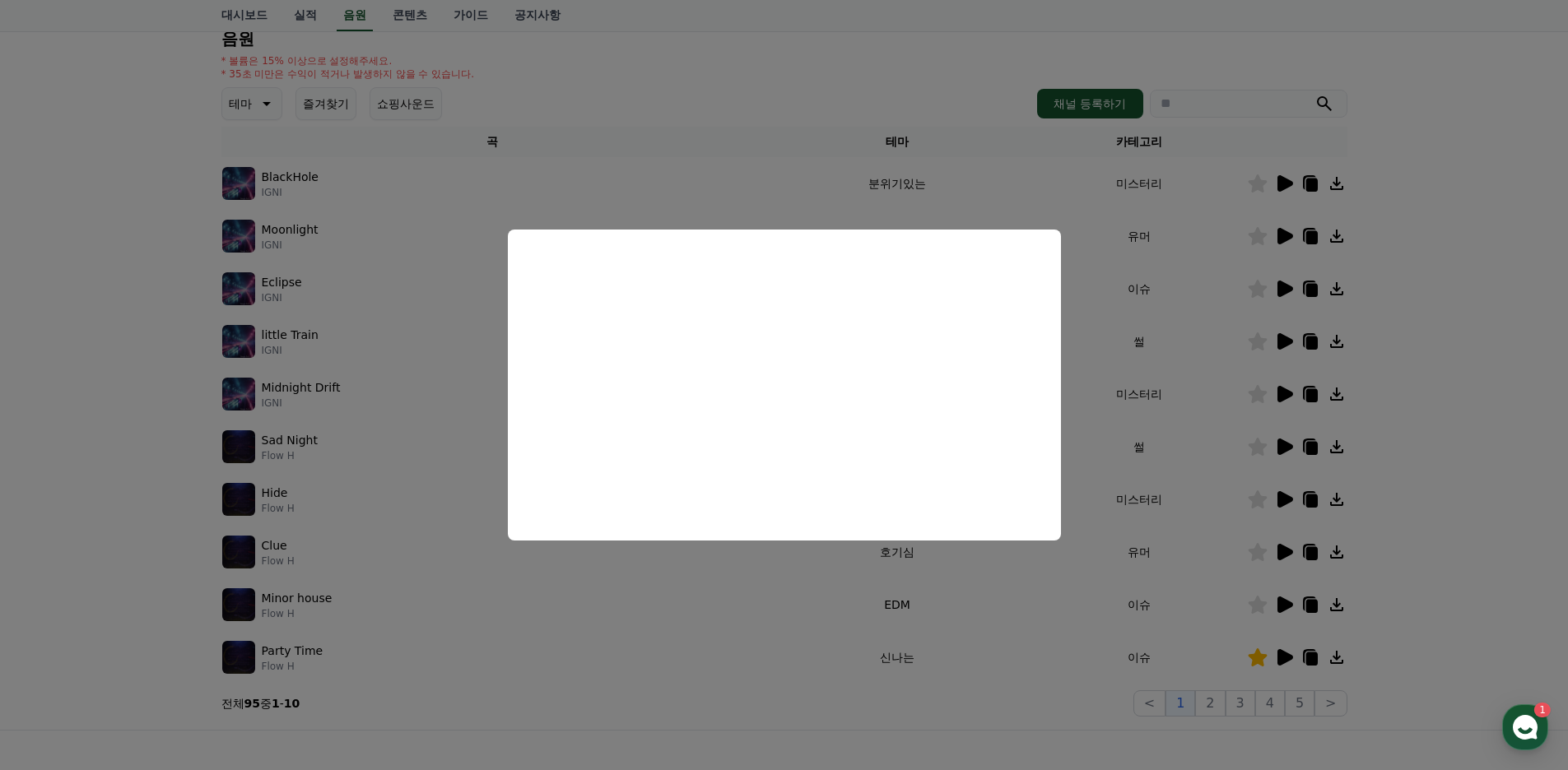
click at [670, 591] on button "close modal" at bounding box center [784, 385] width 1568 height 770
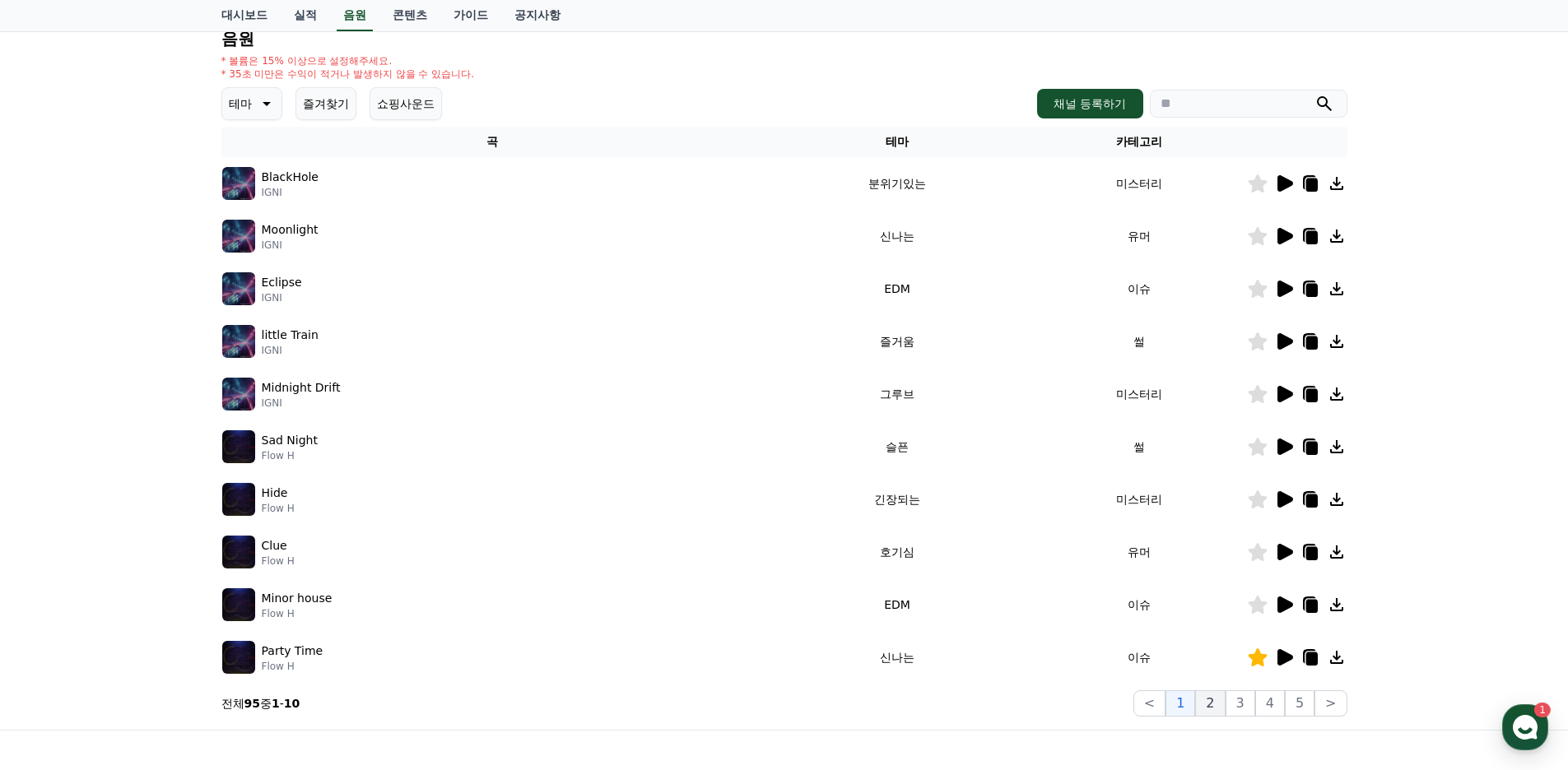
click at [1219, 708] on button "2" at bounding box center [1210, 703] width 29 height 27
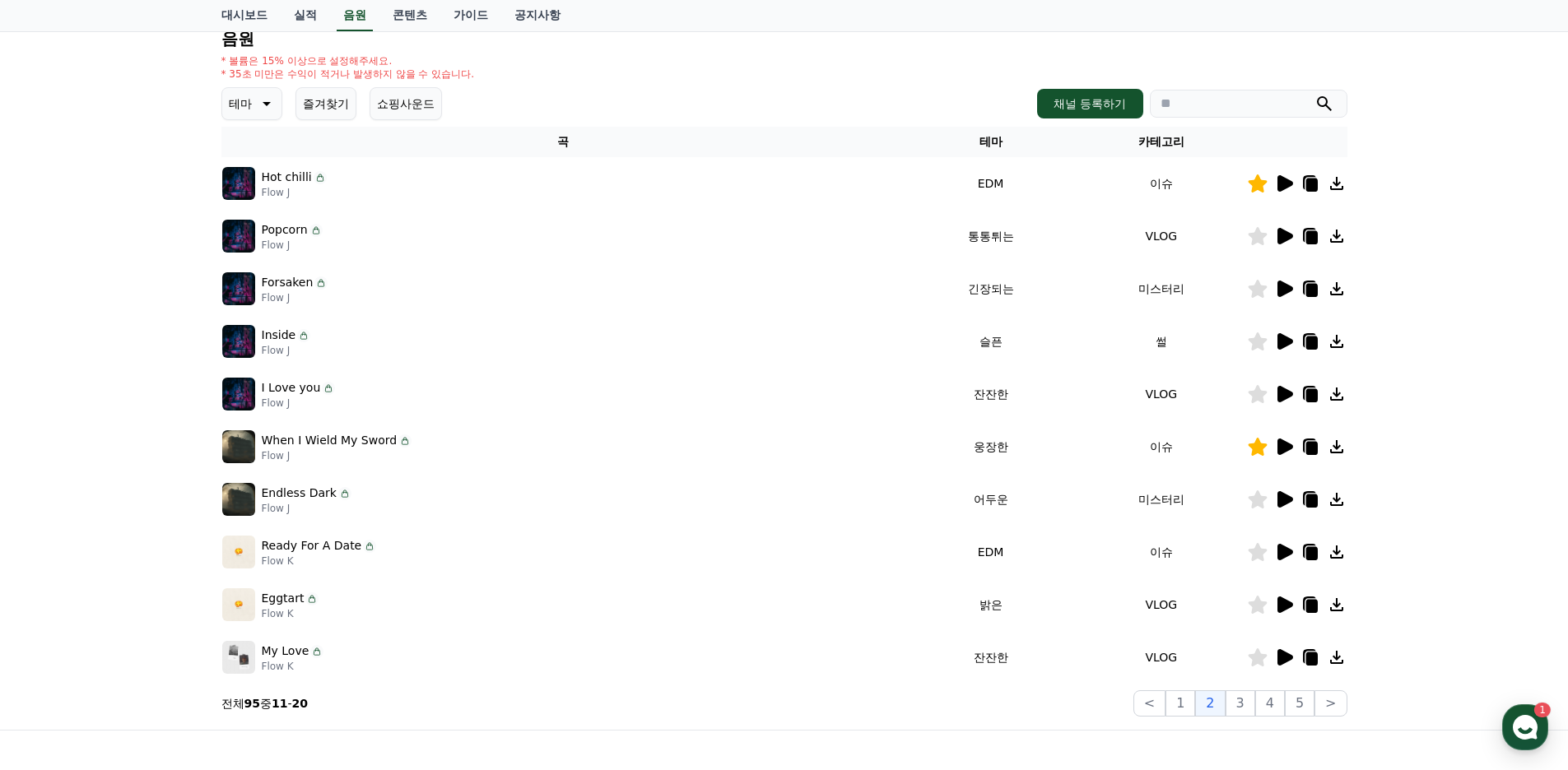
click at [1287, 188] on icon at bounding box center [1284, 183] width 20 height 20
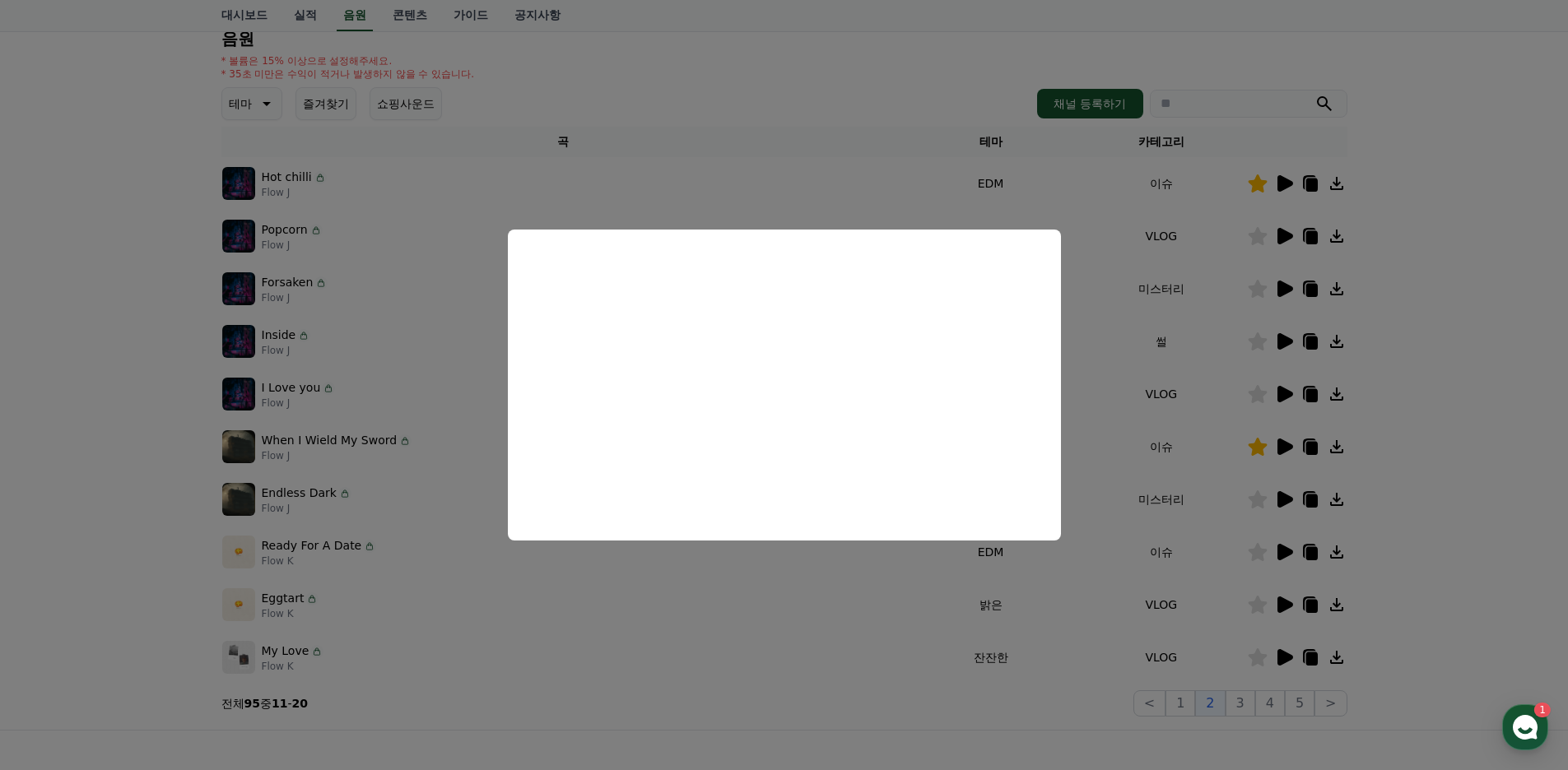
click at [706, 603] on button "close modal" at bounding box center [784, 385] width 1568 height 770
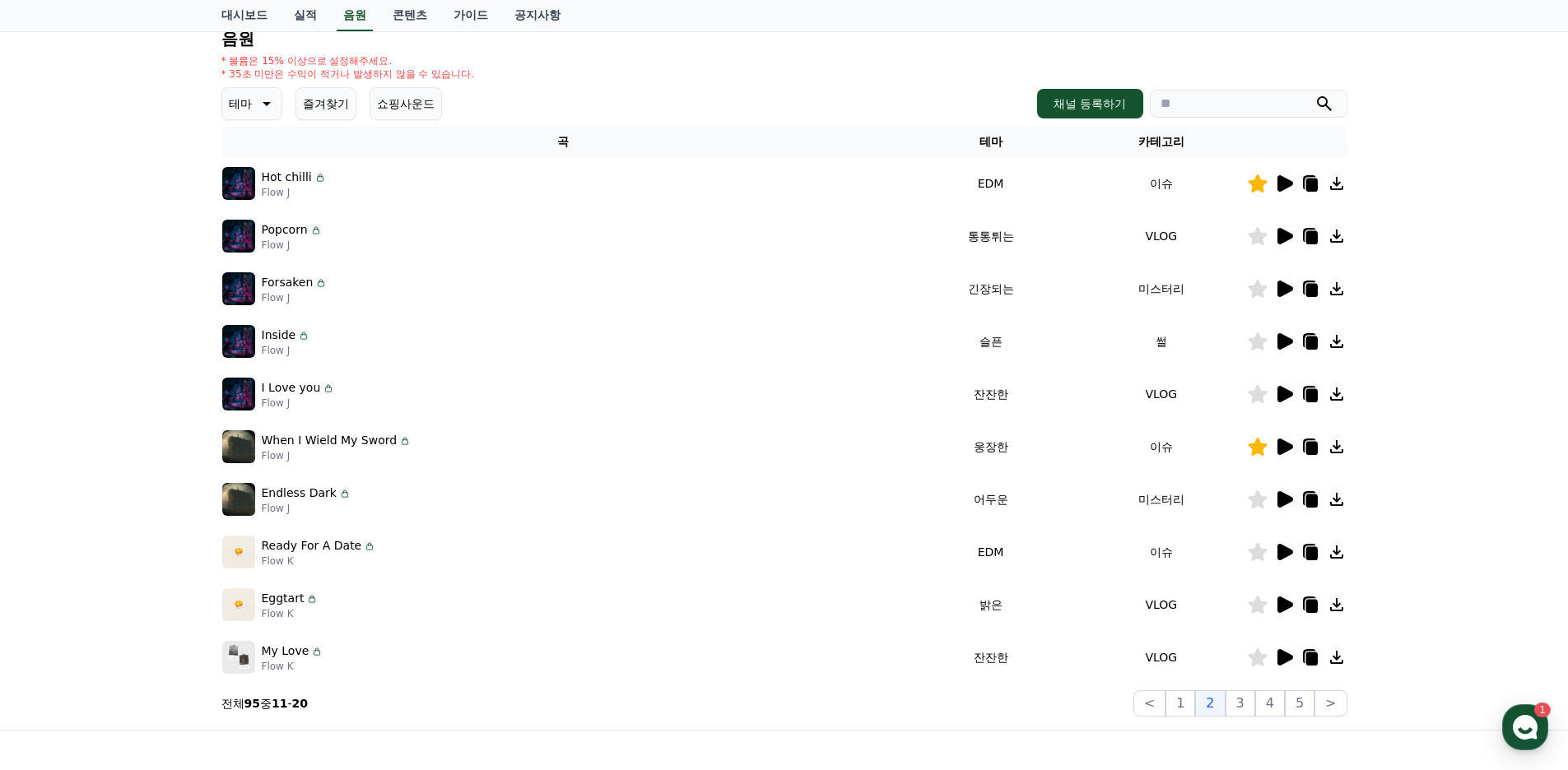
click at [1287, 235] on icon at bounding box center [1286, 236] width 15 height 16
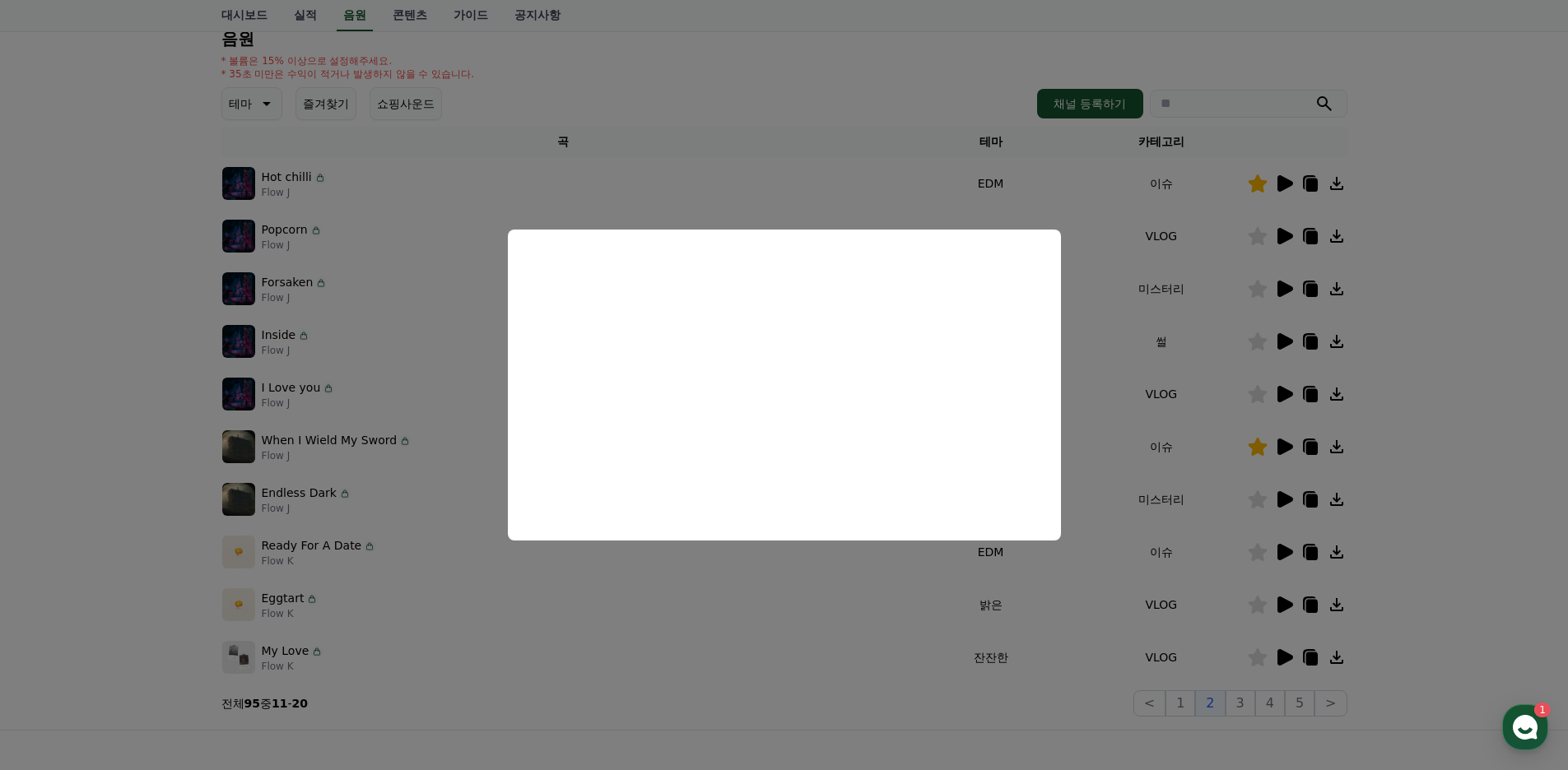
click at [803, 612] on button "close modal" at bounding box center [784, 385] width 1568 height 770
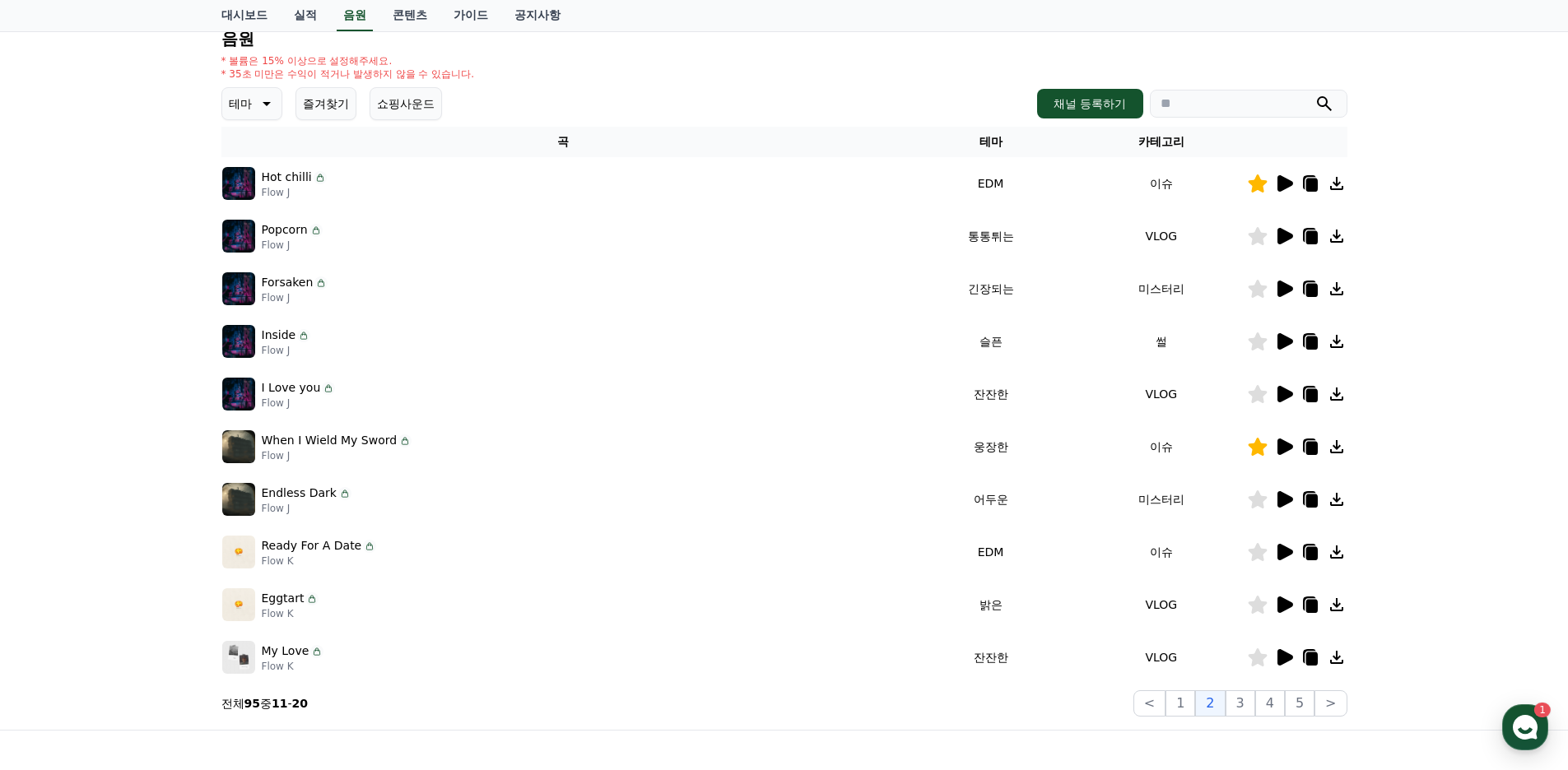
click at [1284, 292] on icon at bounding box center [1286, 288] width 15 height 16
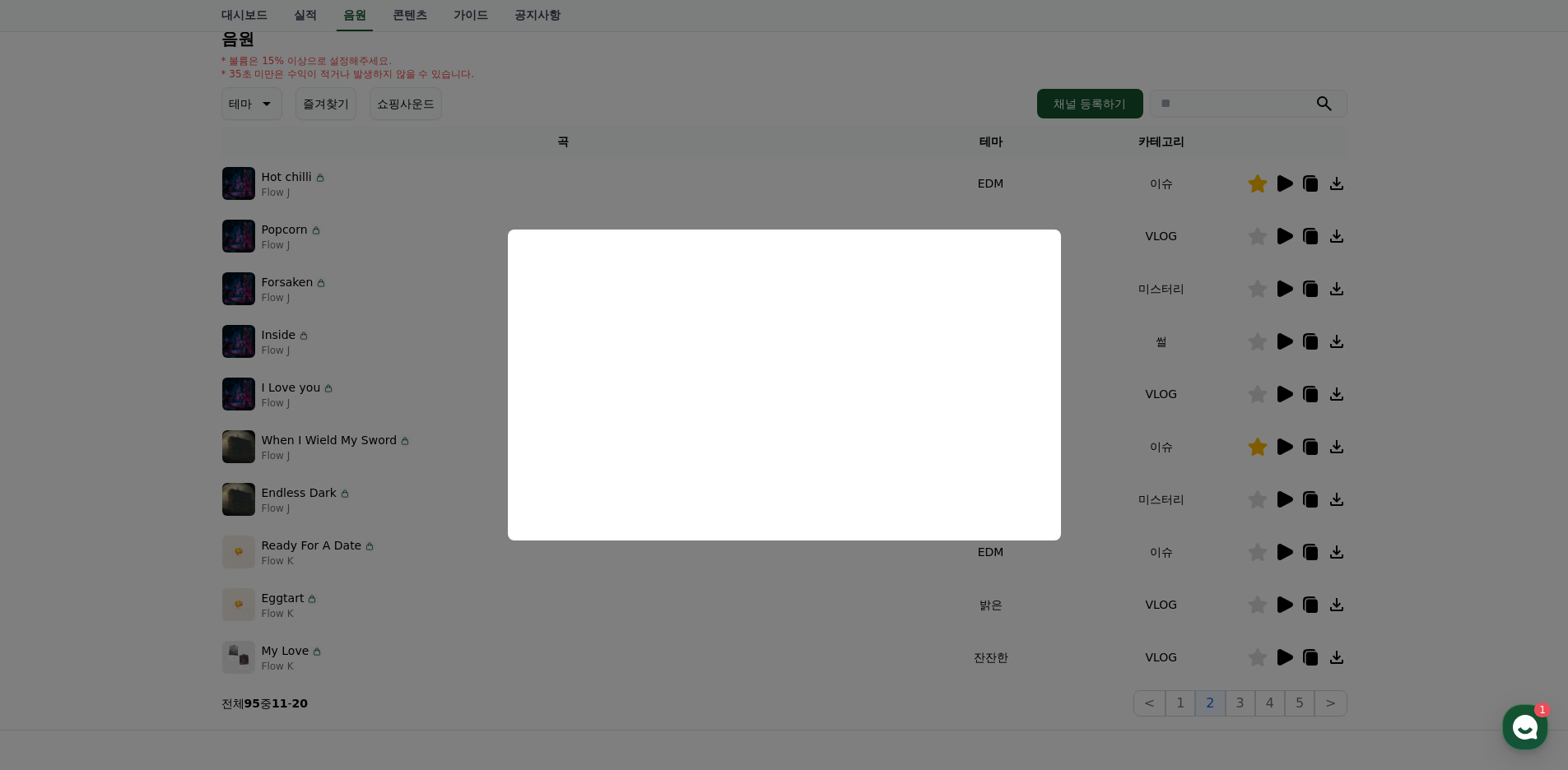
click at [709, 595] on button "close modal" at bounding box center [784, 385] width 1568 height 770
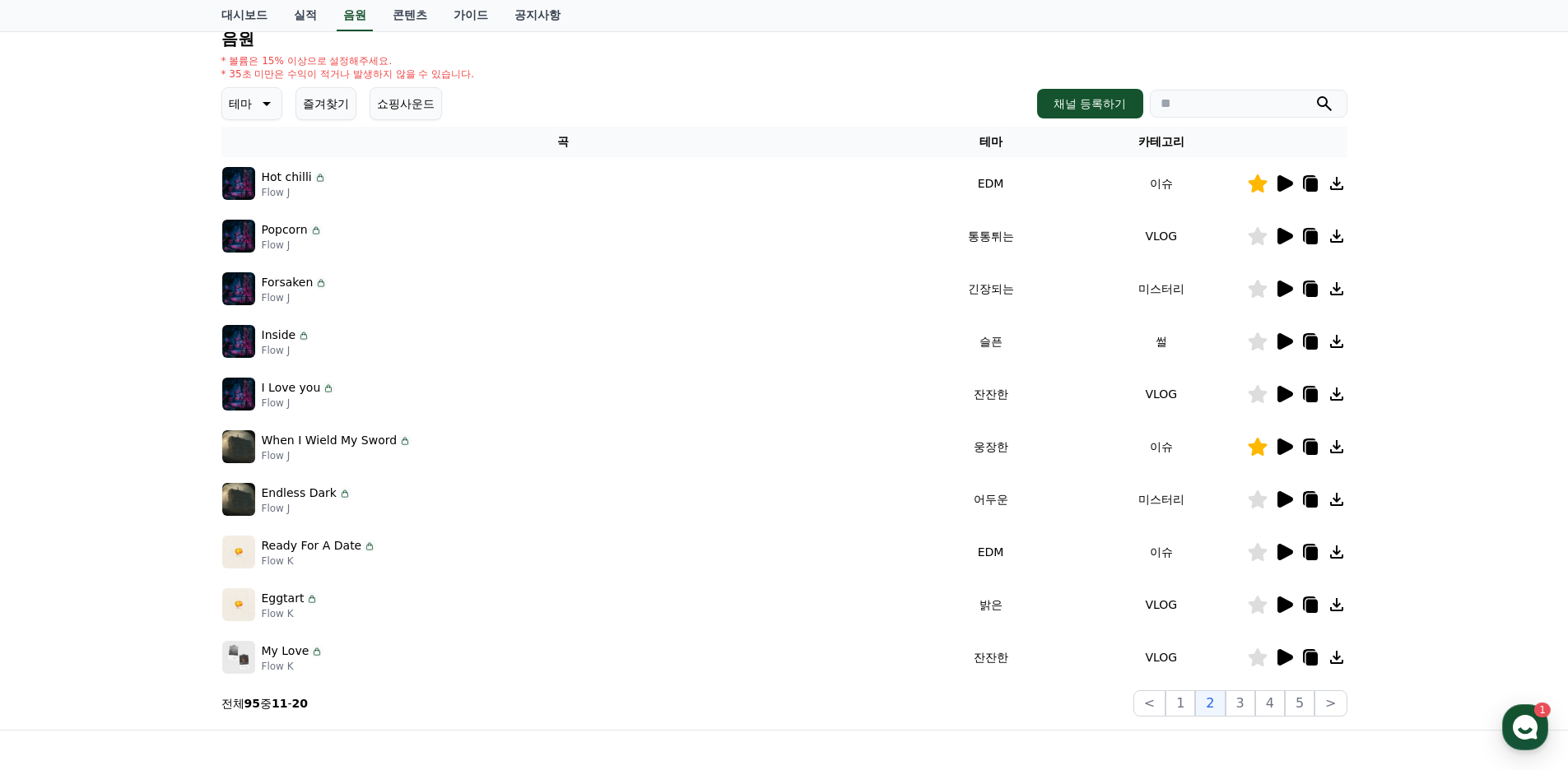
click at [1286, 340] on icon at bounding box center [1286, 341] width 15 height 16
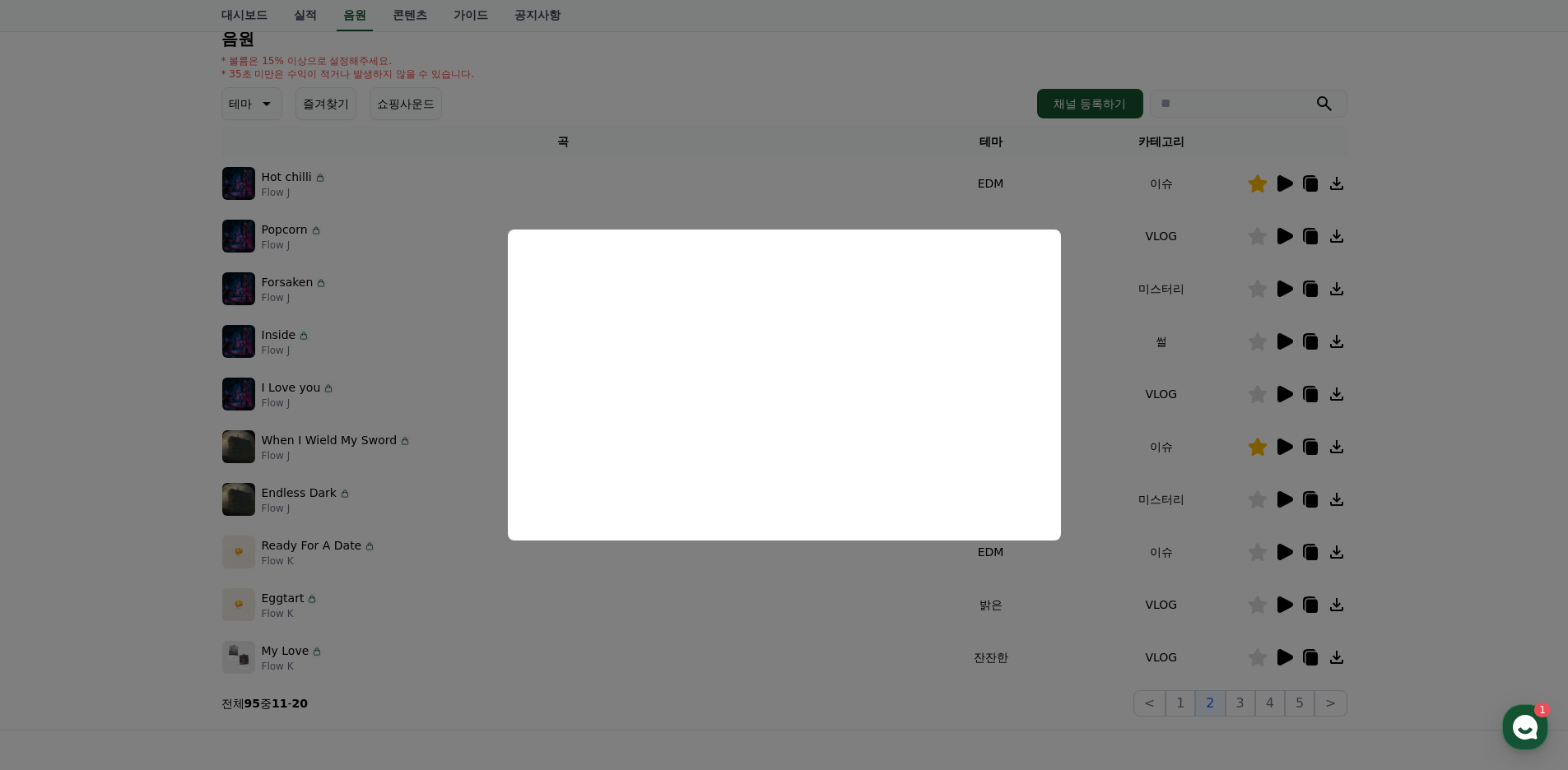
click at [742, 593] on button "close modal" at bounding box center [784, 385] width 1568 height 770
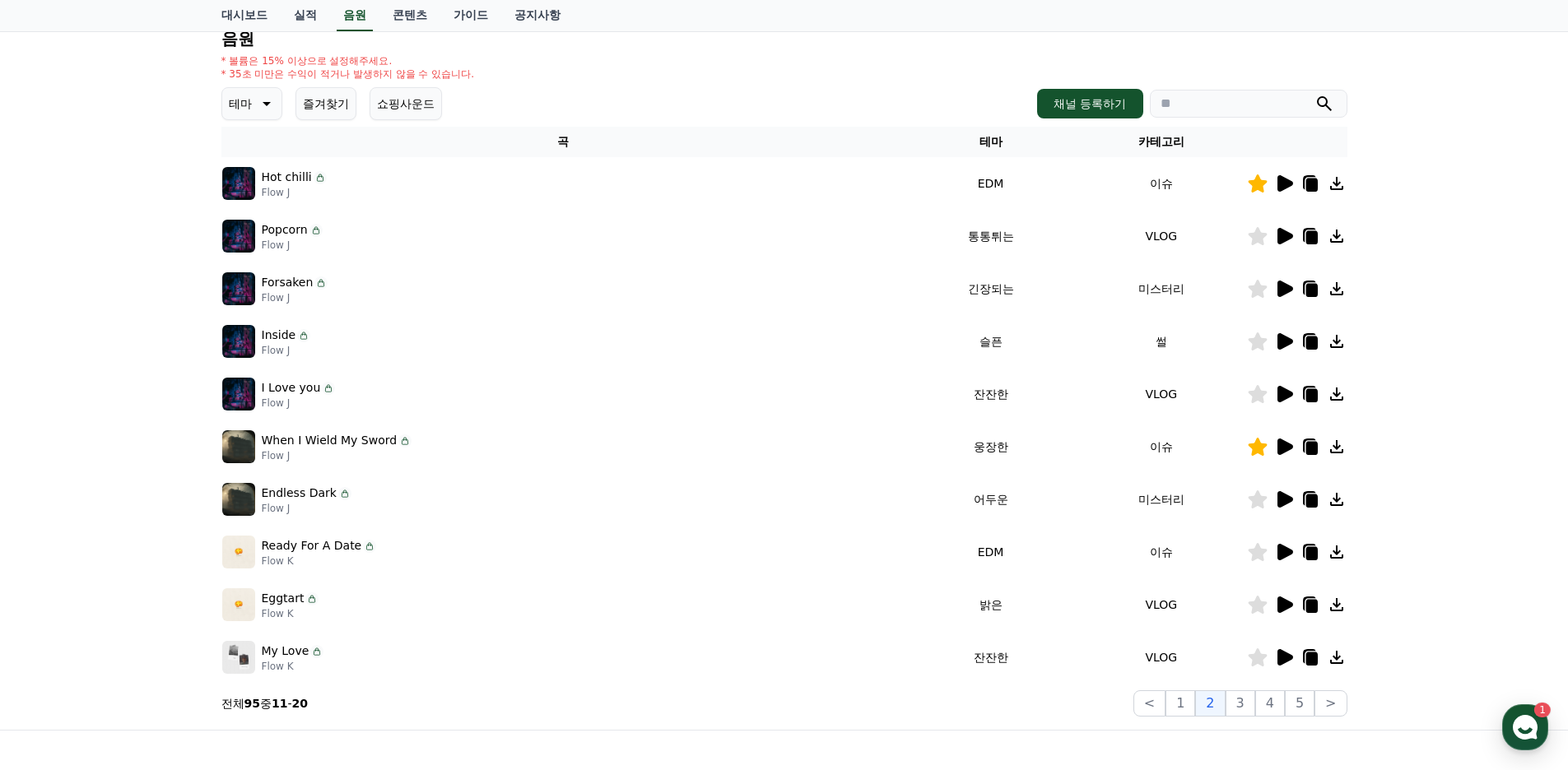
click at [1276, 395] on icon at bounding box center [1284, 394] width 20 height 20
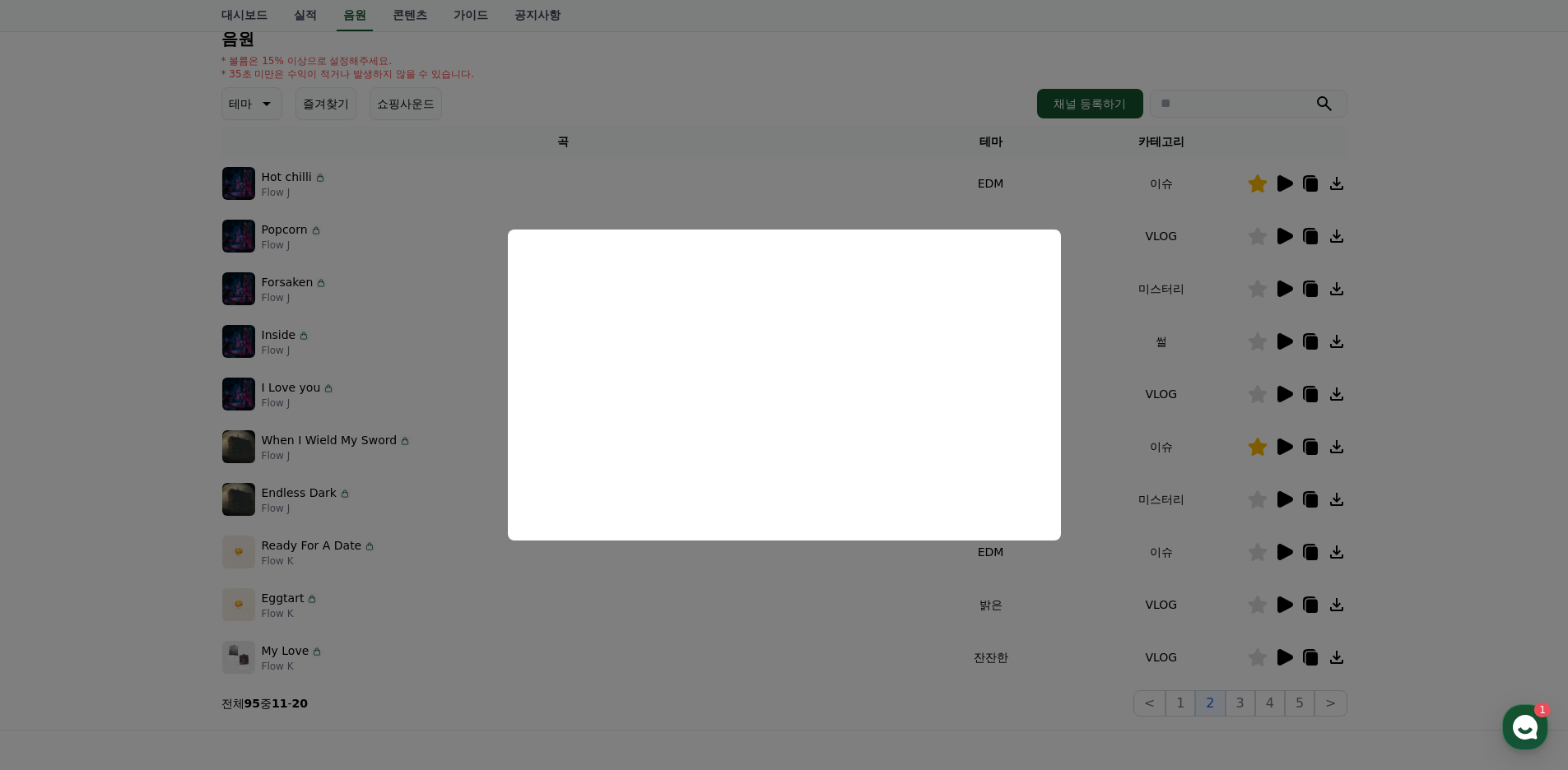
click at [780, 596] on button "close modal" at bounding box center [784, 385] width 1568 height 770
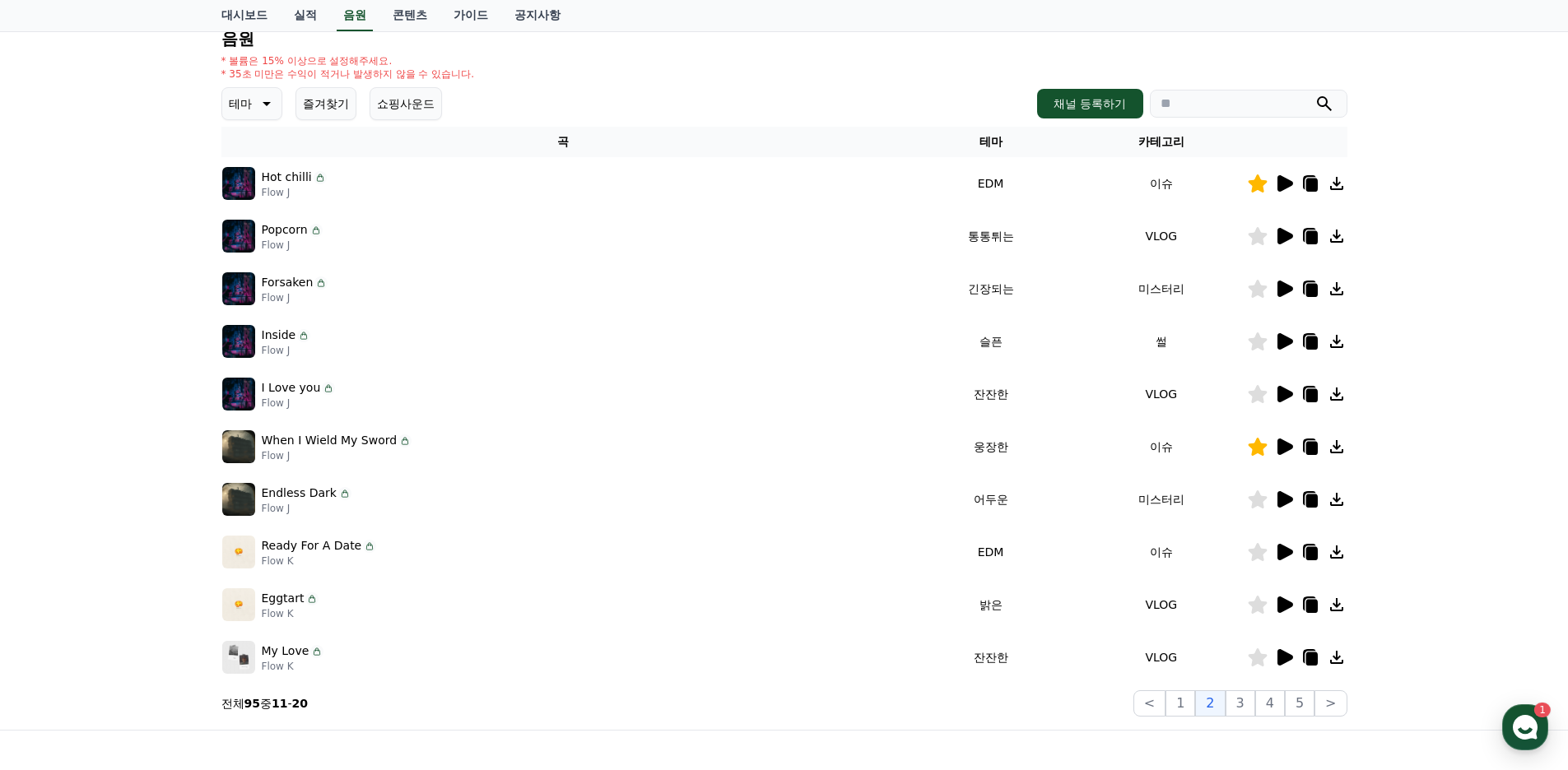
click at [1285, 452] on icon at bounding box center [1284, 447] width 20 height 20
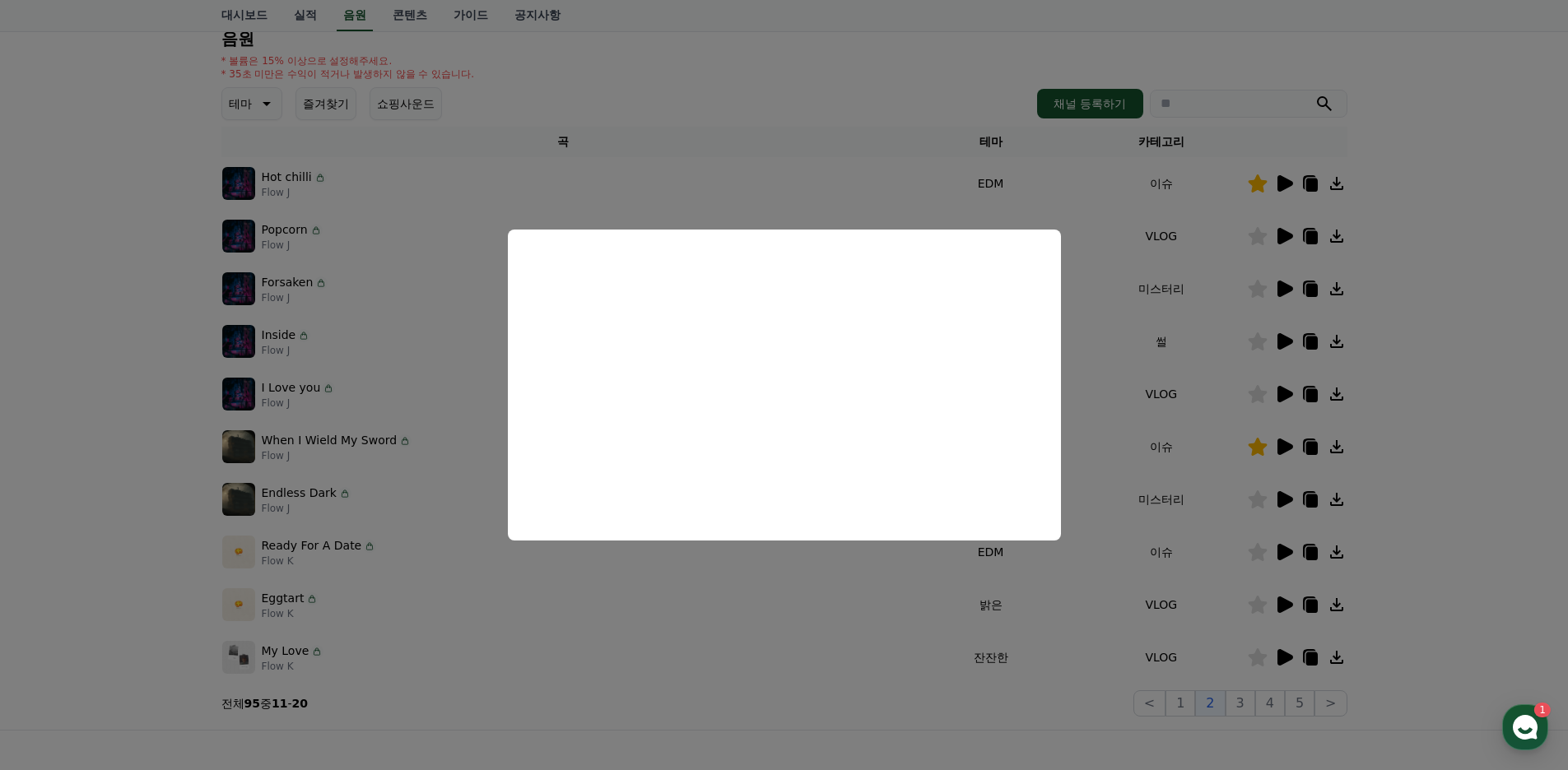
click at [714, 586] on button "close modal" at bounding box center [784, 385] width 1568 height 770
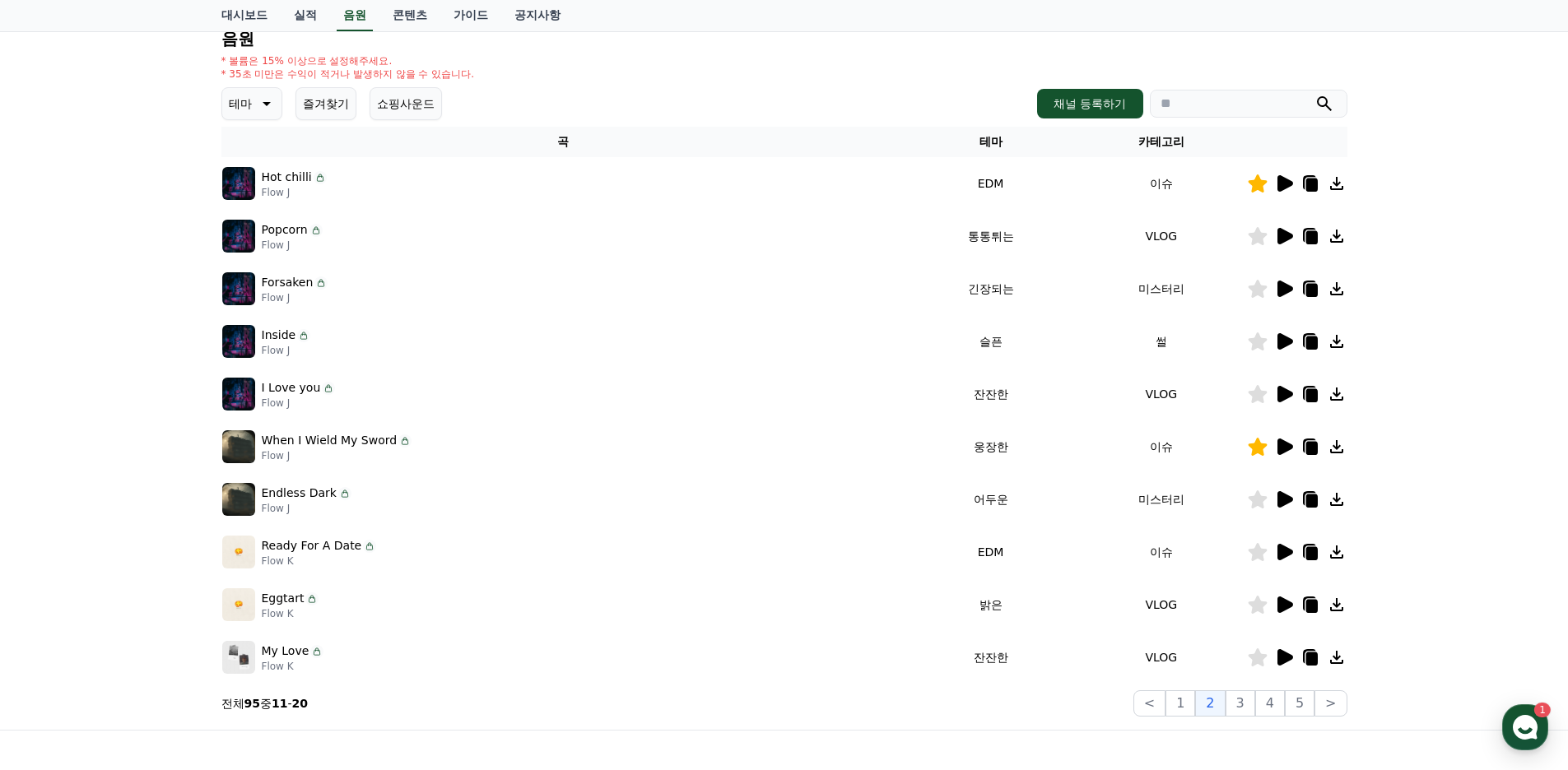
click at [1313, 449] on icon at bounding box center [1311, 449] width 11 height 13
drag, startPoint x: 261, startPoint y: 443, endPoint x: 387, endPoint y: 443, distance: 126.0
click at [387, 443] on p "When I Wield My Sword" at bounding box center [329, 440] width 136 height 17
copy p "When I Wield My Sword"
